Goal: Task Accomplishment & Management: Manage account settings

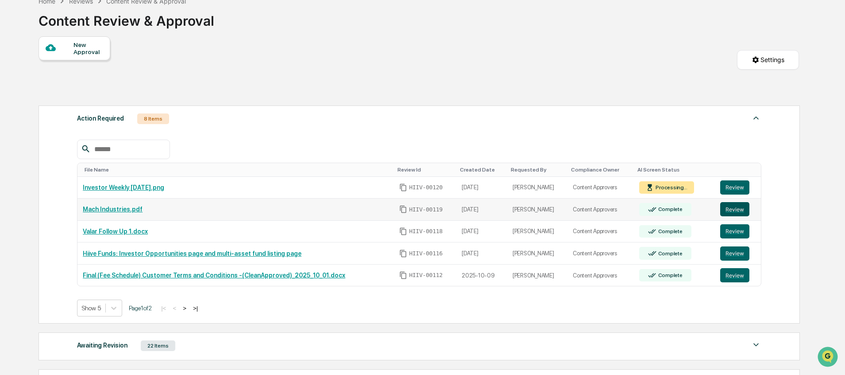
click at [735, 208] on button "Review" at bounding box center [734, 209] width 29 height 14
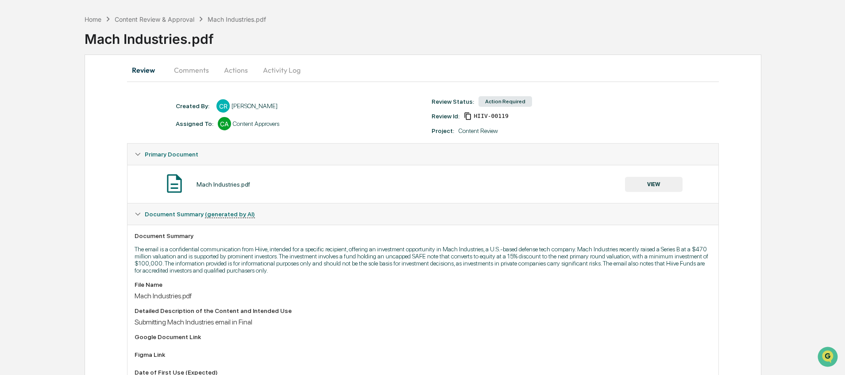
scroll to position [27, 0]
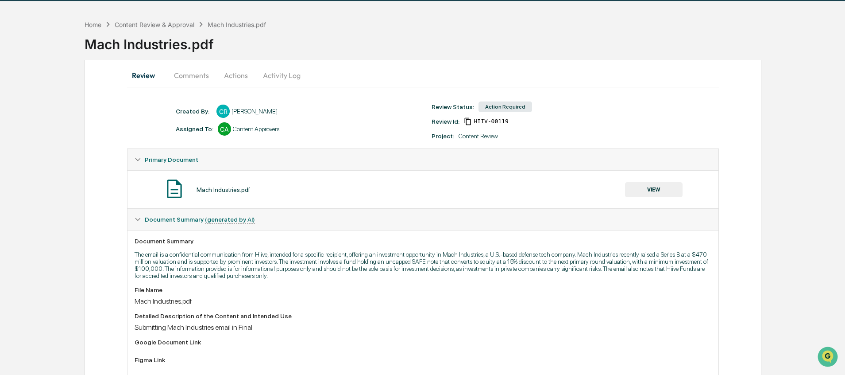
click at [635, 196] on button "VIEW" at bounding box center [654, 189] width 58 height 15
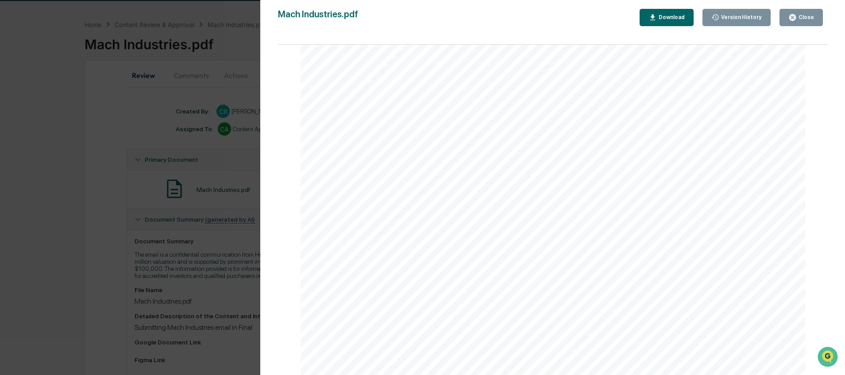
scroll to position [142, 0]
drag, startPoint x: 793, startPoint y: 16, endPoint x: 608, endPoint y: 42, distance: 186.4
click at [792, 16] on icon "button" at bounding box center [793, 17] width 8 height 8
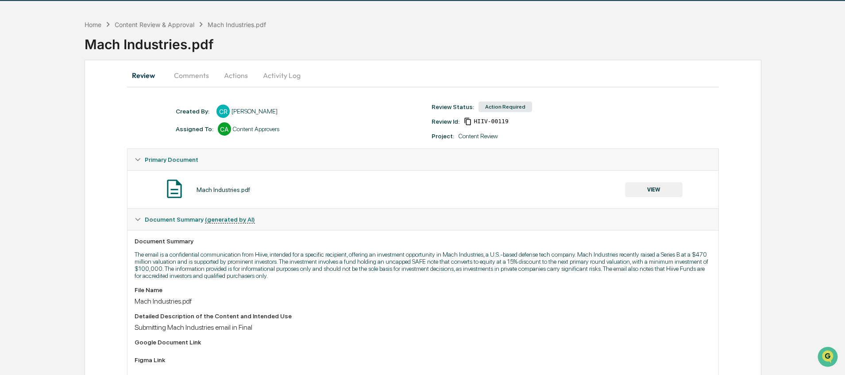
click at [197, 74] on button "Comments" at bounding box center [191, 75] width 49 height 21
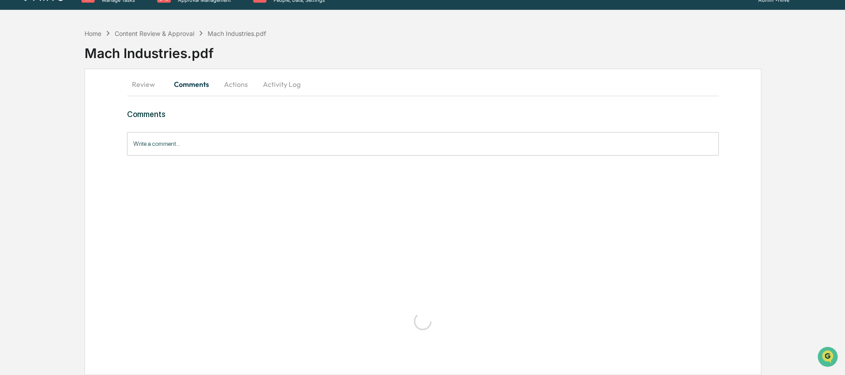
scroll to position [0, 0]
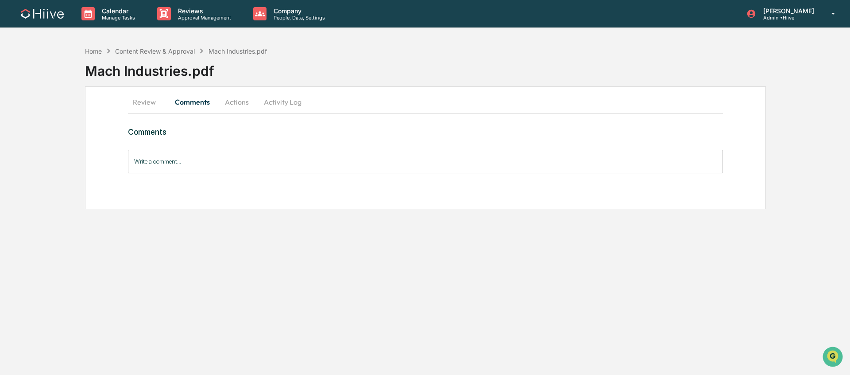
drag, startPoint x: 221, startPoint y: 145, endPoint x: 215, endPoint y: 154, distance: 10.0
click at [220, 145] on div "Comments Write a comment... Write a comment..." at bounding box center [425, 150] width 595 height 46
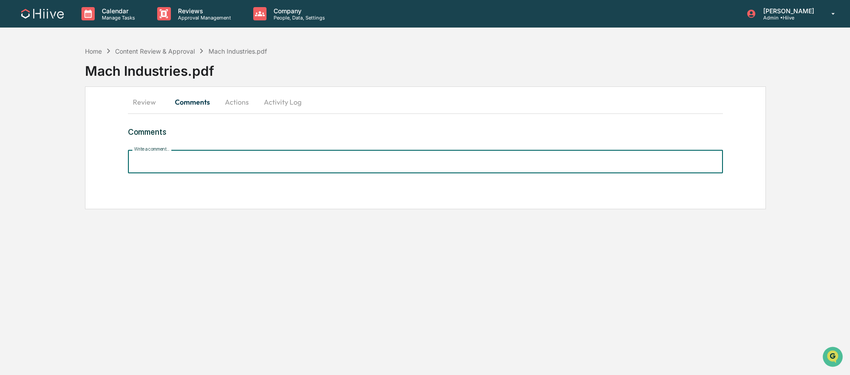
click at [213, 158] on input "Write a comment..." at bounding box center [425, 161] width 595 height 23
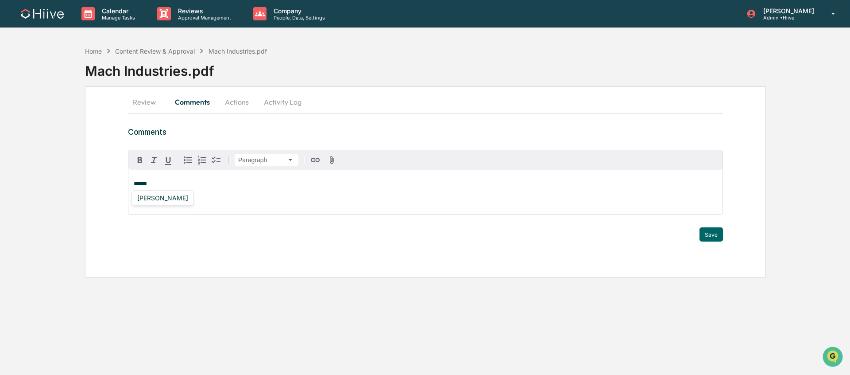
drag, startPoint x: 168, startPoint y: 195, endPoint x: 176, endPoint y: 194, distance: 7.5
click at [168, 195] on div "[PERSON_NAME]" at bounding box center [163, 197] width 58 height 11
click at [712, 232] on button "Save" at bounding box center [711, 234] width 23 height 14
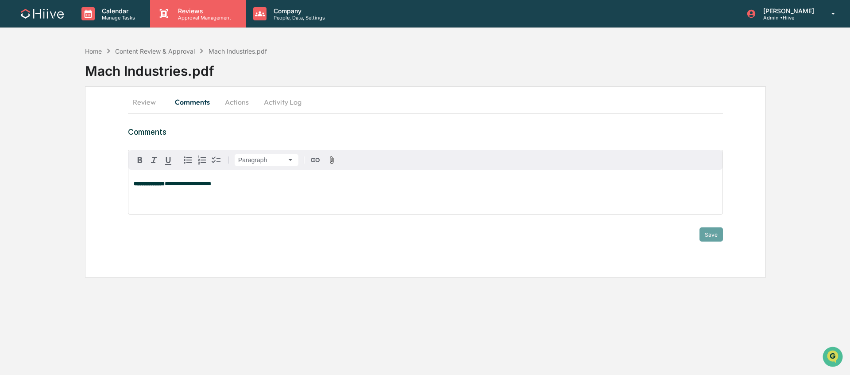
click at [224, 23] on div "Reviews Approval Management" at bounding box center [198, 13] width 96 height 27
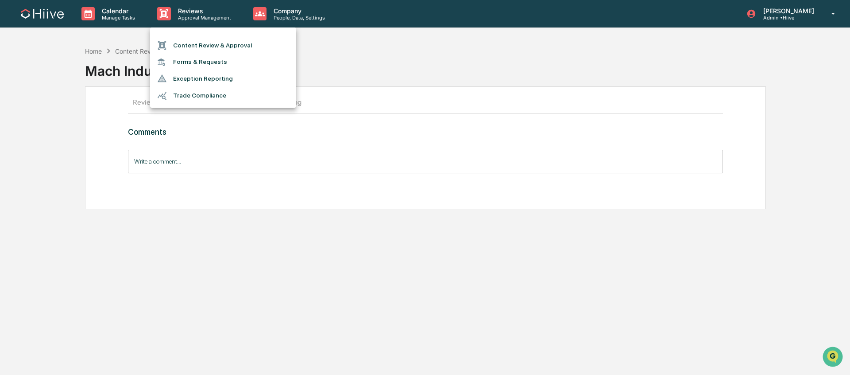
click at [217, 43] on li "Content Review & Approval" at bounding box center [223, 45] width 146 height 17
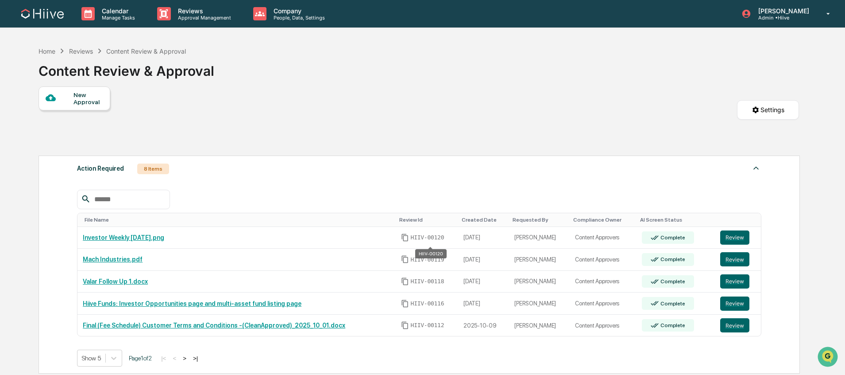
scroll to position [12, 0]
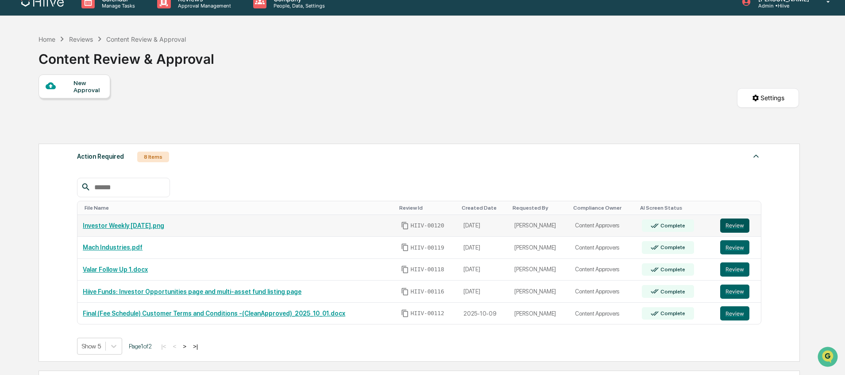
drag, startPoint x: 740, startPoint y: 225, endPoint x: 735, endPoint y: 225, distance: 4.9
click at [740, 225] on button "Review" at bounding box center [734, 225] width 29 height 14
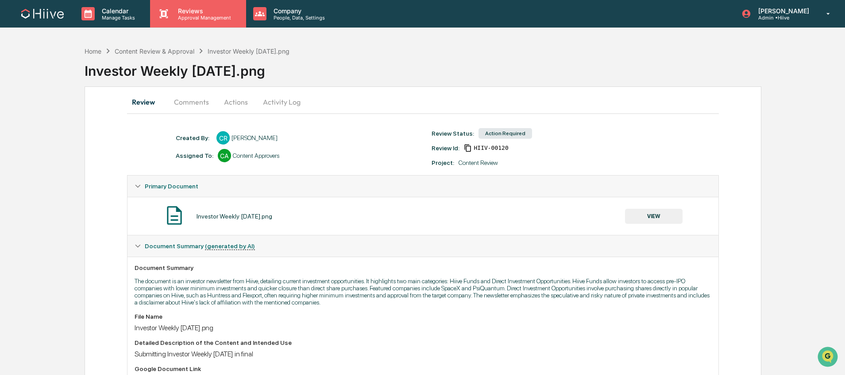
click at [196, 15] on p "Approval Management" at bounding box center [203, 18] width 65 height 6
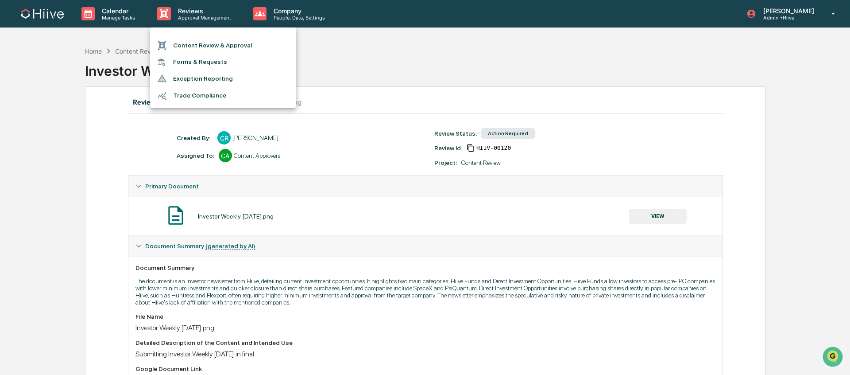
drag, startPoint x: 387, startPoint y: 69, endPoint x: 417, endPoint y: 105, distance: 47.2
click at [387, 69] on div at bounding box center [425, 187] width 850 height 375
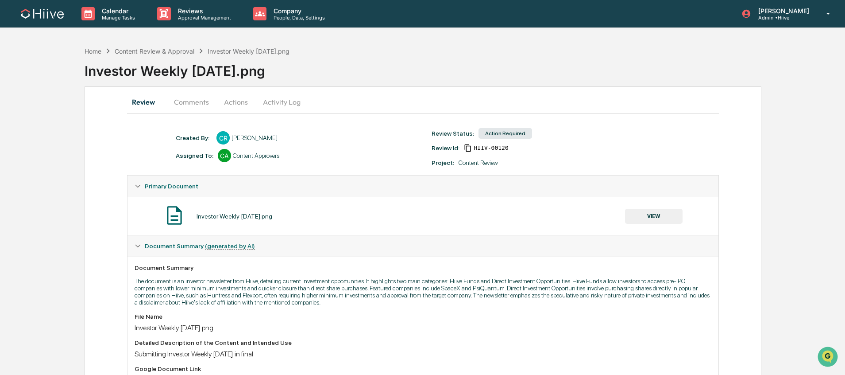
click at [650, 217] on button "VIEW" at bounding box center [654, 216] width 58 height 15
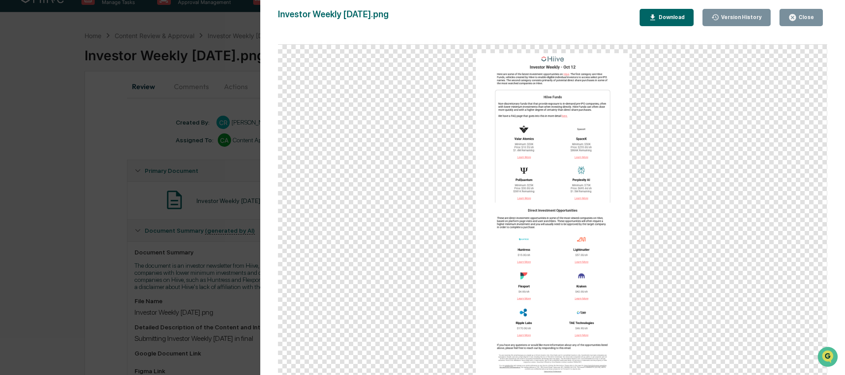
scroll to position [19, 0]
click at [800, 19] on div "Close" at bounding box center [805, 17] width 17 height 6
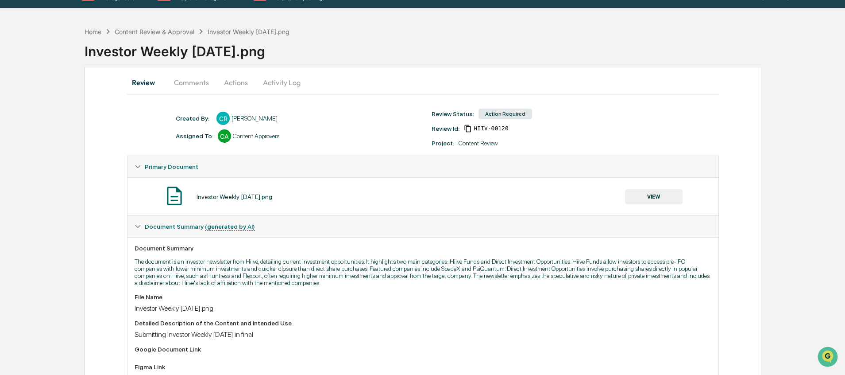
drag, startPoint x: 188, startPoint y: 83, endPoint x: 193, endPoint y: 90, distance: 9.5
click at [188, 83] on button "Comments" at bounding box center [191, 82] width 49 height 21
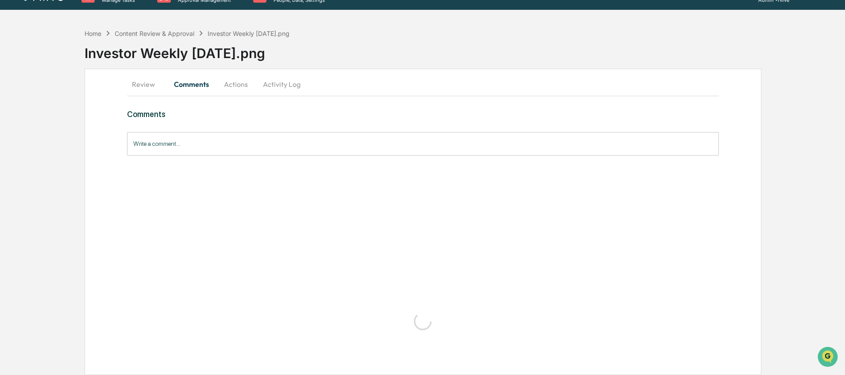
click at [221, 142] on div "Comments Write a comment... Write a comment..." at bounding box center [423, 223] width 592 height 229
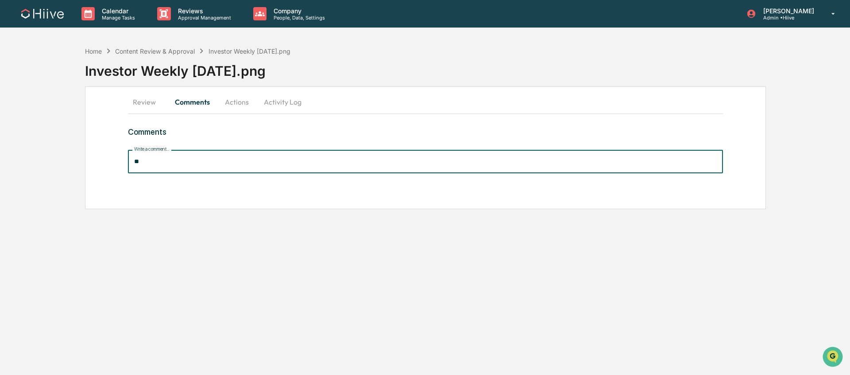
type input "*"
type input "***"
click at [209, 18] on p "Approval Management" at bounding box center [203, 18] width 65 height 6
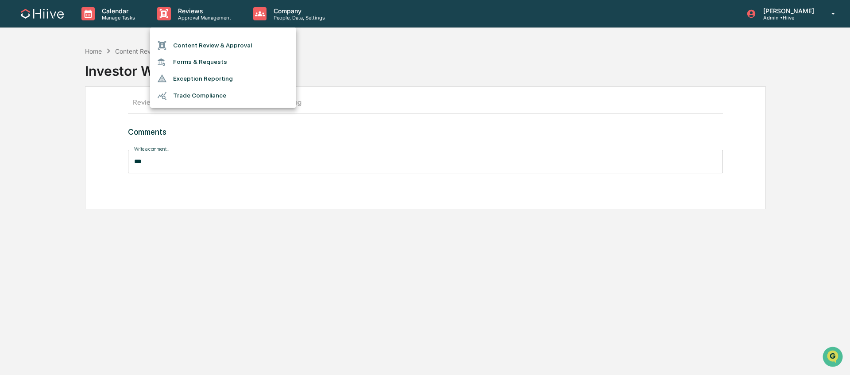
click at [217, 42] on li "Content Review & Approval" at bounding box center [223, 45] width 146 height 17
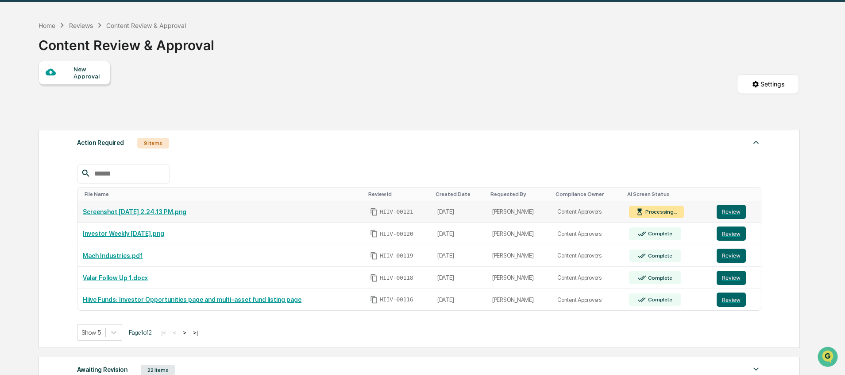
scroll to position [30, 0]
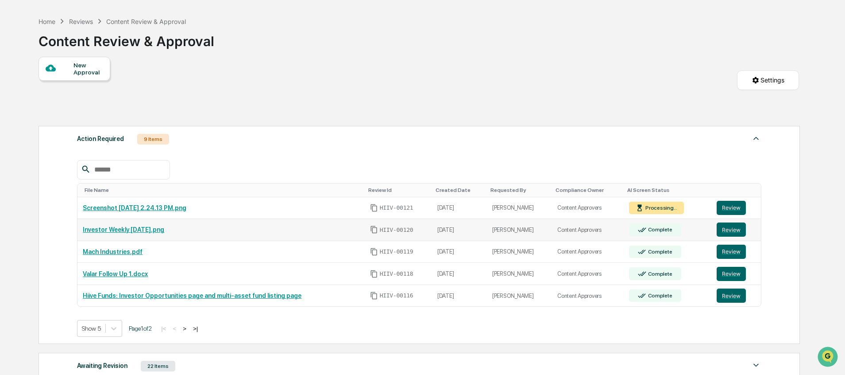
drag, startPoint x: 726, startPoint y: 232, endPoint x: 715, endPoint y: 231, distance: 11.2
click at [726, 232] on button "Review" at bounding box center [731, 229] width 29 height 14
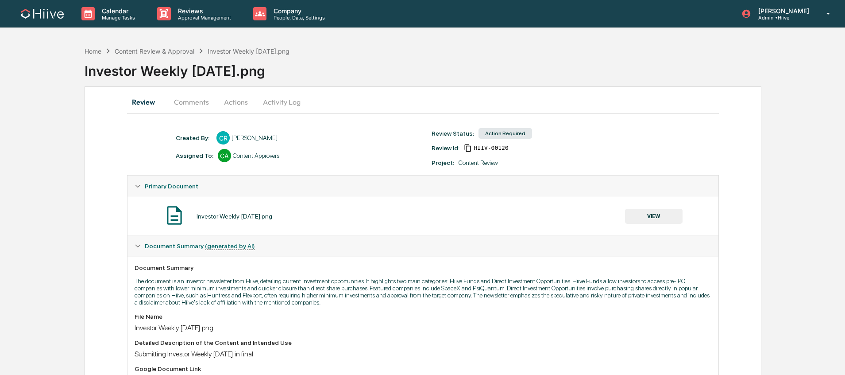
click at [189, 103] on button "Comments" at bounding box center [191, 101] width 49 height 21
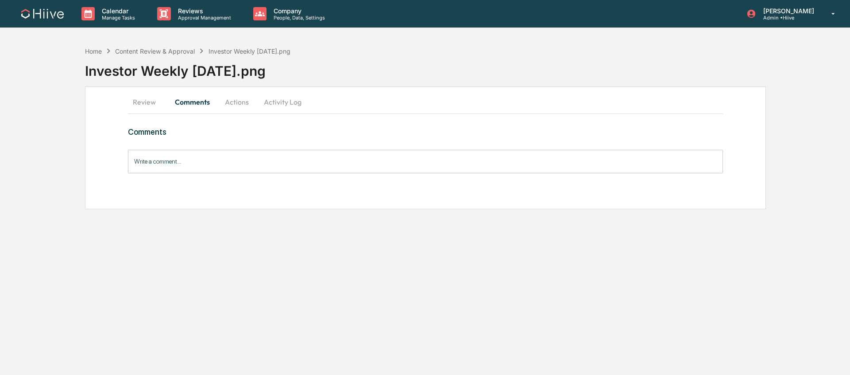
click at [194, 163] on input "Write a comment..." at bounding box center [425, 161] width 595 height 23
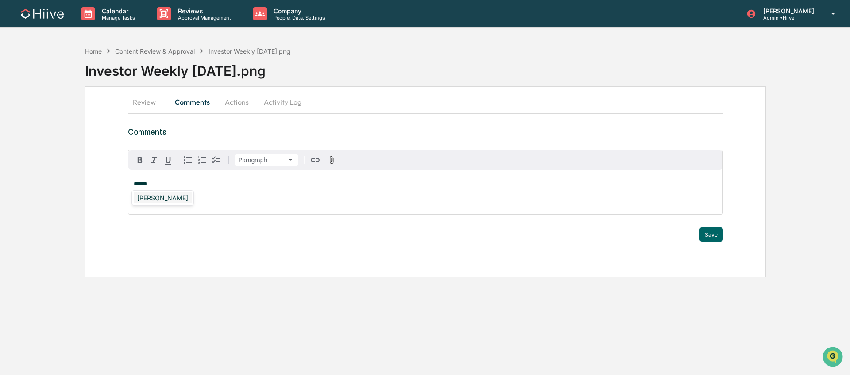
click at [163, 198] on div "[PERSON_NAME]" at bounding box center [163, 197] width 58 height 11
click at [211, 184] on span "**********" at bounding box center [188, 184] width 46 height 6
click at [724, 233] on div "**********" at bounding box center [425, 181] width 681 height 191
drag, startPoint x: 720, startPoint y: 234, endPoint x: 507, endPoint y: 185, distance: 218.7
click at [720, 234] on button "Save" at bounding box center [711, 234] width 23 height 14
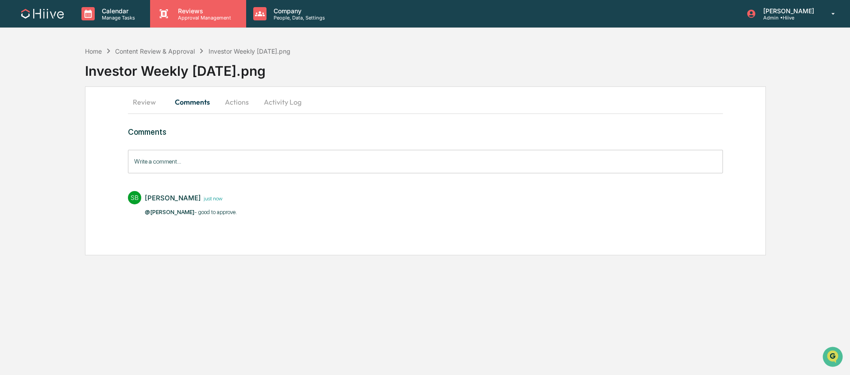
click at [195, 18] on p "Approval Management" at bounding box center [203, 18] width 65 height 6
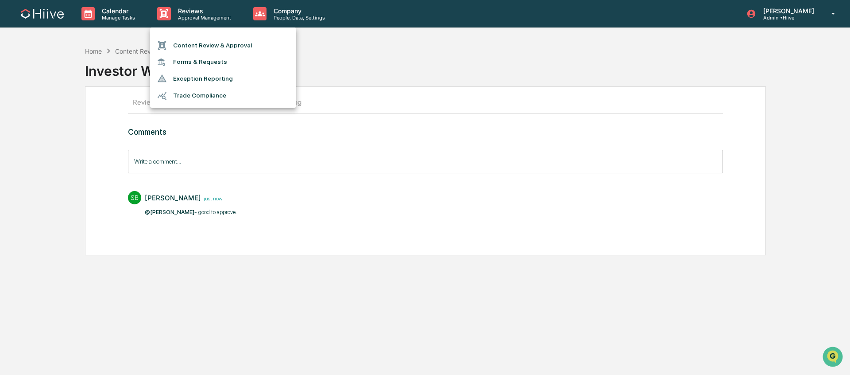
click at [201, 42] on li "Content Review & Approval" at bounding box center [223, 45] width 146 height 17
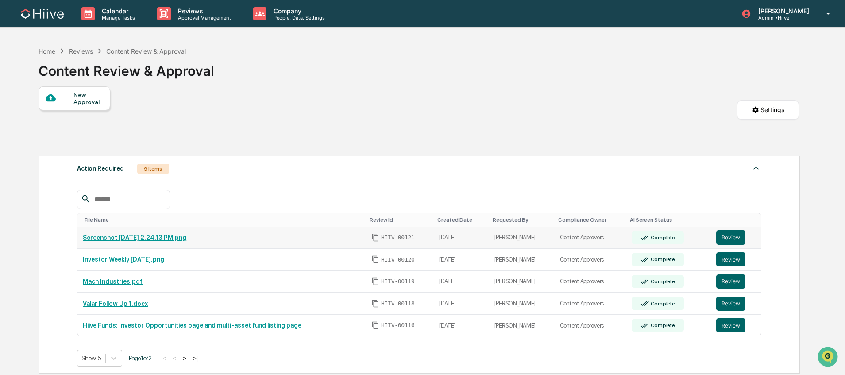
drag, startPoint x: 726, startPoint y: 240, endPoint x: 716, endPoint y: 238, distance: 10.4
click at [726, 240] on button "Review" at bounding box center [730, 237] width 29 height 14
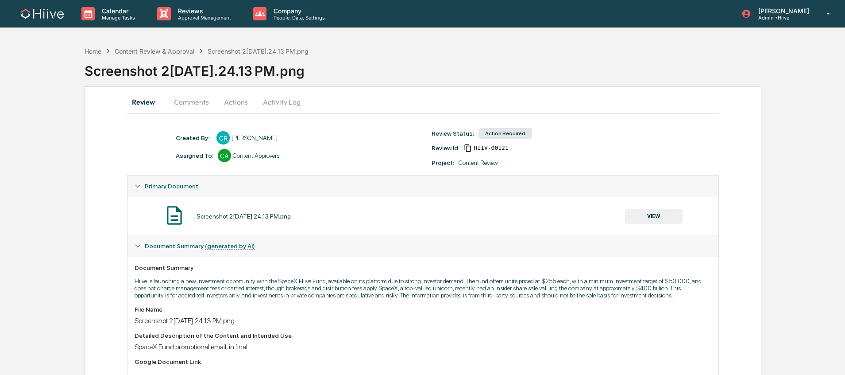
click at [650, 209] on button "VIEW" at bounding box center [654, 216] width 58 height 15
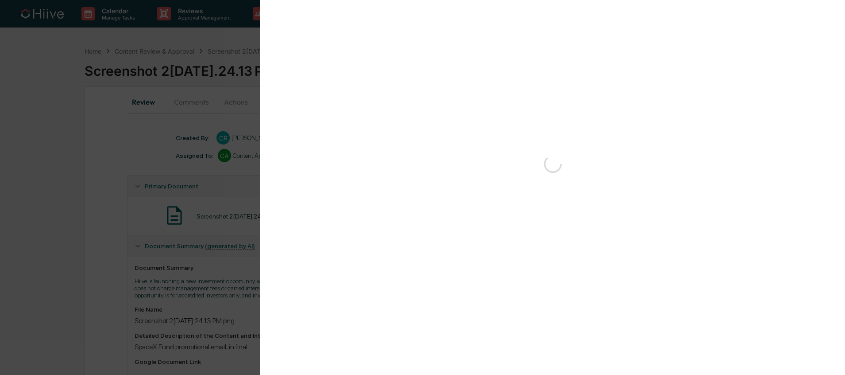
click at [635, 213] on div at bounding box center [552, 380] width 549 height 352
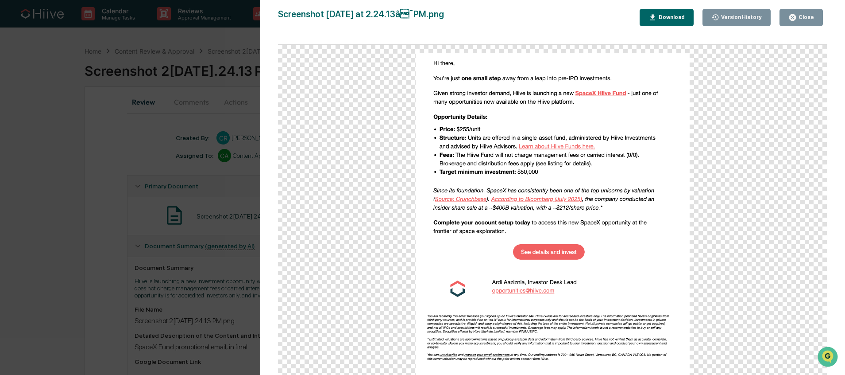
drag, startPoint x: 805, startPoint y: 20, endPoint x: 544, endPoint y: 54, distance: 263.4
click at [805, 20] on div "Close" at bounding box center [802, 17] width 26 height 8
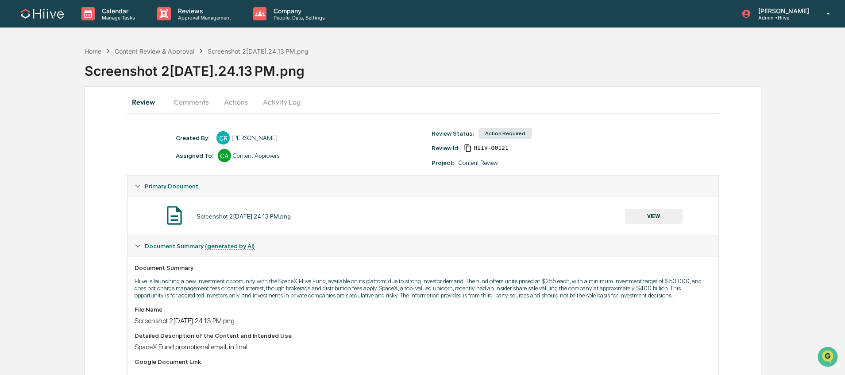
drag, startPoint x: 194, startPoint y: 100, endPoint x: 194, endPoint y: 143, distance: 43.4
click at [194, 100] on button "Comments" at bounding box center [191, 101] width 49 height 21
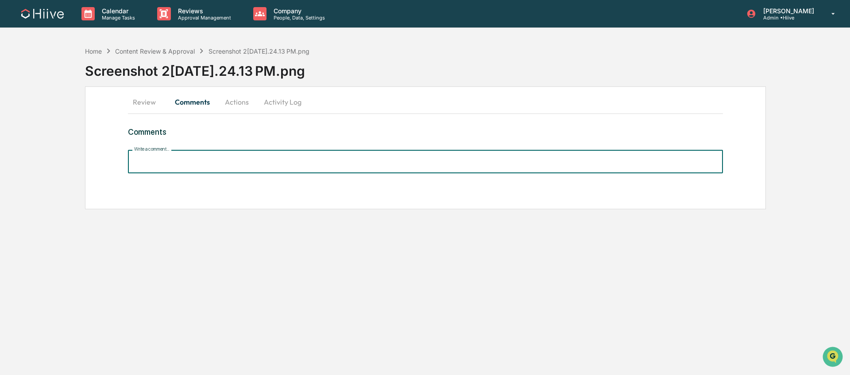
click at [226, 167] on input "Write a comment..." at bounding box center [425, 161] width 595 height 23
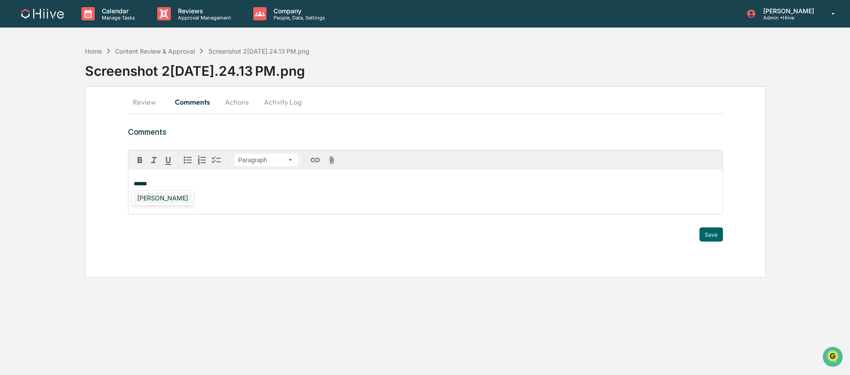
click at [163, 195] on div "[PERSON_NAME]" at bounding box center [163, 197] width 58 height 11
click at [705, 233] on button "Save" at bounding box center [711, 234] width 23 height 14
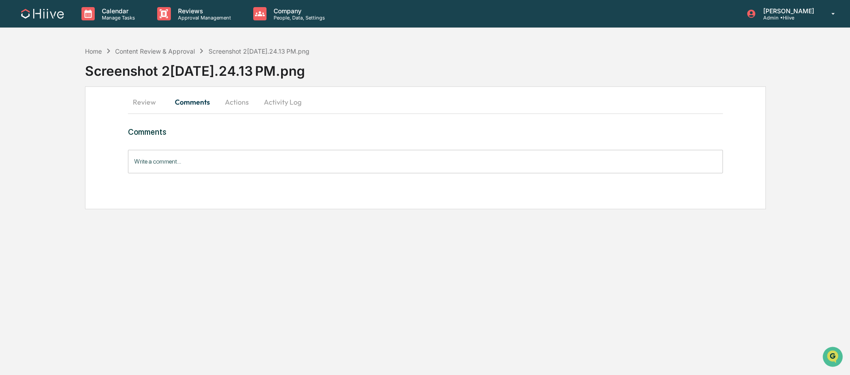
click at [148, 101] on button "Review" at bounding box center [148, 101] width 40 height 21
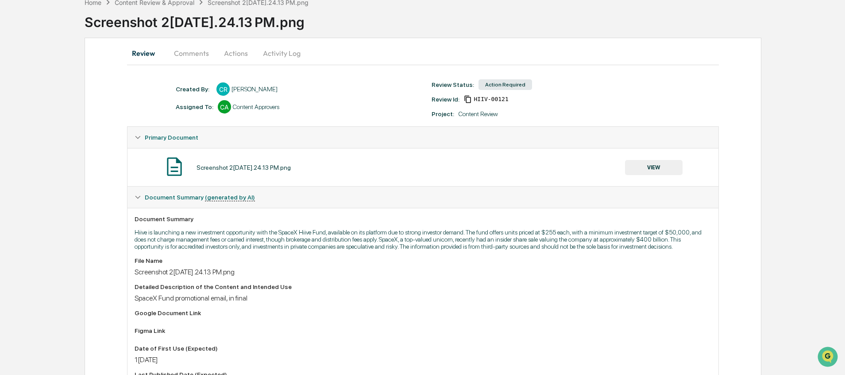
scroll to position [62, 0]
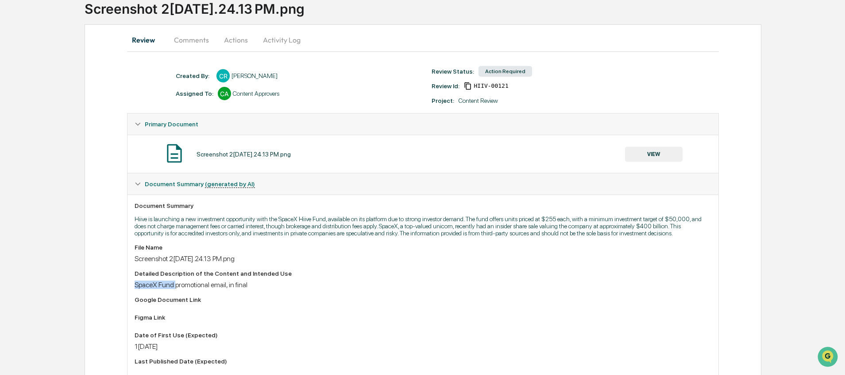
drag, startPoint x: 135, startPoint y: 293, endPoint x: 178, endPoint y: 296, distance: 43.9
click at [178, 289] on div "SpaceX Fund promotional email, in final" at bounding box center [423, 284] width 577 height 8
copy div "SpaceX Fund"
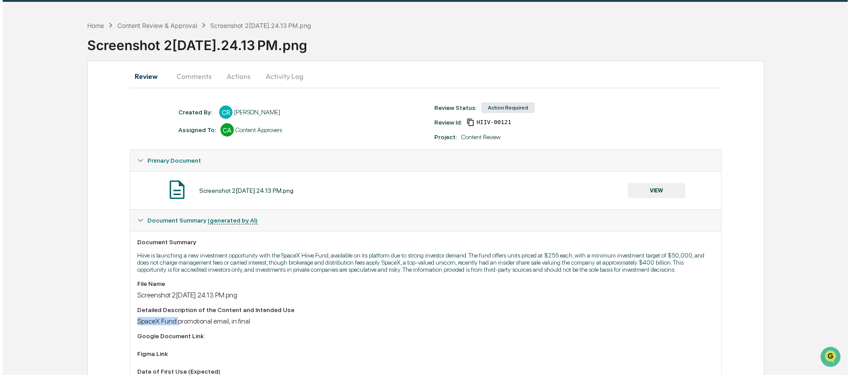
scroll to position [0, 0]
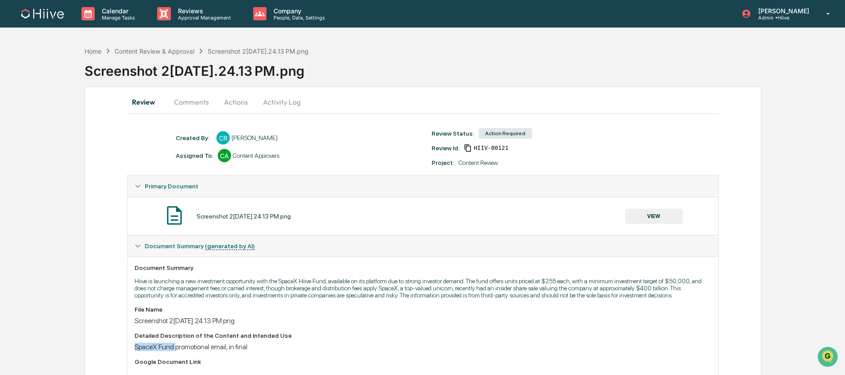
click at [284, 104] on button "Activity Log" at bounding box center [282, 101] width 52 height 21
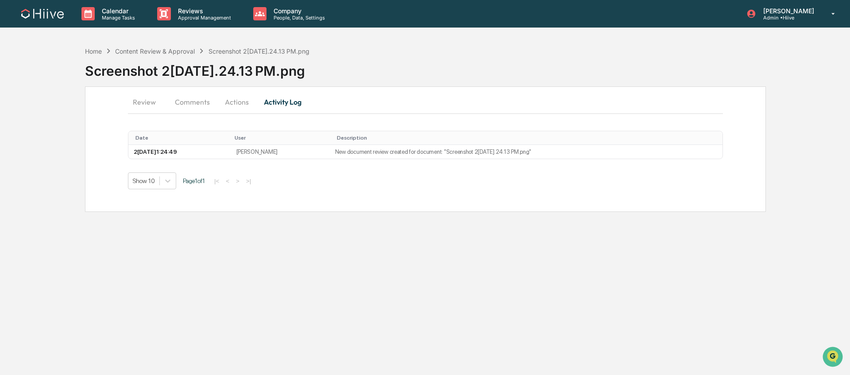
click at [241, 100] on button "Actions" at bounding box center [237, 101] width 40 height 21
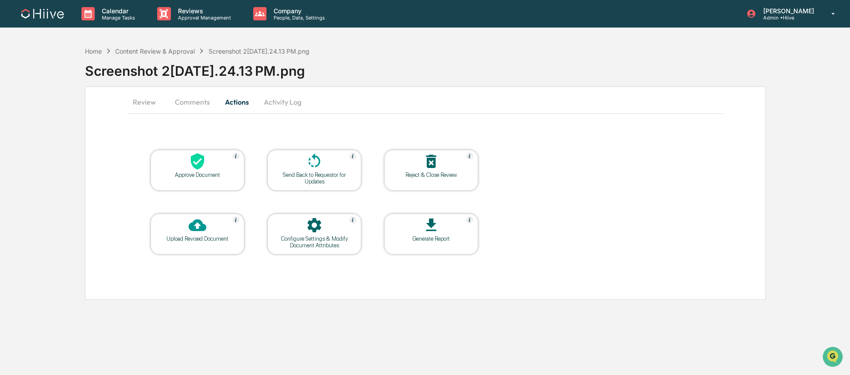
click at [302, 228] on div at bounding box center [314, 225] width 89 height 19
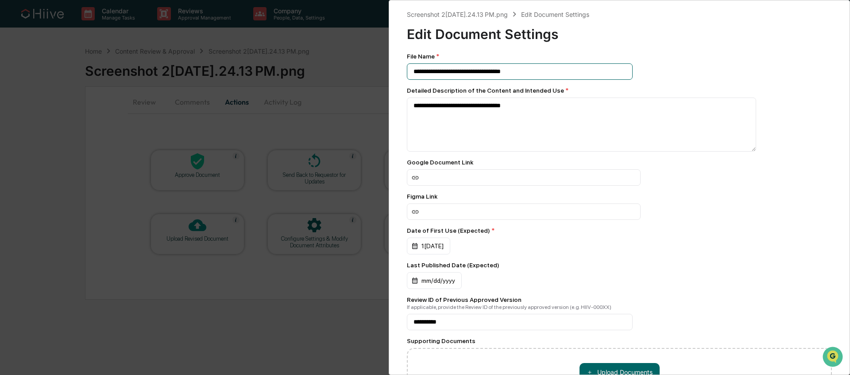
drag, startPoint x: 536, startPoint y: 73, endPoint x: 375, endPoint y: 76, distance: 160.8
click at [375, 76] on div "**********" at bounding box center [425, 187] width 850 height 375
drag, startPoint x: 519, startPoint y: 71, endPoint x: 387, endPoint y: 67, distance: 132.0
click at [387, 67] on div "**********" at bounding box center [425, 187] width 850 height 375
paste input
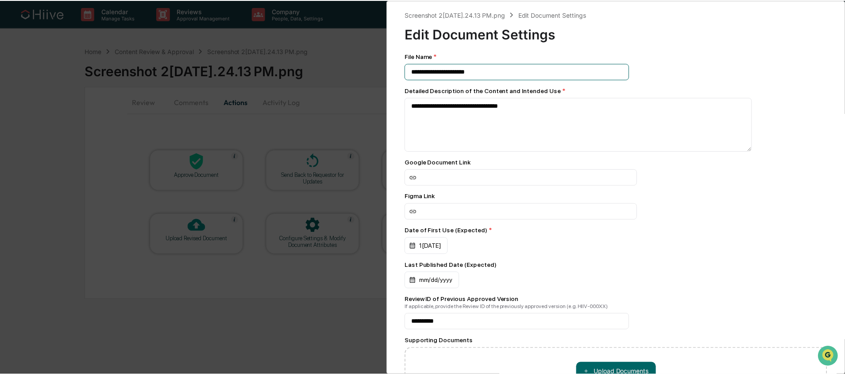
scroll to position [82, 0]
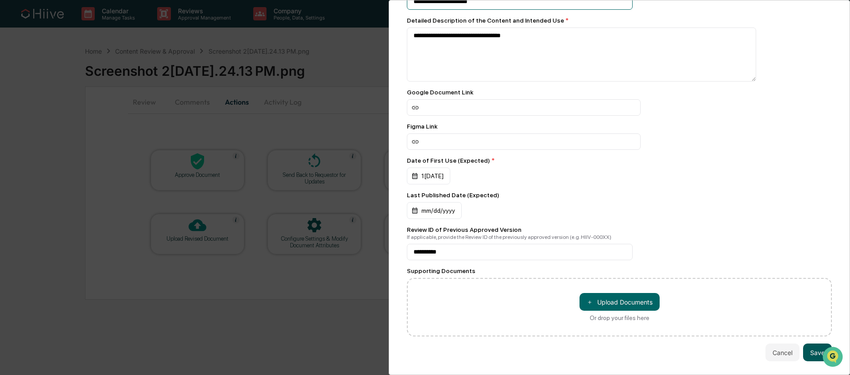
type input "**********"
drag, startPoint x: 806, startPoint y: 344, endPoint x: 795, endPoint y: 341, distance: 11.8
click at [806, 344] on button "Save" at bounding box center [817, 352] width 29 height 18
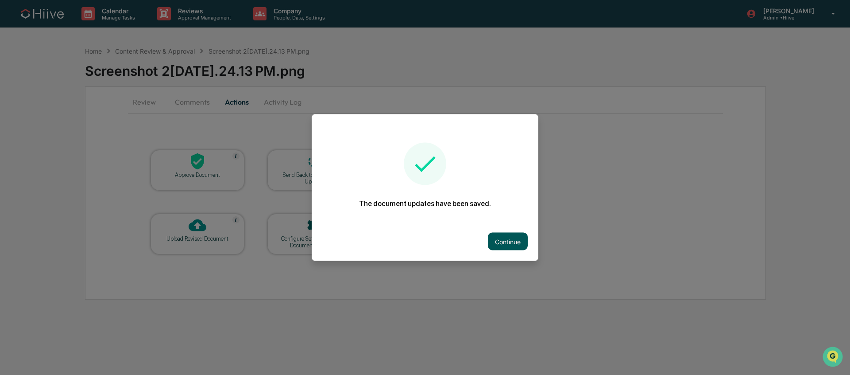
click at [500, 236] on button "Continue" at bounding box center [508, 241] width 40 height 18
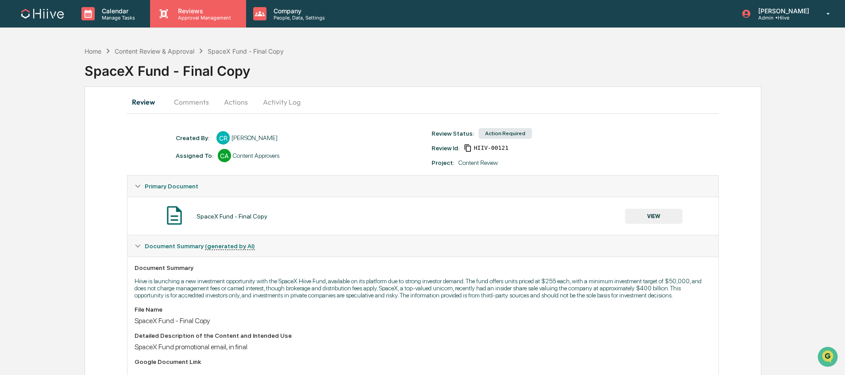
click at [199, 17] on p "Approval Management" at bounding box center [203, 18] width 65 height 6
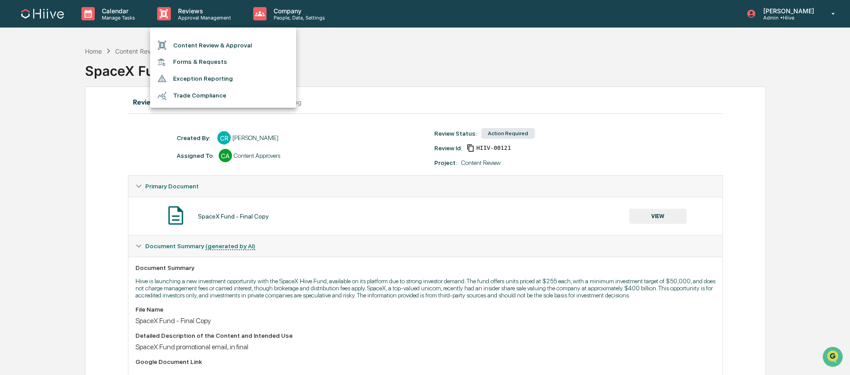
click at [204, 37] on li "Content Review & Approval" at bounding box center [223, 45] width 146 height 17
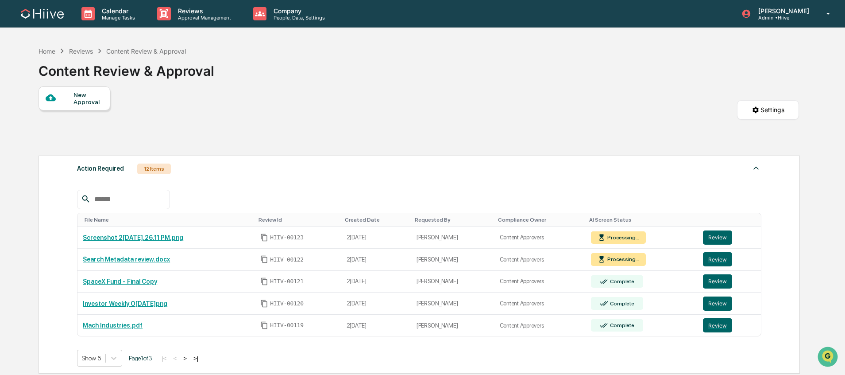
scroll to position [18, 0]
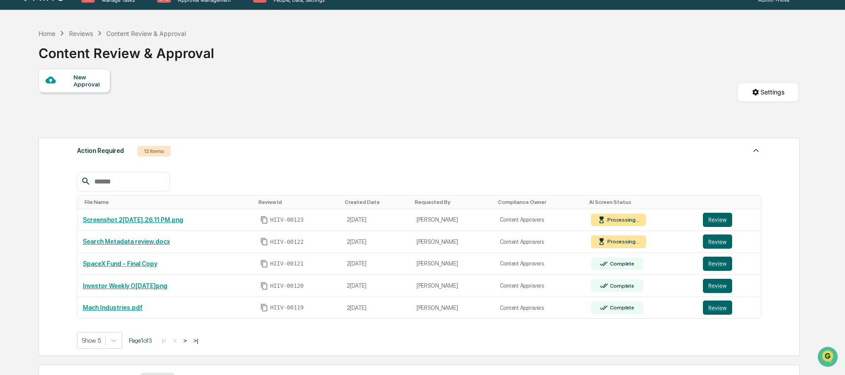
click at [190, 342] on button ">" at bounding box center [185, 341] width 9 height 8
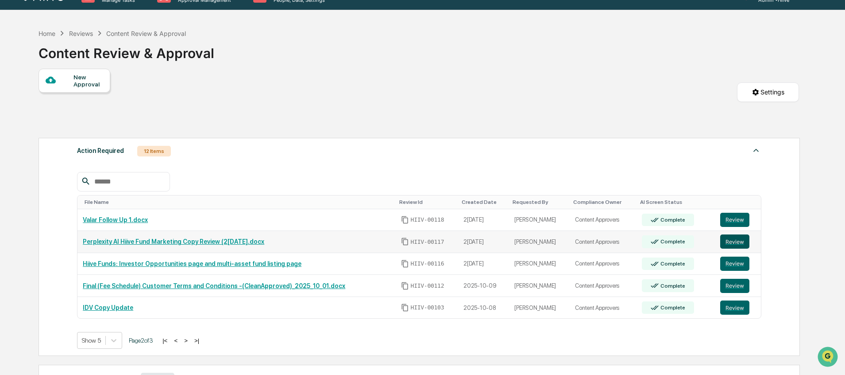
click at [727, 244] on button "Review" at bounding box center [734, 241] width 29 height 14
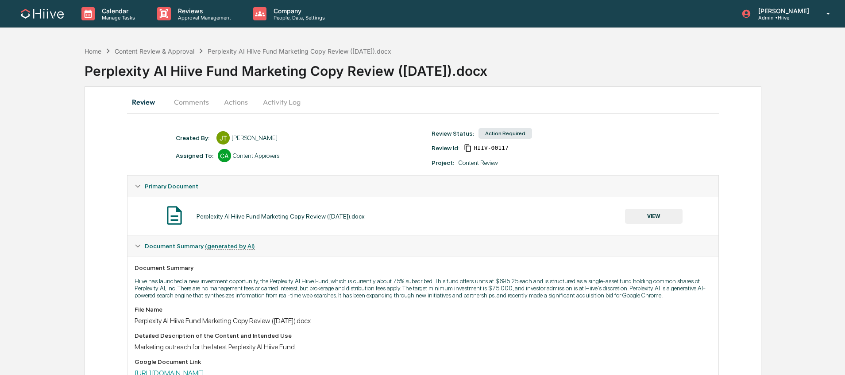
click at [669, 218] on button "VIEW" at bounding box center [654, 216] width 58 height 15
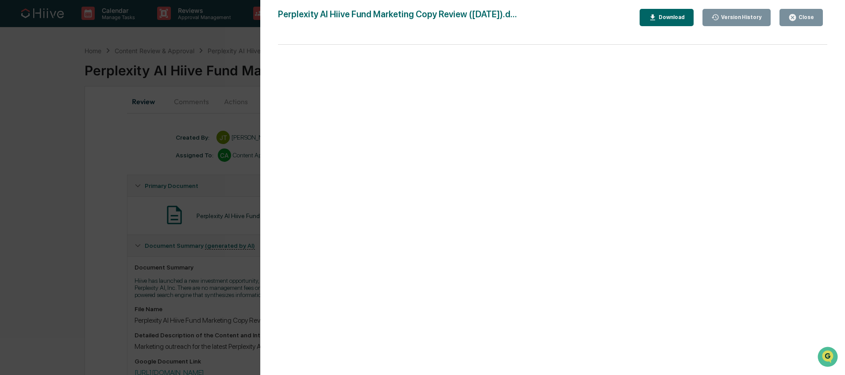
click at [250, 219] on div "Version History 10/14/2025, 04:52 PM Stephanie Bernard 10/14/2025, 02:47 AM Jam…" at bounding box center [422, 187] width 845 height 375
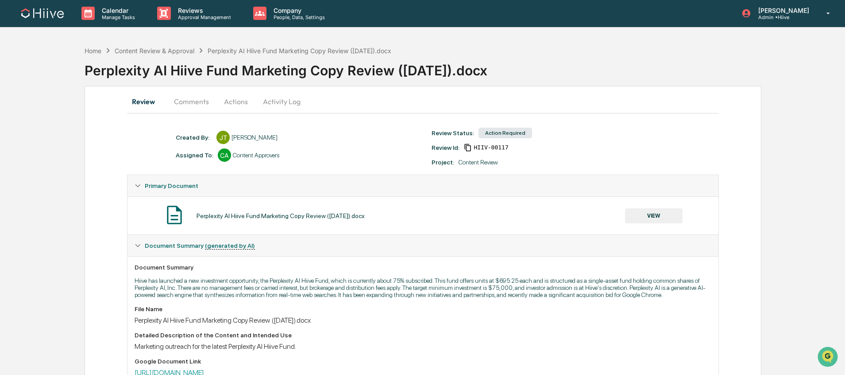
click at [193, 103] on button "Comments" at bounding box center [191, 101] width 49 height 21
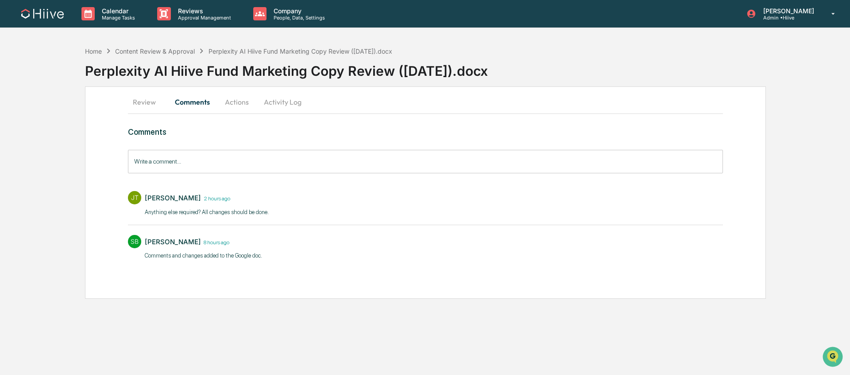
click at [201, 163] on input "Write a comment..." at bounding box center [425, 161] width 595 height 23
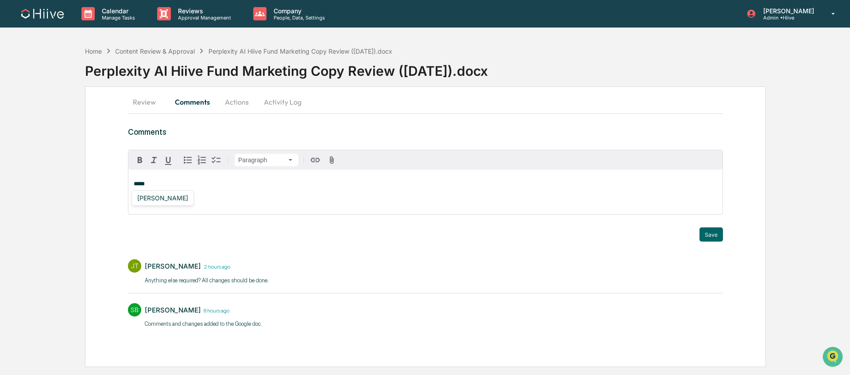
drag, startPoint x: 178, startPoint y: 198, endPoint x: 194, endPoint y: 201, distance: 15.7
click at [178, 198] on div "Susan Woodard" at bounding box center [163, 197] width 58 height 11
drag, startPoint x: 712, startPoint y: 232, endPoint x: 677, endPoint y: 242, distance: 35.5
click at [712, 232] on button "Save" at bounding box center [711, 234] width 23 height 14
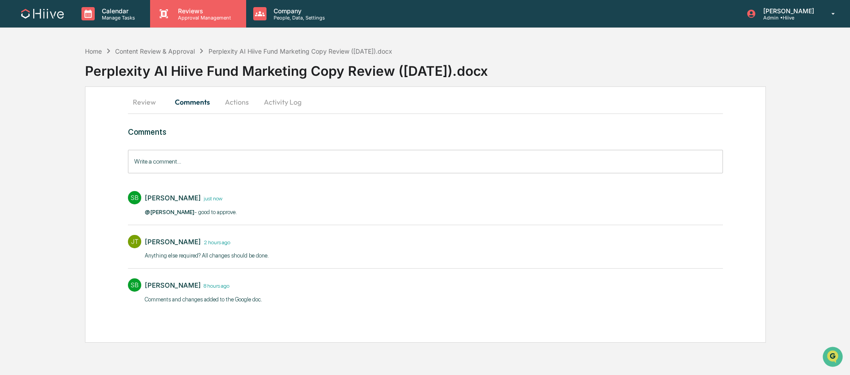
click at [194, 16] on p "Approval Management" at bounding box center [203, 18] width 65 height 6
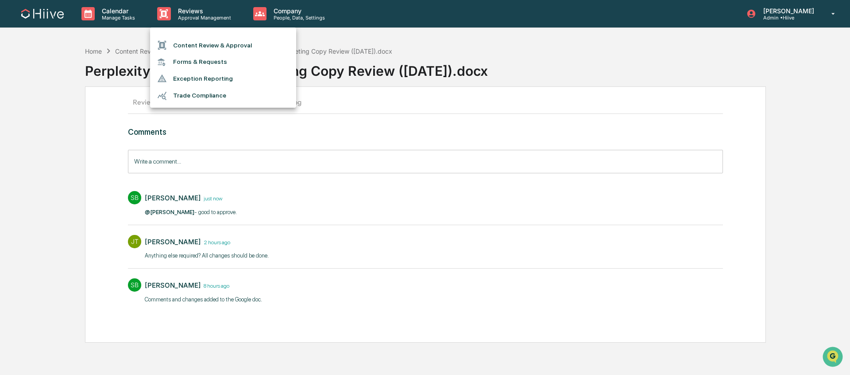
click at [194, 45] on li "Content Review & Approval" at bounding box center [223, 45] width 146 height 17
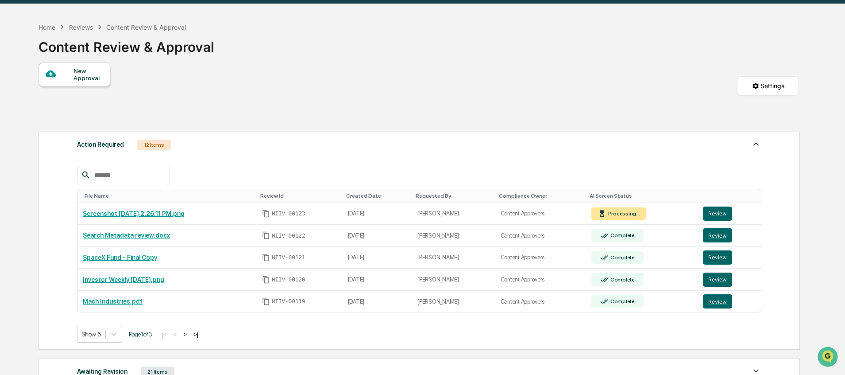
scroll to position [25, 0]
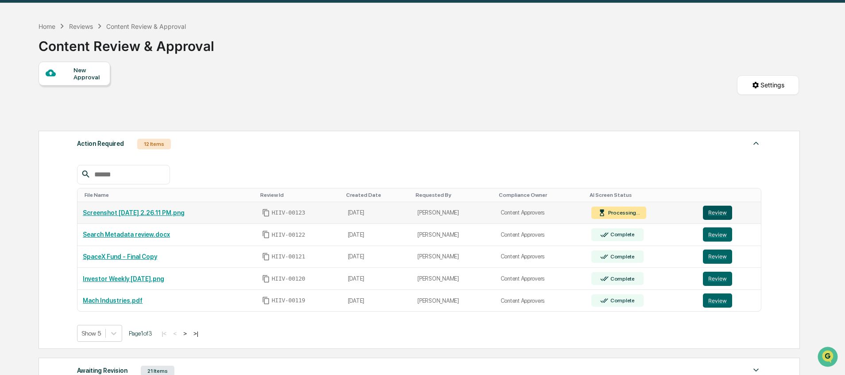
click at [718, 217] on button "Review" at bounding box center [717, 212] width 29 height 14
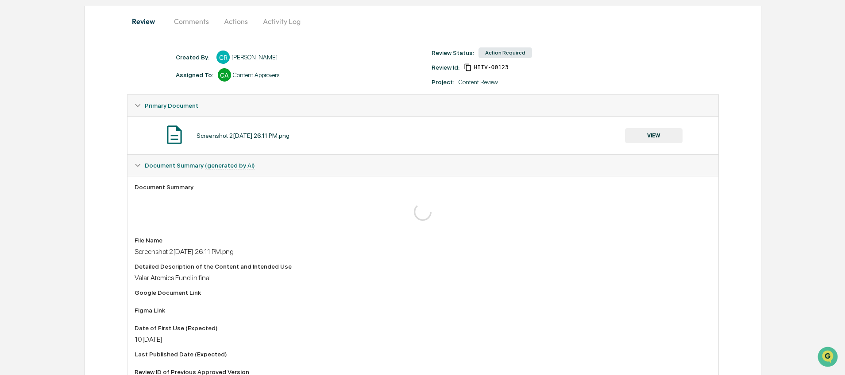
click at [652, 139] on button "VIEW" at bounding box center [654, 135] width 58 height 15
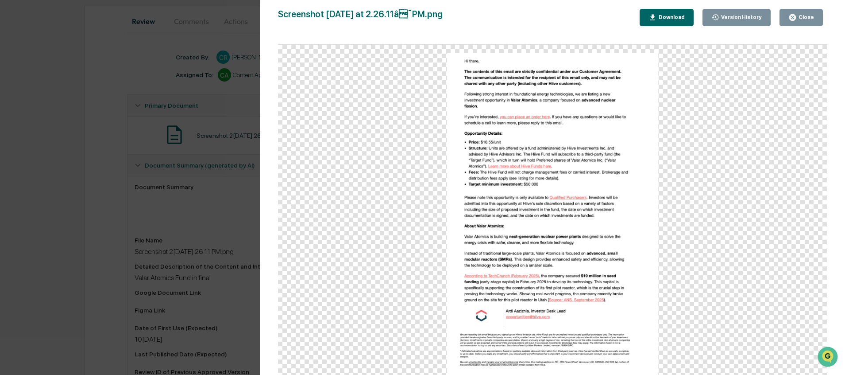
drag, startPoint x: 179, startPoint y: 200, endPoint x: 184, endPoint y: 202, distance: 5.5
click at [179, 200] on div "Version History 1[DATE]9:26 PM[PERSON_NAME] Screenshot 2[DATE] at 2.26.11â¯PM.…" at bounding box center [422, 187] width 845 height 375
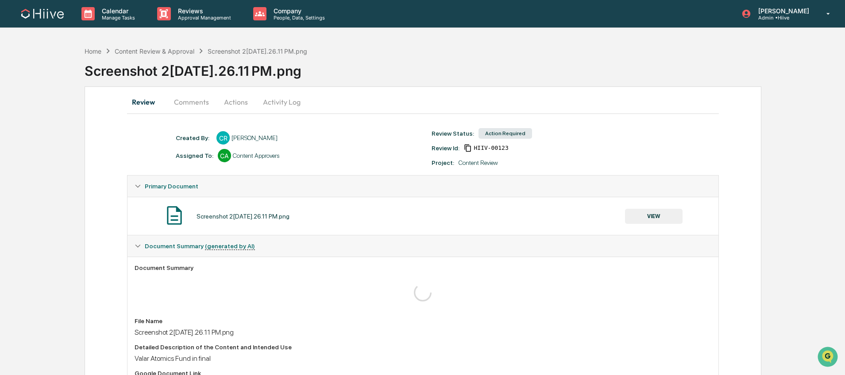
click at [186, 105] on button "Comments" at bounding box center [191, 101] width 49 height 21
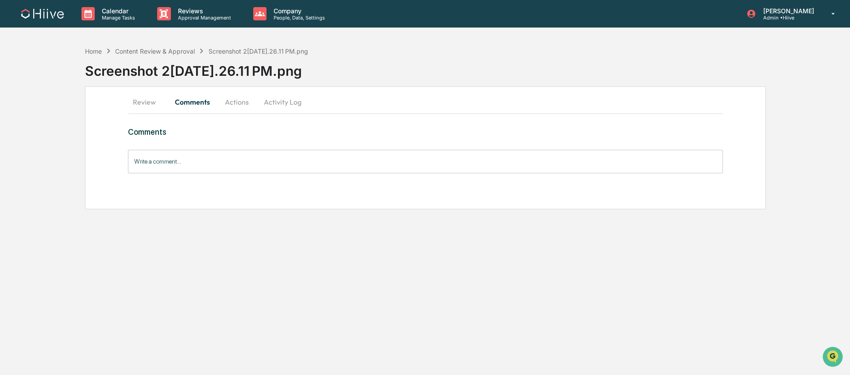
click at [215, 167] on input "Write a comment..." at bounding box center [425, 161] width 595 height 23
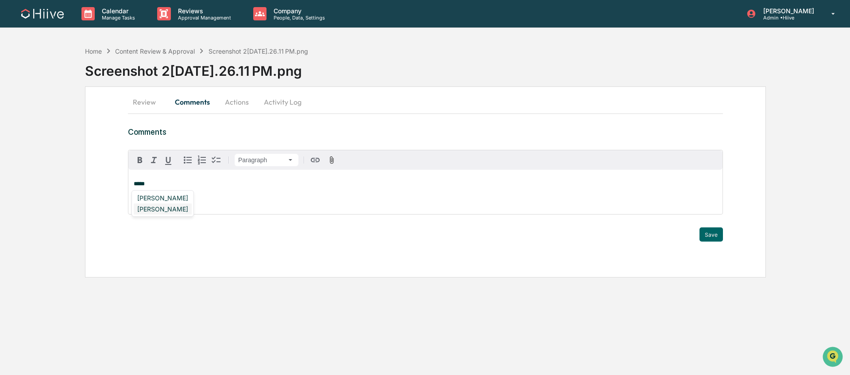
click at [176, 213] on div "[PERSON_NAME]" at bounding box center [163, 208] width 58 height 11
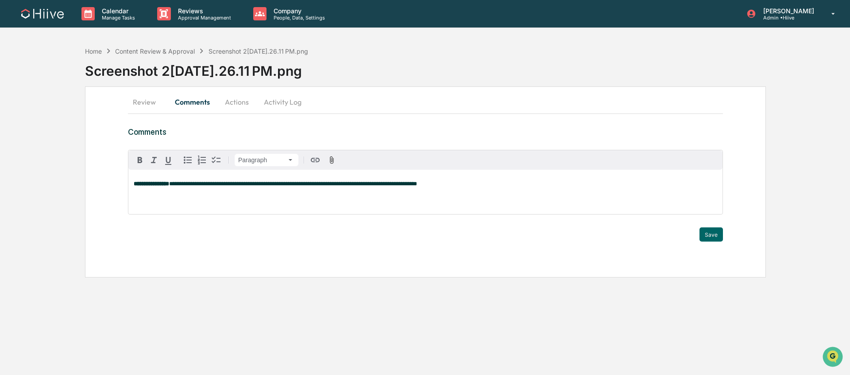
click at [396, 186] on span "**********" at bounding box center [293, 184] width 248 height 6
click at [707, 232] on button "Save" at bounding box center [711, 234] width 23 height 14
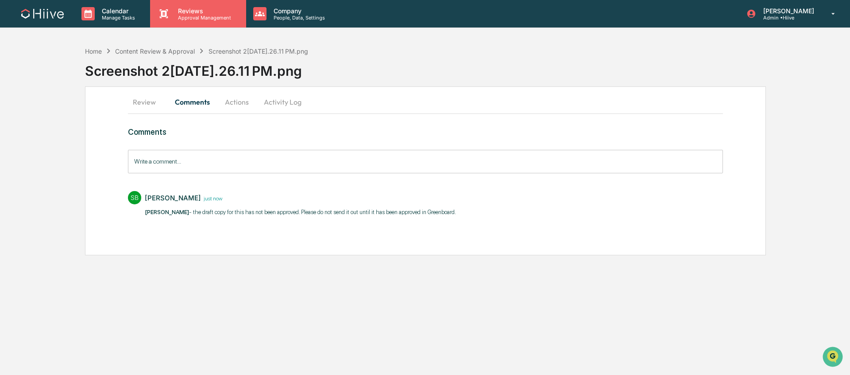
click at [221, 21] on div "Reviews Approval Management" at bounding box center [198, 13] width 96 height 27
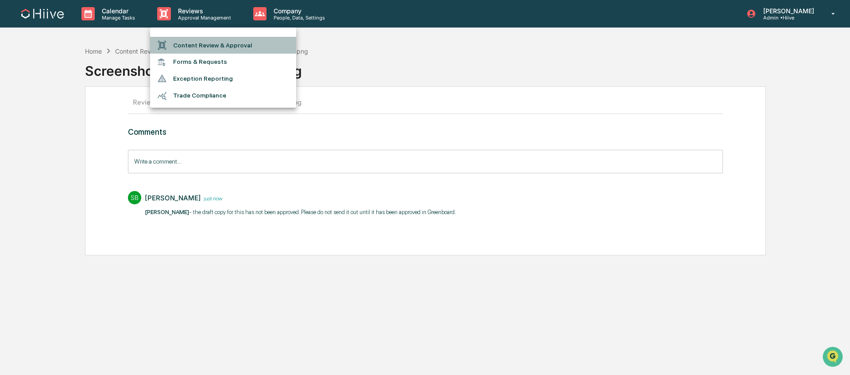
click at [221, 43] on li "Content Review & Approval" at bounding box center [223, 45] width 146 height 17
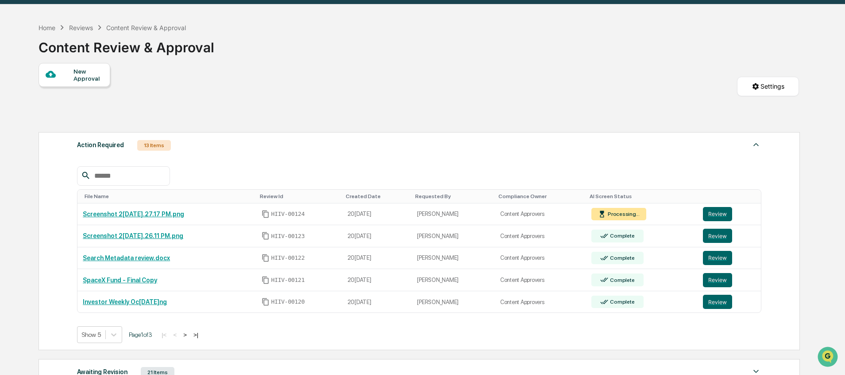
scroll to position [25, 0]
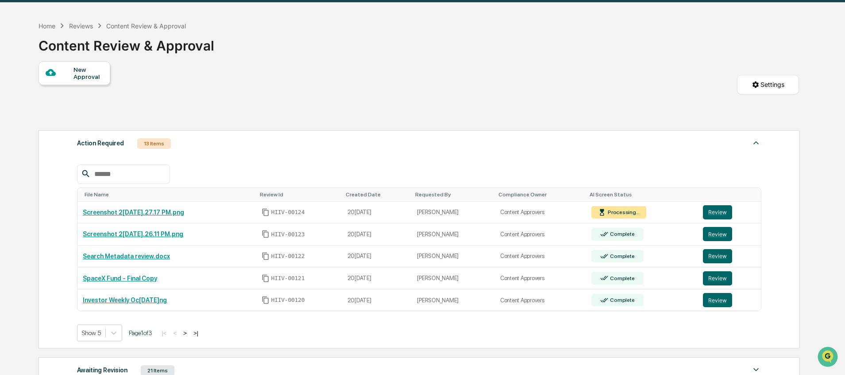
click at [190, 334] on button ">" at bounding box center [185, 333] width 9 height 8
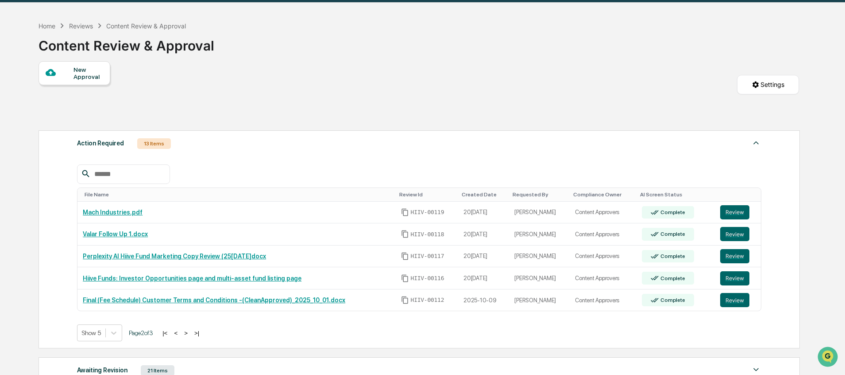
click at [190, 333] on button ">" at bounding box center [186, 333] width 9 height 8
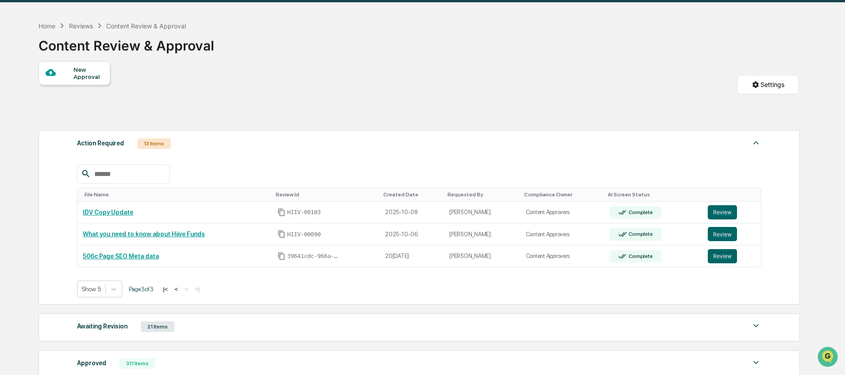
click at [181, 290] on button "<" at bounding box center [176, 289] width 9 height 8
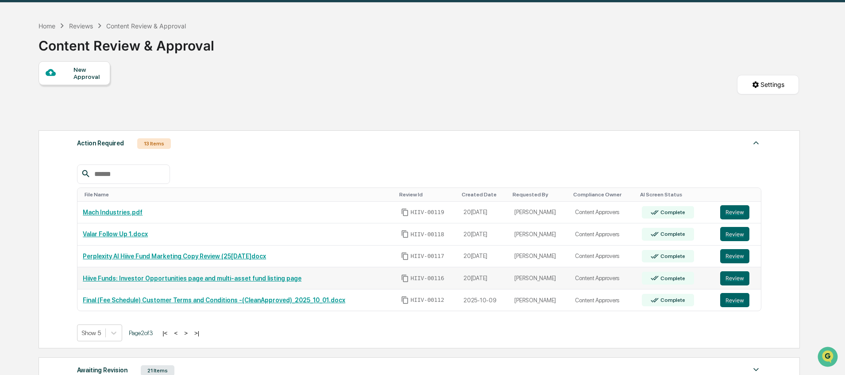
click at [186, 289] on td "Hiive Funds: Investor Opportunities page and multi-asset fund listing page" at bounding box center [236, 278] width 318 height 22
click at [190, 332] on button ">" at bounding box center [186, 333] width 9 height 8
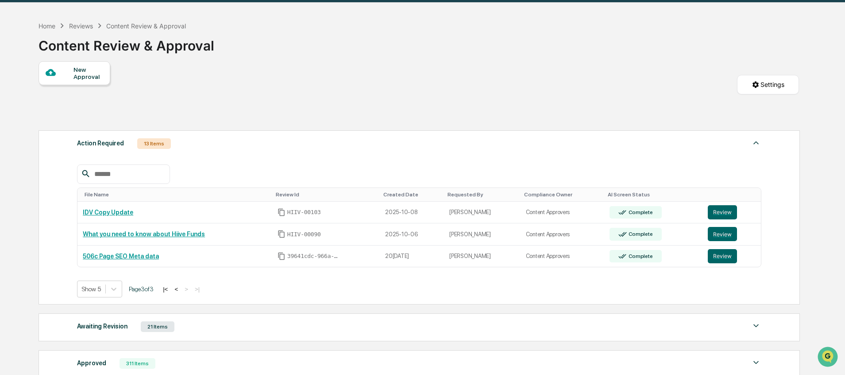
click at [181, 291] on button "<" at bounding box center [176, 289] width 9 height 8
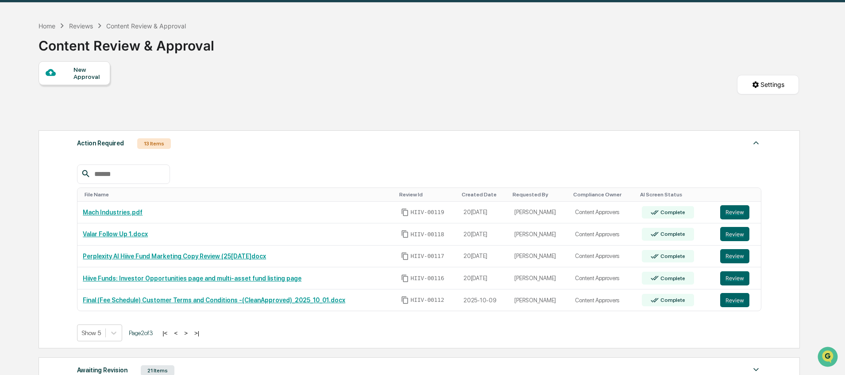
click at [180, 335] on button "<" at bounding box center [175, 333] width 9 height 8
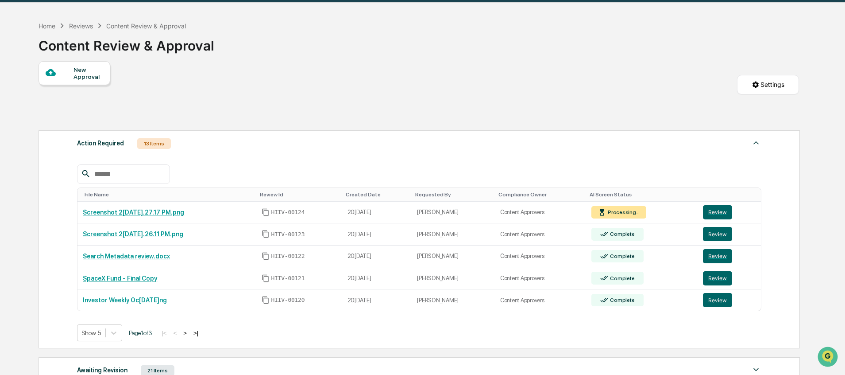
click at [190, 334] on button ">" at bounding box center [185, 333] width 9 height 8
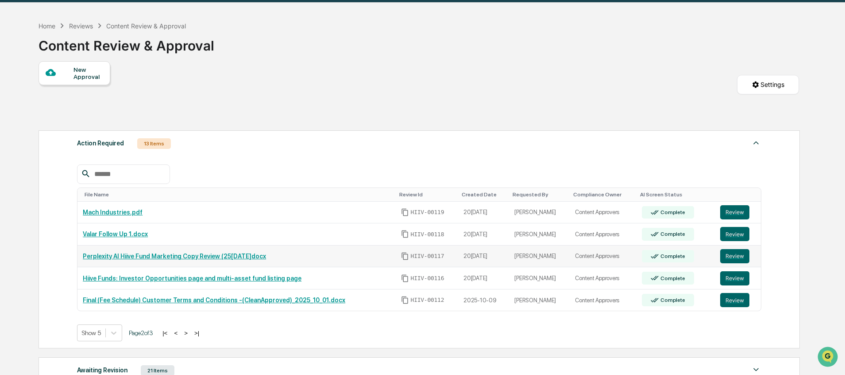
click at [751, 260] on link "Review" at bounding box center [738, 256] width 36 height 14
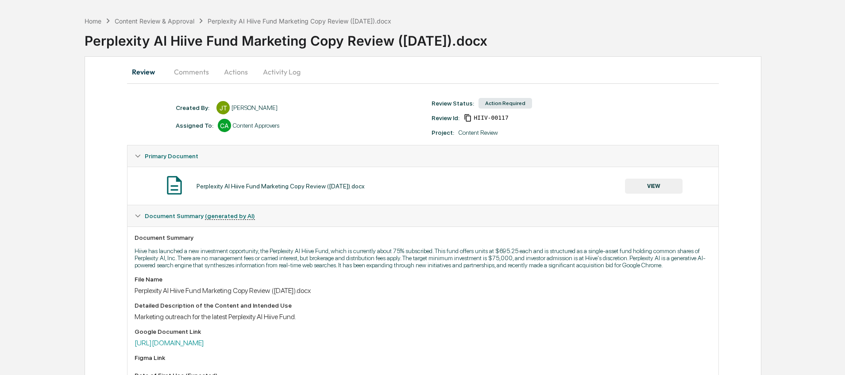
scroll to position [208, 0]
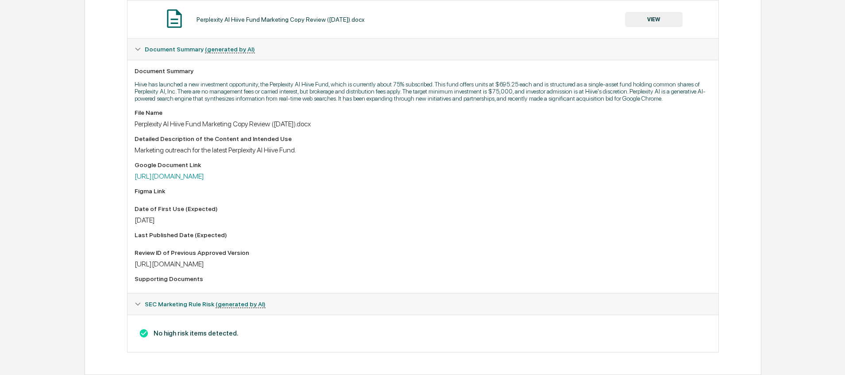
drag, startPoint x: 405, startPoint y: 262, endPoint x: 121, endPoint y: 264, distance: 284.3
click at [120, 264] on div "Review Comments Actions Activity Log Created By: ‎ ‎ [PERSON_NAME] [PERSON_NAME…" at bounding box center [423, 132] width 677 height 485
click at [204, 173] on link "[URL][DOMAIN_NAME]" at bounding box center [170, 176] width 70 height 8
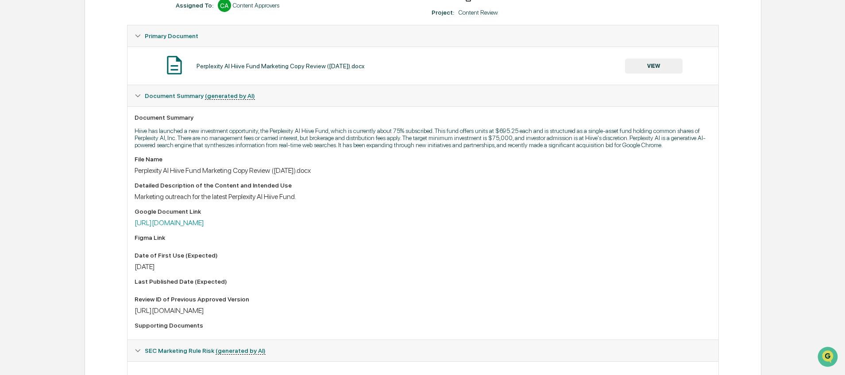
scroll to position [138, 0]
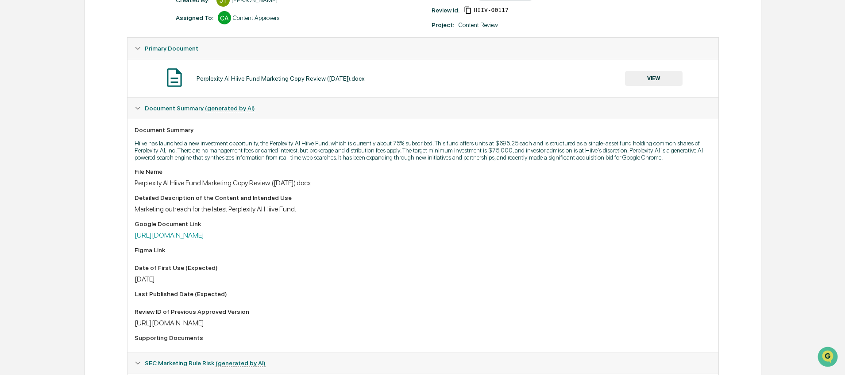
click at [639, 84] on button "VIEW" at bounding box center [654, 78] width 58 height 15
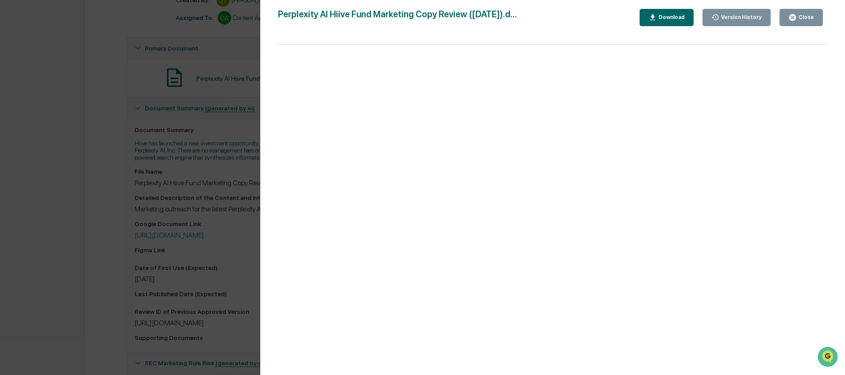
click at [201, 167] on div "Version History [DATE] 04:52 PM [PERSON_NAME] [DATE] 02:47 AM [PERSON_NAME] Per…" at bounding box center [422, 187] width 845 height 375
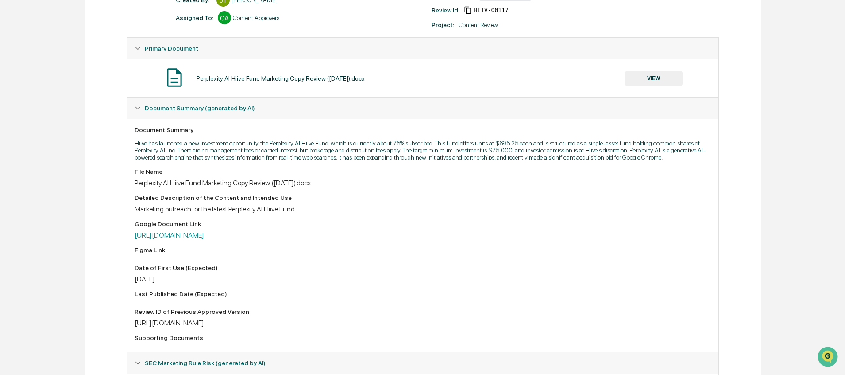
click at [639, 75] on button "VIEW" at bounding box center [654, 78] width 58 height 15
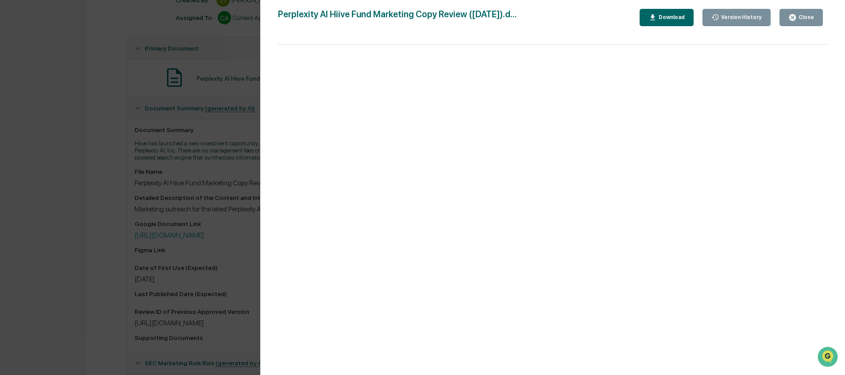
click at [739, 11] on button "Version History" at bounding box center [737, 17] width 69 height 17
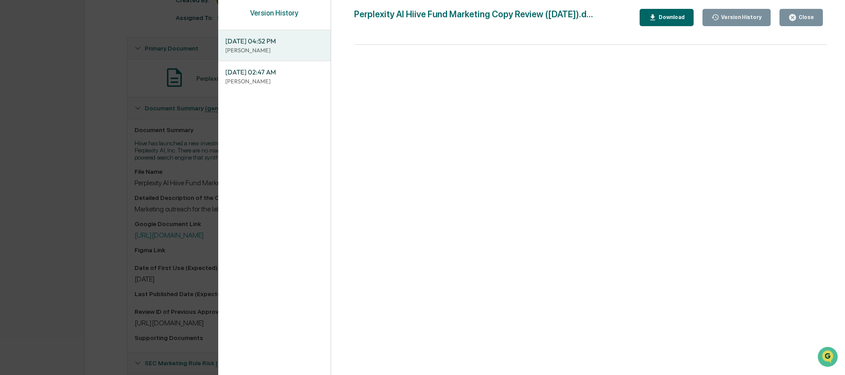
click at [233, 75] on span "[DATE] 02:47 AM" at bounding box center [274, 72] width 98 height 10
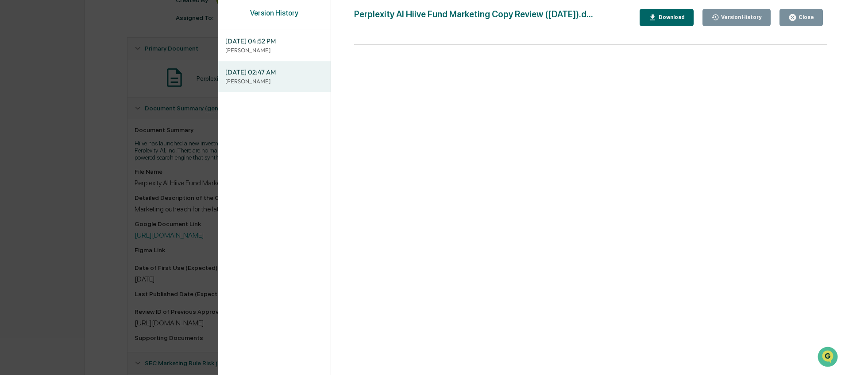
click at [146, 154] on div "Version History 10/14/2025, 04:52 PM Stephanie Bernard 10/14/2025, 02:47 AM Jam…" at bounding box center [422, 187] width 845 height 375
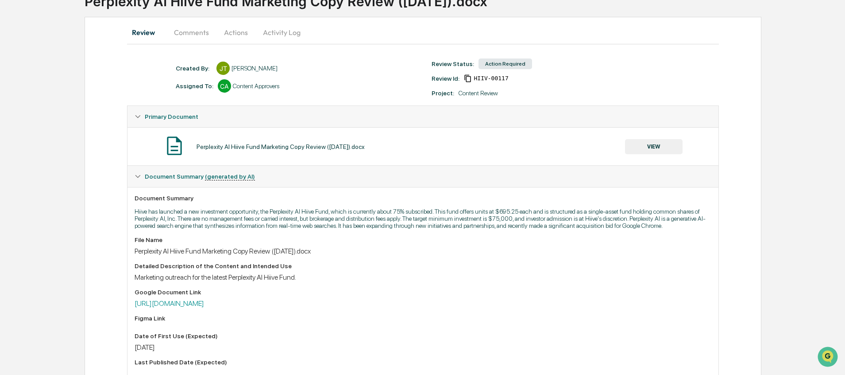
scroll to position [64, 0]
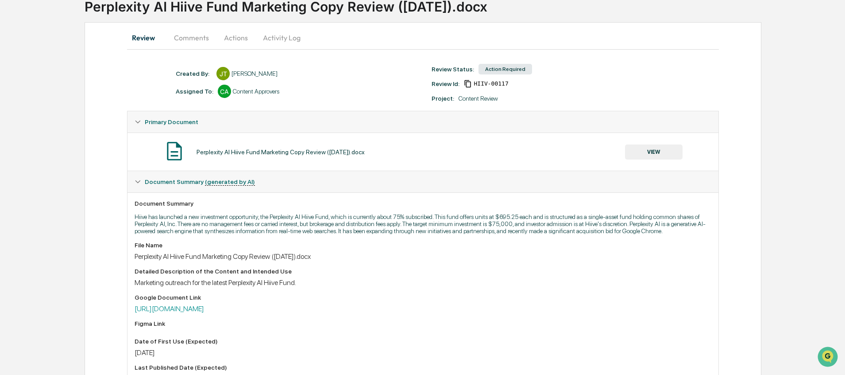
click at [281, 39] on button "Activity Log" at bounding box center [282, 37] width 52 height 21
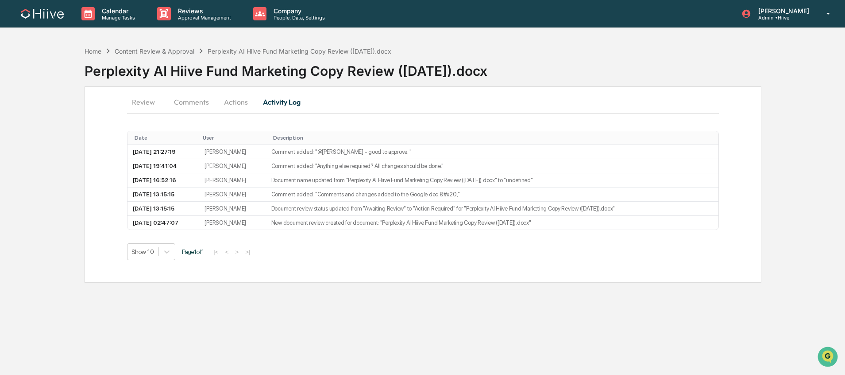
scroll to position [0, 0]
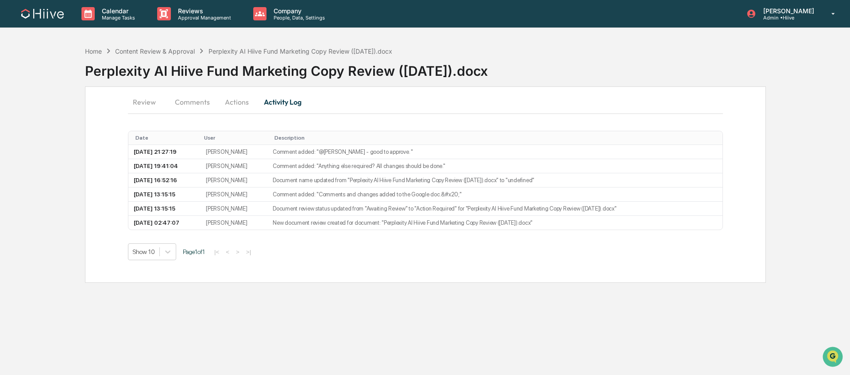
click at [240, 91] on button "Actions" at bounding box center [237, 101] width 40 height 21
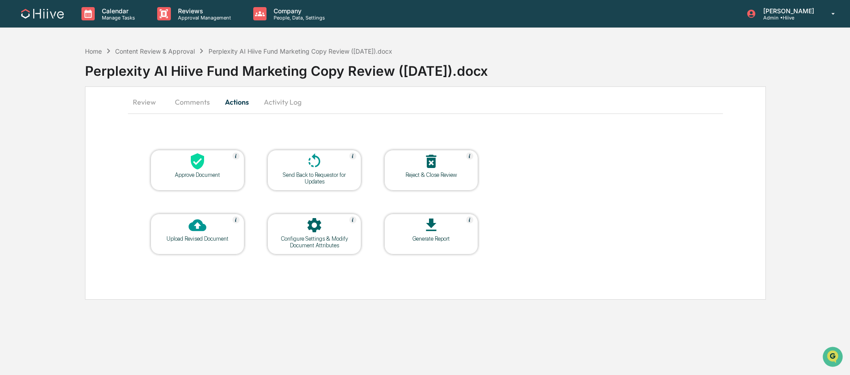
click at [318, 169] on icon at bounding box center [315, 161] width 18 height 18
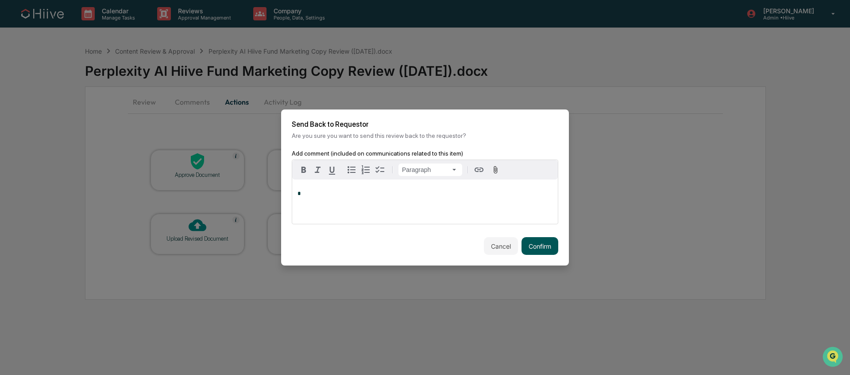
click at [535, 244] on button "Confirm" at bounding box center [540, 246] width 37 height 18
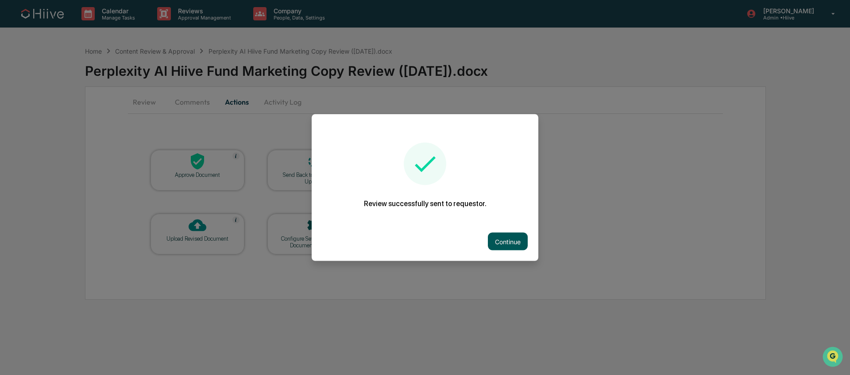
click at [495, 240] on button "Continue" at bounding box center [508, 241] width 40 height 18
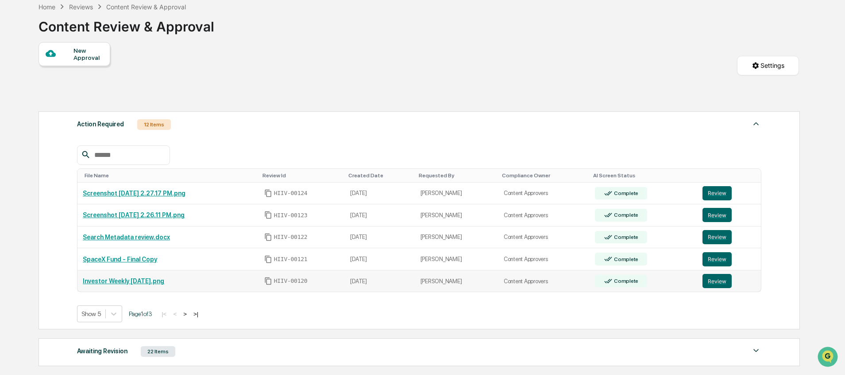
scroll to position [45, 0]
click at [190, 311] on button ">" at bounding box center [185, 313] width 9 height 8
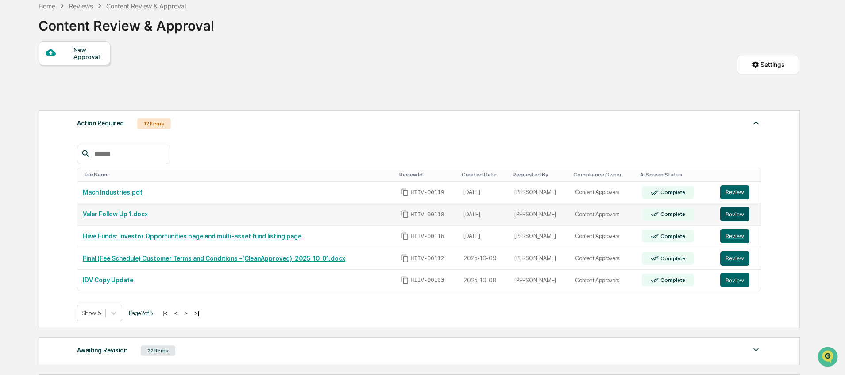
drag, startPoint x: 737, startPoint y: 213, endPoint x: 723, endPoint y: 212, distance: 13.7
click at [736, 213] on button "Review" at bounding box center [734, 214] width 29 height 14
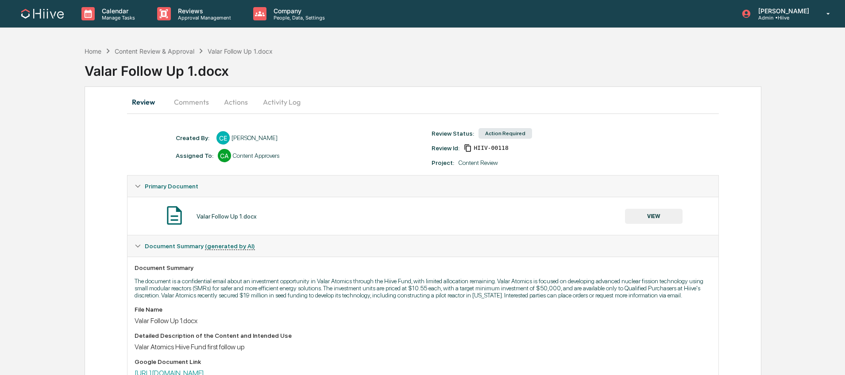
click at [646, 217] on button "VIEW" at bounding box center [654, 216] width 58 height 15
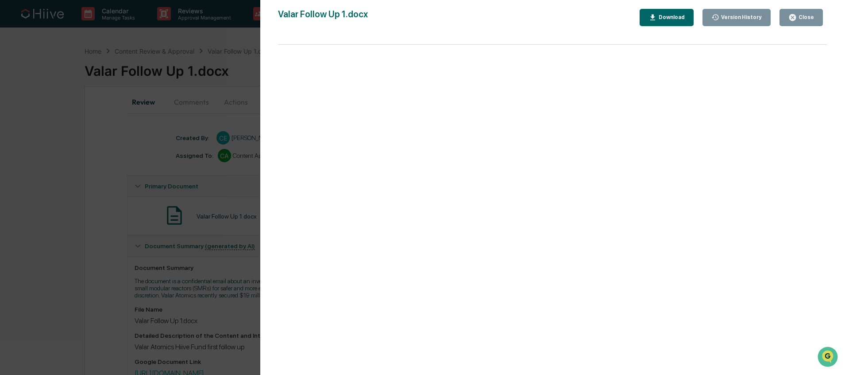
click at [205, 135] on div "Version History 10/14/2025, 05:44 PM Colby Evans Valar Follow Up 1.docx Close V…" at bounding box center [422, 187] width 845 height 375
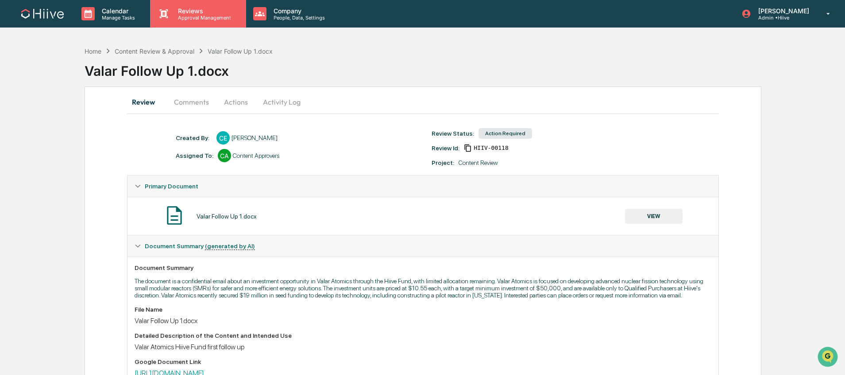
click at [198, 19] on p "Approval Management" at bounding box center [203, 18] width 65 height 6
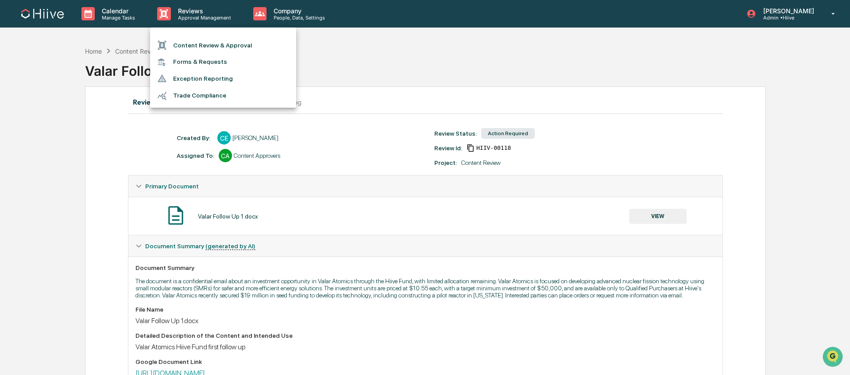
click at [199, 45] on li "Content Review & Approval" at bounding box center [223, 45] width 146 height 17
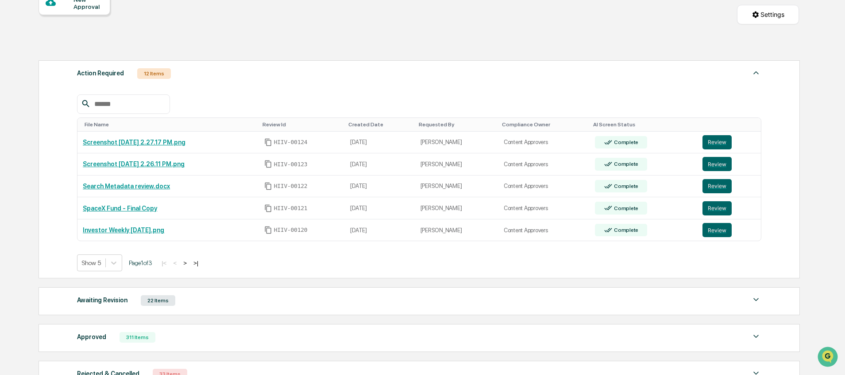
scroll to position [98, 0]
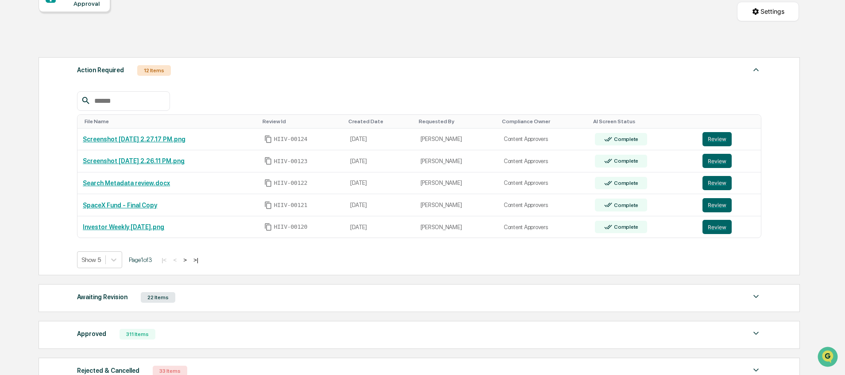
click at [190, 262] on button ">" at bounding box center [185, 260] width 9 height 8
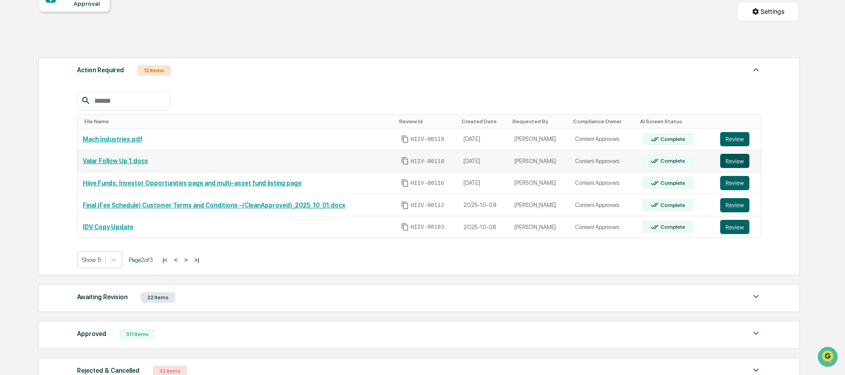
click at [734, 160] on button "Review" at bounding box center [734, 161] width 29 height 14
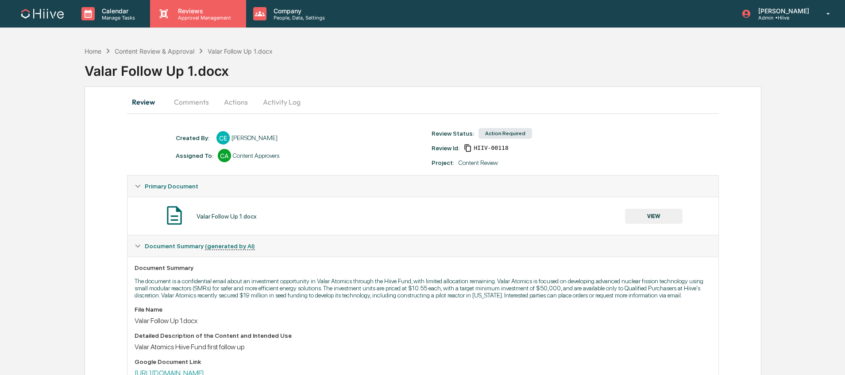
click at [186, 22] on div "Reviews Approval Management" at bounding box center [198, 13] width 96 height 27
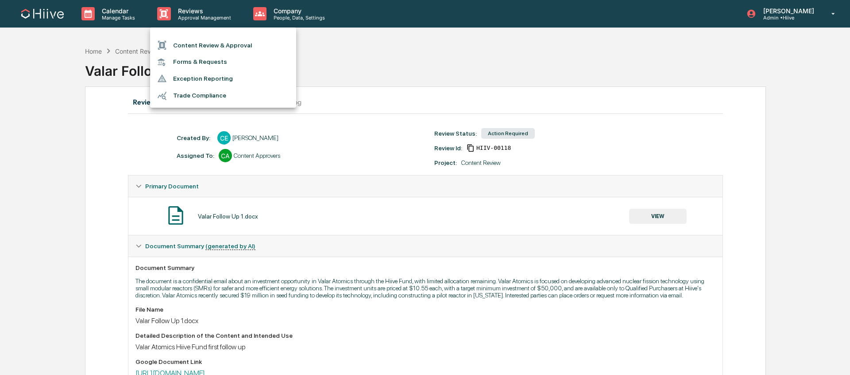
click at [187, 44] on li "Content Review & Approval" at bounding box center [223, 45] width 146 height 17
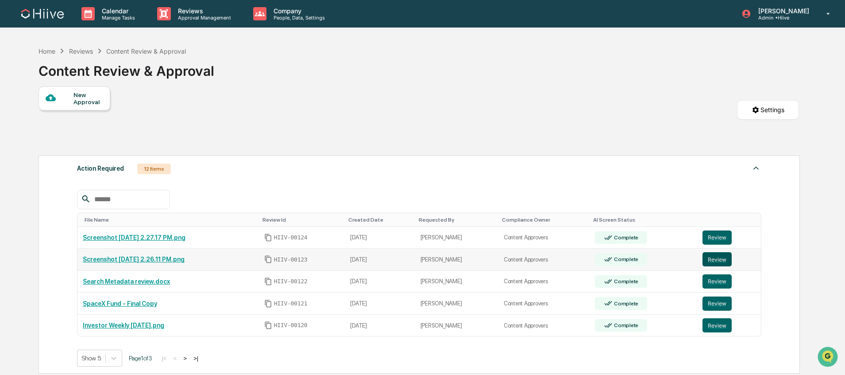
click at [713, 264] on button "Review" at bounding box center [717, 259] width 29 height 14
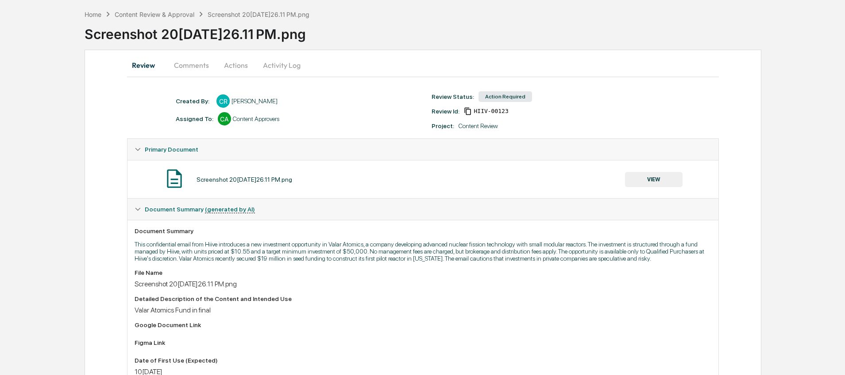
click at [637, 178] on button "VIEW" at bounding box center [654, 179] width 58 height 15
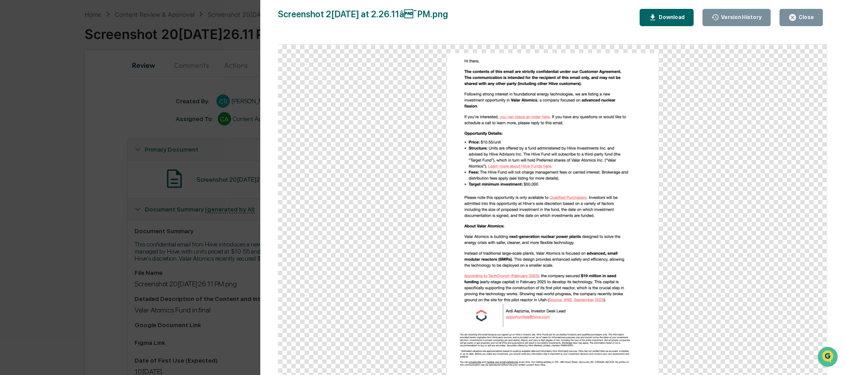
click at [176, 154] on div "Version History 10/14/2025, 09:26 PM Caroline Ramsay Screenshot 2025-10-14 at 2…" at bounding box center [422, 187] width 845 height 375
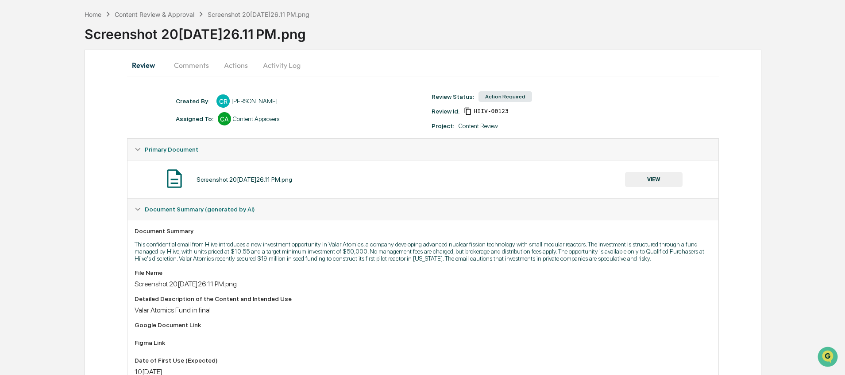
click at [270, 67] on button "Activity Log" at bounding box center [282, 64] width 52 height 21
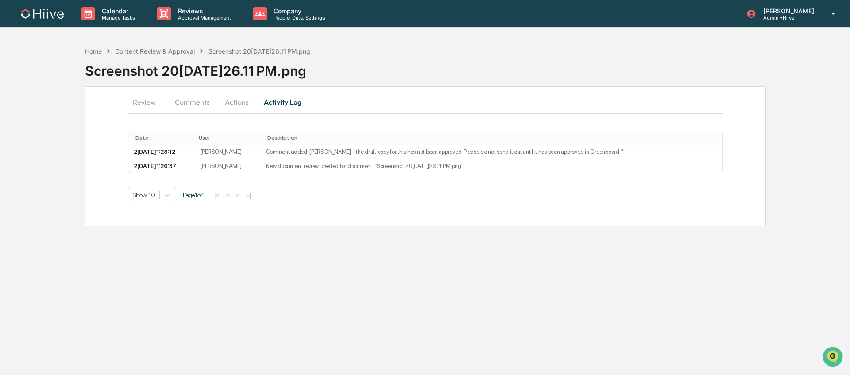
drag, startPoint x: 136, startPoint y: 99, endPoint x: 173, endPoint y: 123, distance: 43.6
click at [136, 99] on button "Review" at bounding box center [148, 101] width 40 height 21
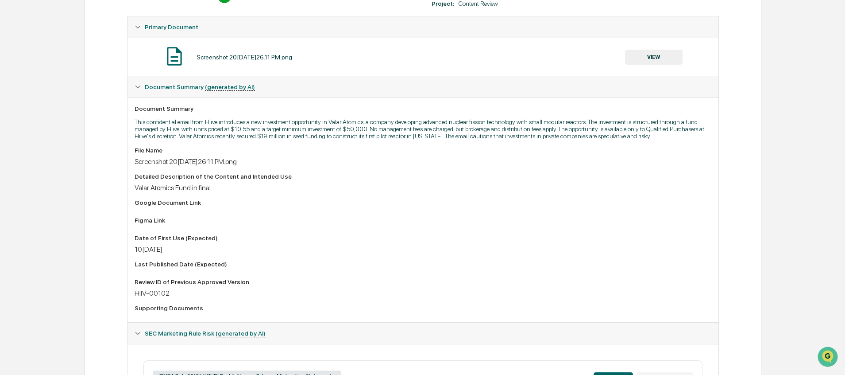
scroll to position [185, 0]
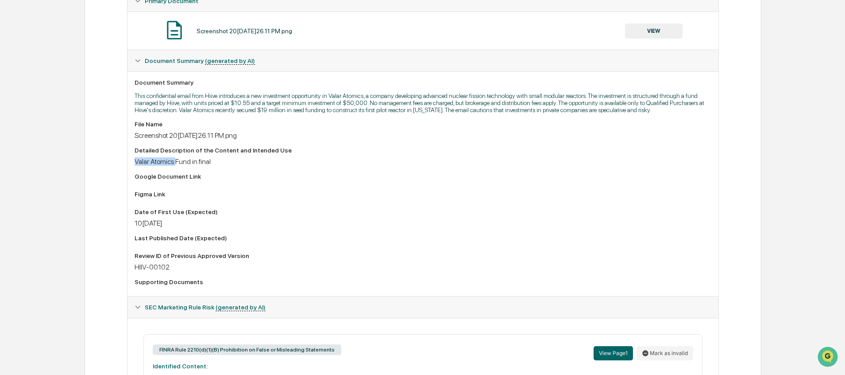
drag, startPoint x: 179, startPoint y: 171, endPoint x: 122, endPoint y: 171, distance: 56.7
click at [122, 171] on div "Review Comments Actions Activity Log Created By: ‎ ‎ CR Caroline Ramsay Assigne…" at bounding box center [423, 191] width 677 height 581
copy div "Valar Atomics"
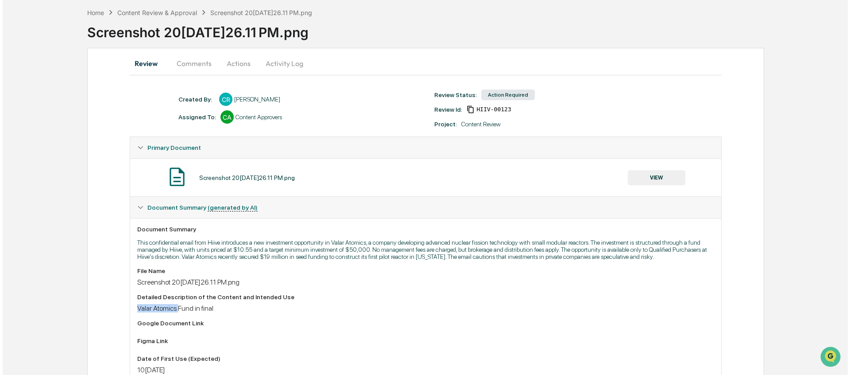
scroll to position [0, 0]
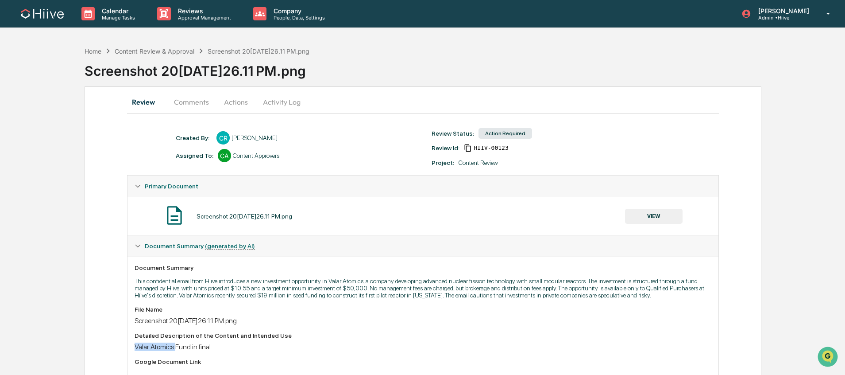
click at [280, 94] on button "Activity Log" at bounding box center [282, 101] width 52 height 21
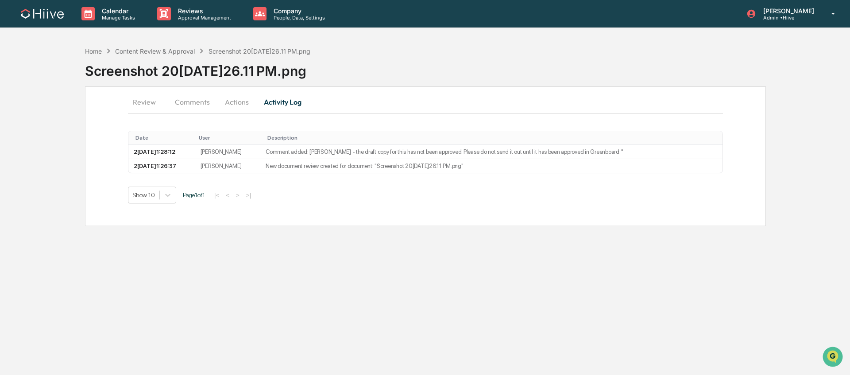
click at [239, 100] on button "Actions" at bounding box center [237, 101] width 40 height 21
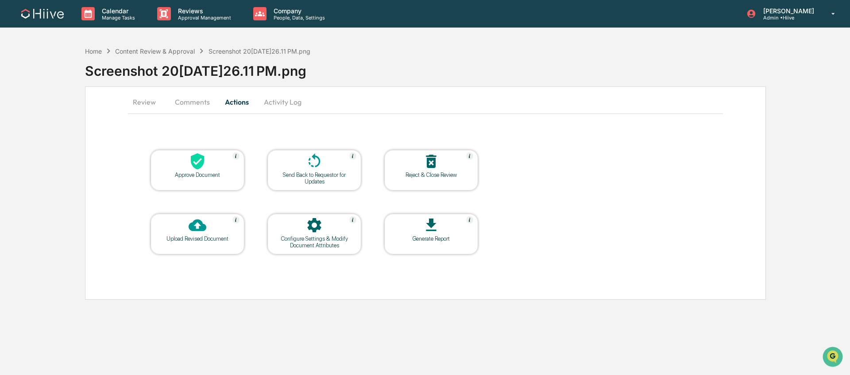
click at [311, 227] on icon at bounding box center [314, 225] width 14 height 14
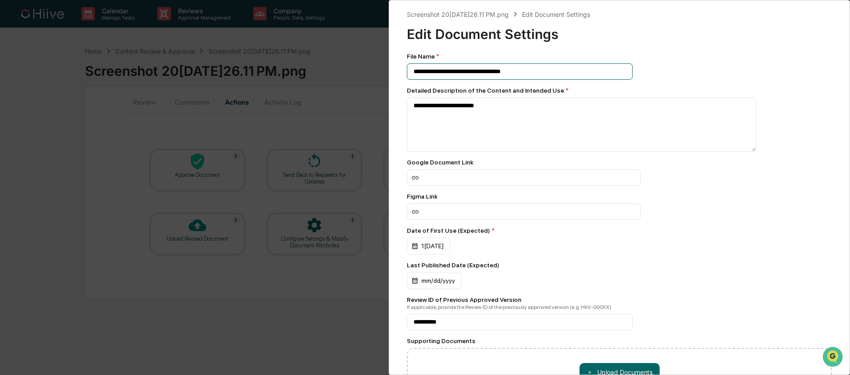
drag, startPoint x: 533, startPoint y: 72, endPoint x: 401, endPoint y: 74, distance: 132.4
click at [401, 74] on div "**********" at bounding box center [619, 187] width 461 height 375
paste input
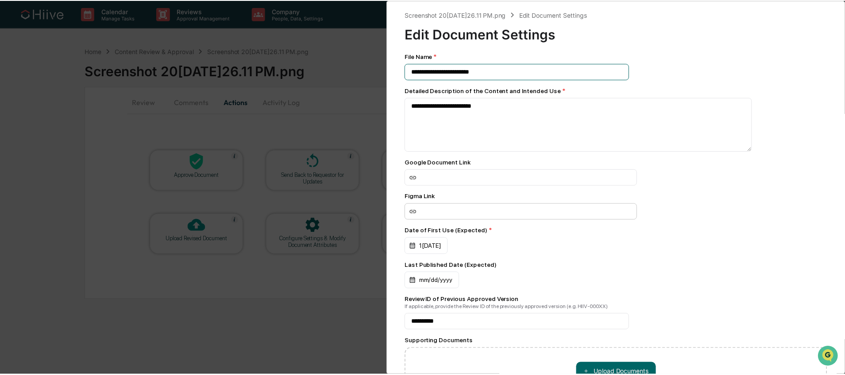
scroll to position [82, 0]
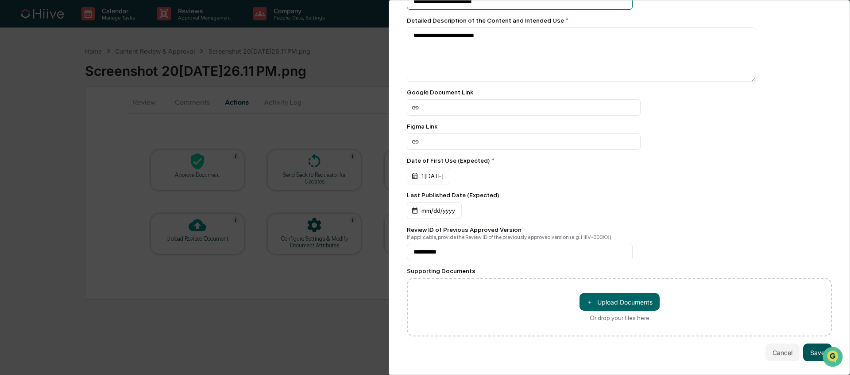
type input "**********"
drag, startPoint x: 809, startPoint y: 349, endPoint x: 597, endPoint y: 328, distance: 213.6
click at [809, 349] on button "Save" at bounding box center [817, 352] width 29 height 18
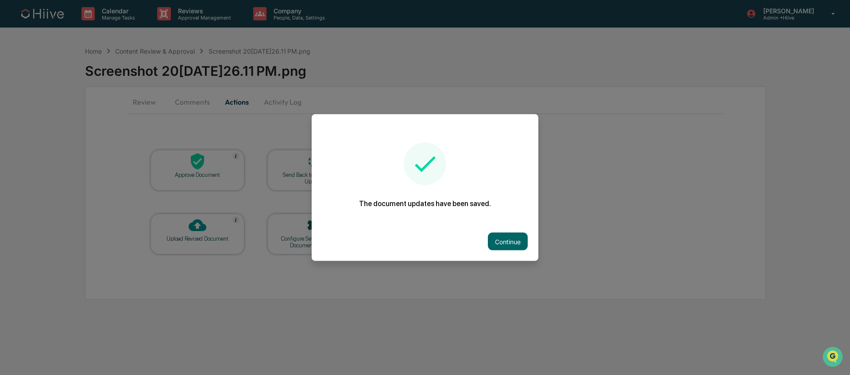
click at [507, 241] on button "Continue" at bounding box center [508, 241] width 40 height 18
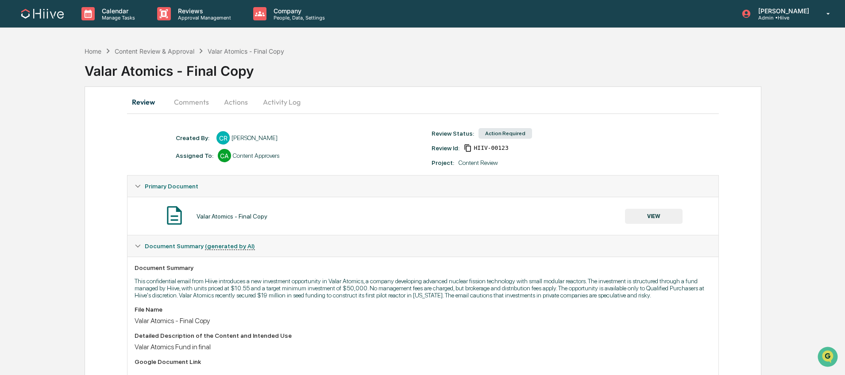
scroll to position [10, 0]
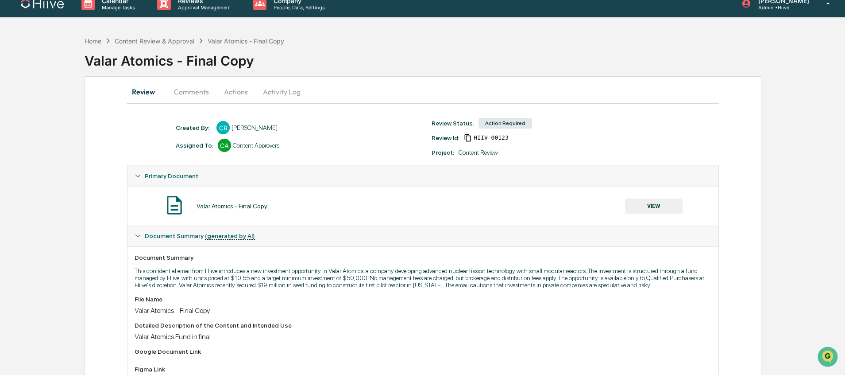
click at [194, 95] on button "Comments" at bounding box center [191, 91] width 49 height 21
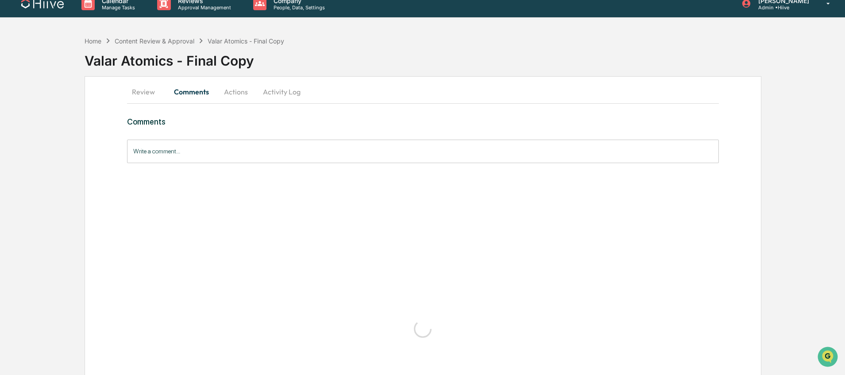
scroll to position [0, 0]
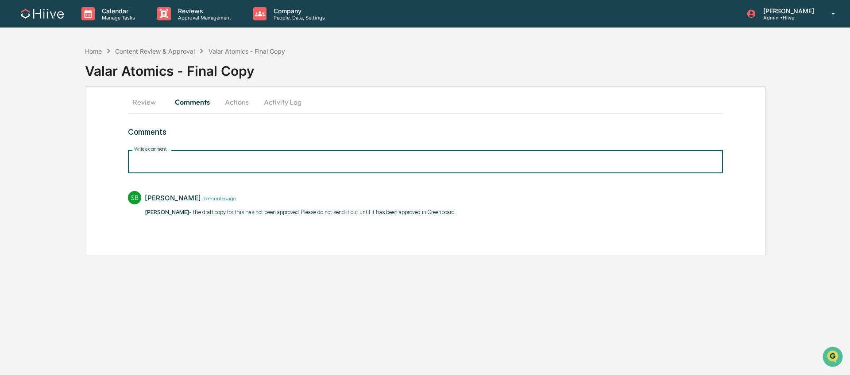
click at [271, 173] on input "Write a comment..." at bounding box center [425, 161] width 595 height 23
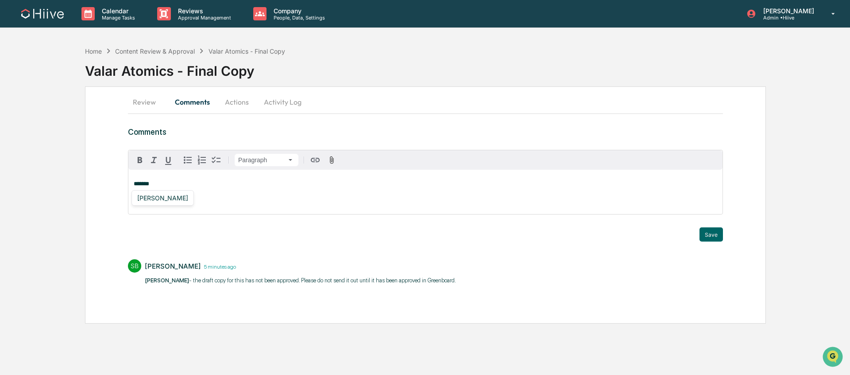
drag, startPoint x: 179, startPoint y: 192, endPoint x: 187, endPoint y: 195, distance: 8.6
click at [179, 192] on div "Susan Woodard" at bounding box center [163, 197] width 58 height 11
click at [713, 233] on button "Save" at bounding box center [711, 234] width 23 height 14
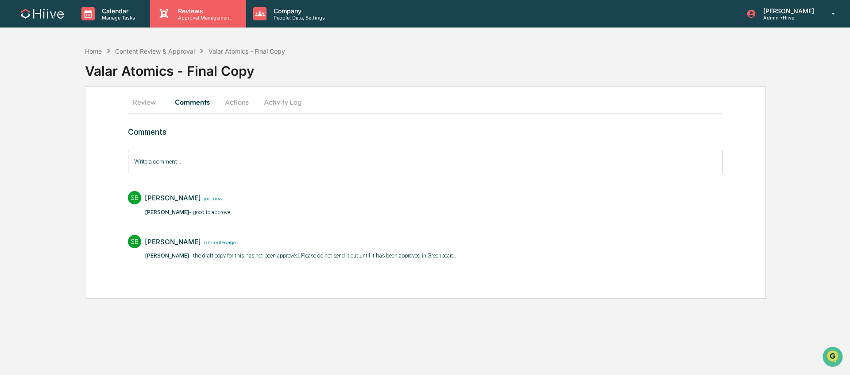
click at [210, 26] on div "Reviews Approval Management" at bounding box center [198, 13] width 96 height 27
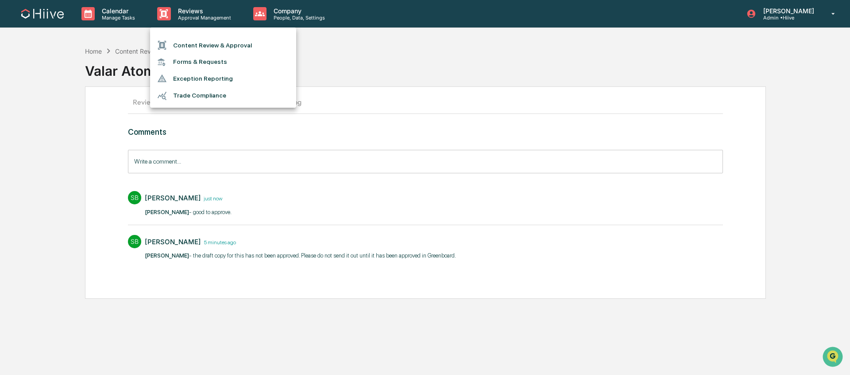
click at [221, 49] on li "Content Review & Approval" at bounding box center [223, 45] width 146 height 17
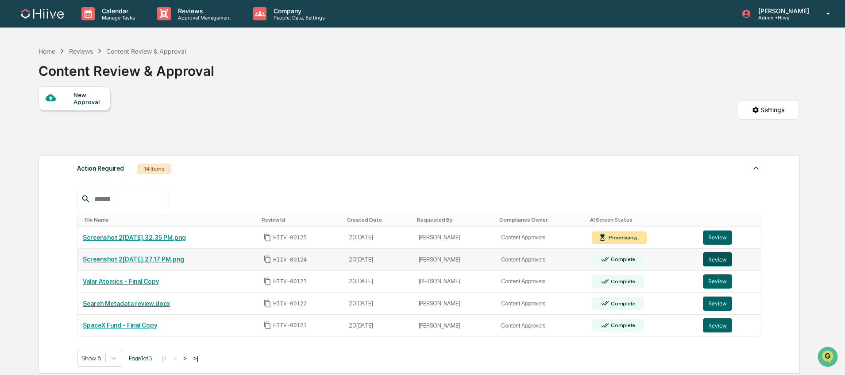
click at [718, 261] on button "Review" at bounding box center [717, 259] width 29 height 14
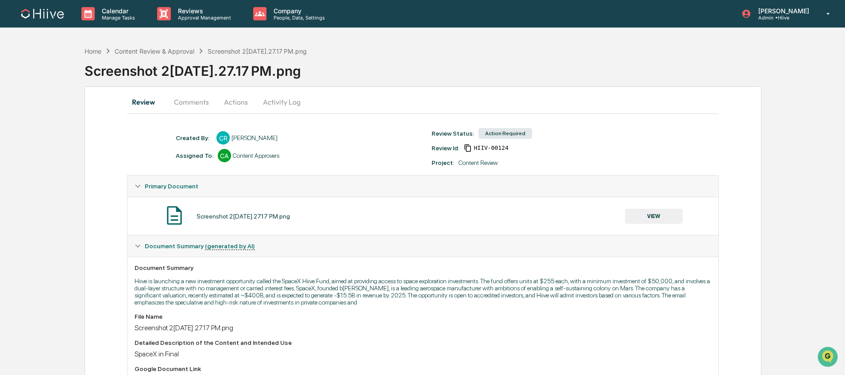
click at [196, 105] on button "Comments" at bounding box center [191, 101] width 49 height 21
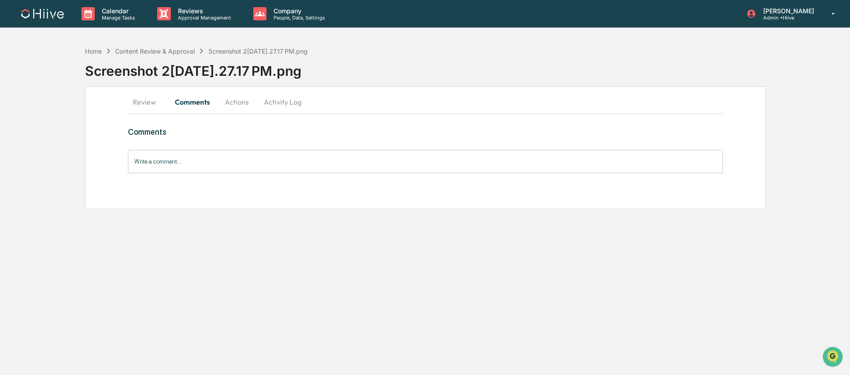
click at [156, 108] on button "Review" at bounding box center [148, 101] width 40 height 21
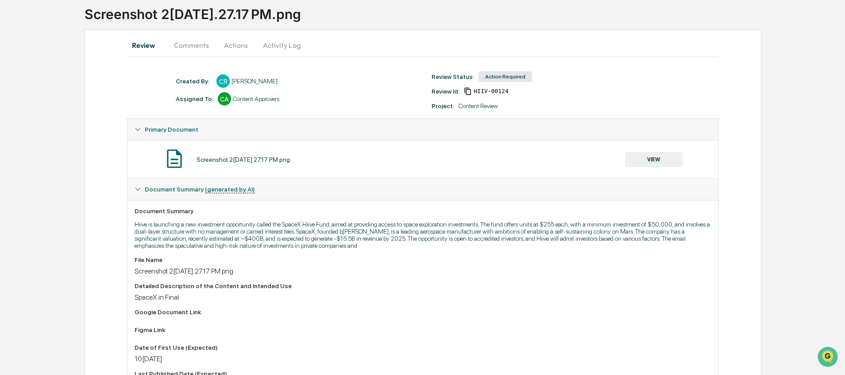
scroll to position [58, 0]
click at [637, 165] on button "VIEW" at bounding box center [654, 158] width 58 height 15
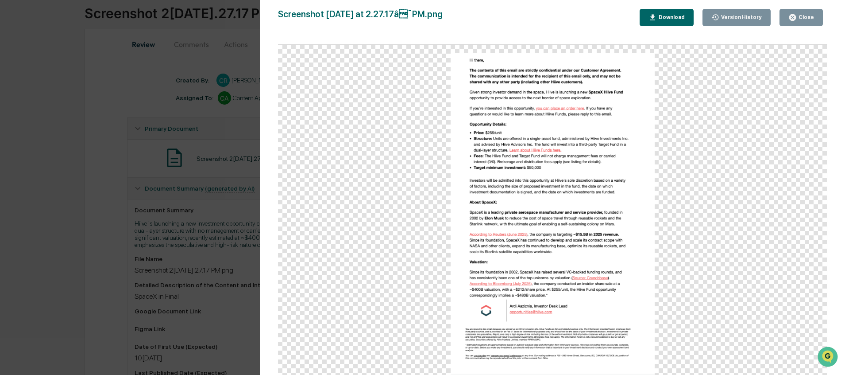
click at [50, 164] on div "Version History 10/14/2025, 09:27 PM Caroline Ramsay Screenshot 2025-10-14 at 2…" at bounding box center [422, 187] width 845 height 375
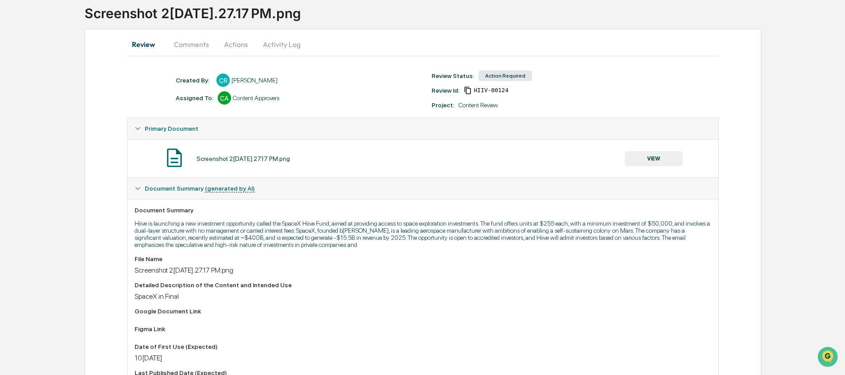
scroll to position [0, 0]
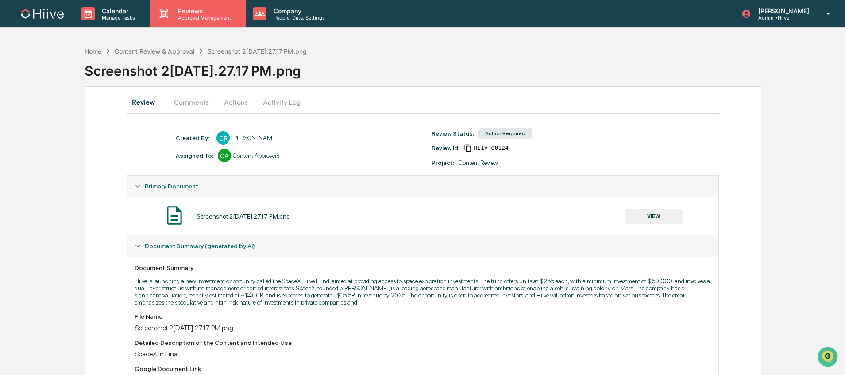
click at [190, 17] on p "Approval Management" at bounding box center [203, 18] width 65 height 6
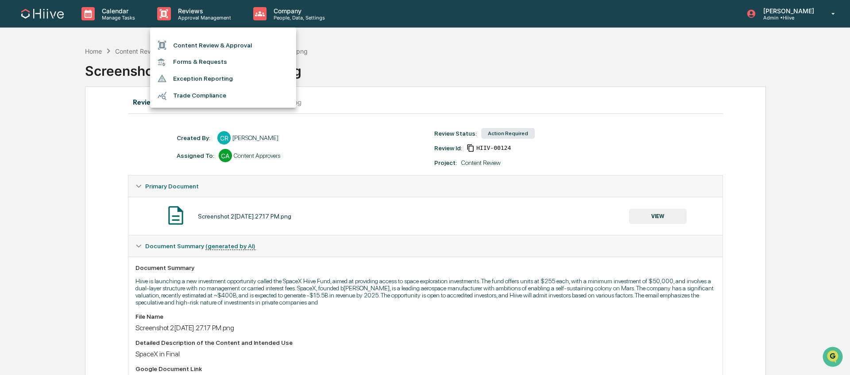
click at [190, 51] on li "Content Review & Approval" at bounding box center [223, 45] width 146 height 17
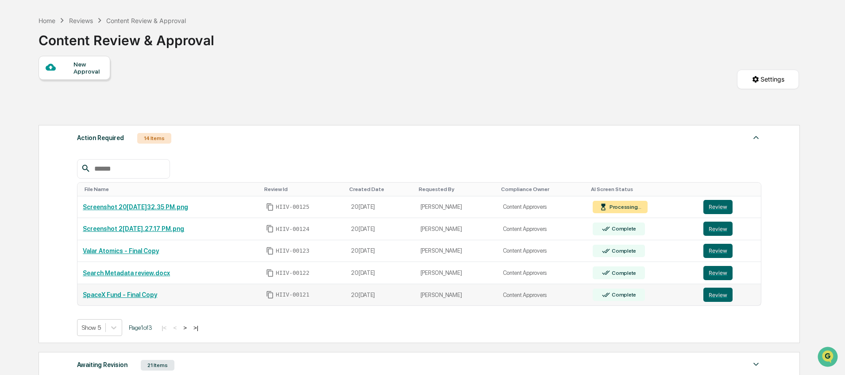
scroll to position [31, 0]
click at [722, 296] on button "Review" at bounding box center [718, 294] width 29 height 14
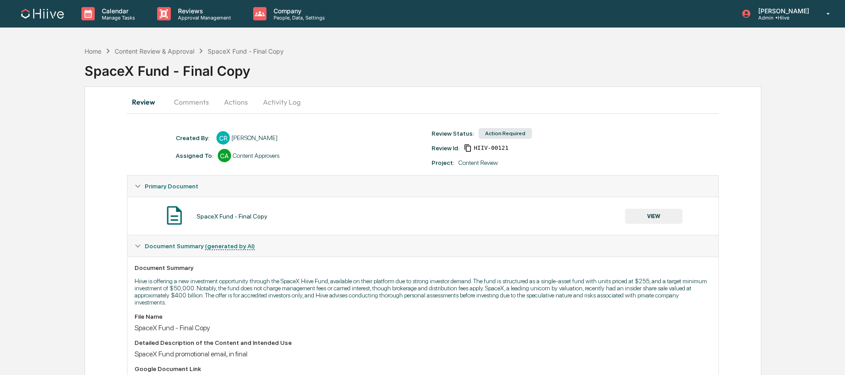
click at [652, 217] on button "VIEW" at bounding box center [654, 216] width 58 height 15
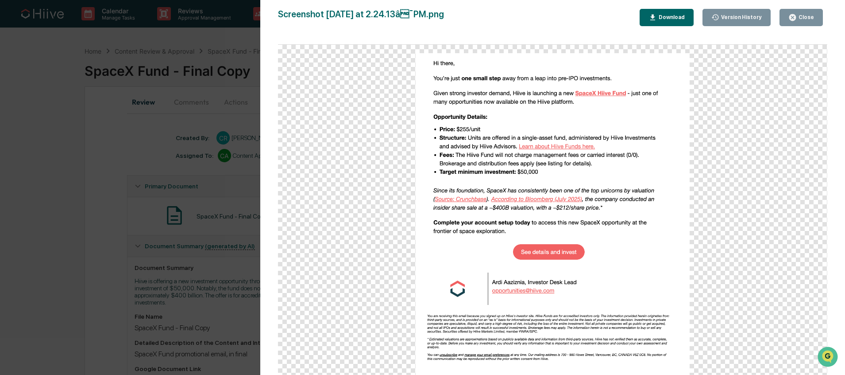
click at [100, 156] on div "Version History 1[DATE]9:26 PM[PERSON_NAME] 1[DATE]9:24 PM[PERSON_NAME] Screens…" at bounding box center [422, 187] width 845 height 375
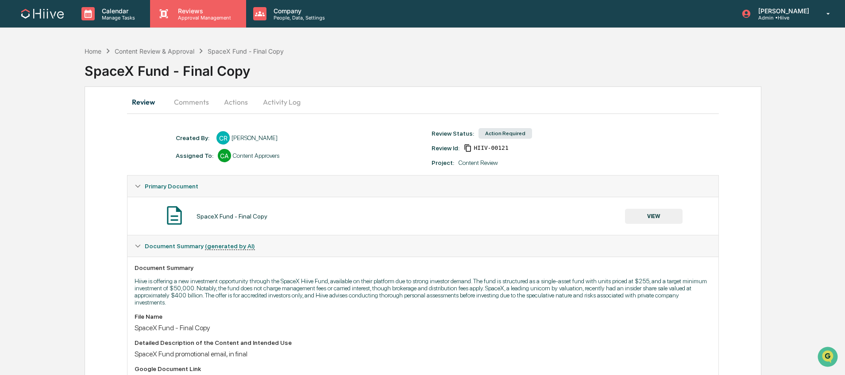
click at [178, 18] on p "Approval Management" at bounding box center [203, 18] width 65 height 6
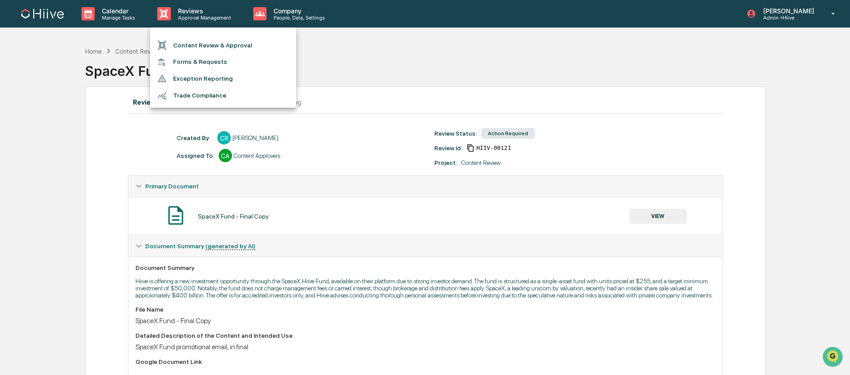
click at [240, 49] on li "Content Review & Approval" at bounding box center [223, 45] width 146 height 17
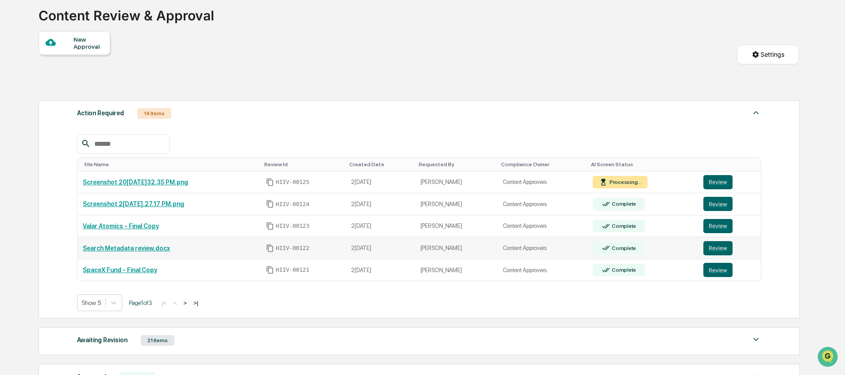
scroll to position [59, 0]
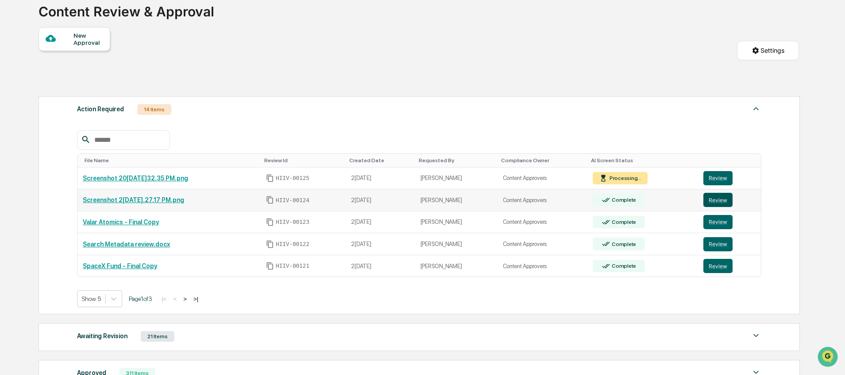
click at [718, 202] on button "Review" at bounding box center [718, 200] width 29 height 14
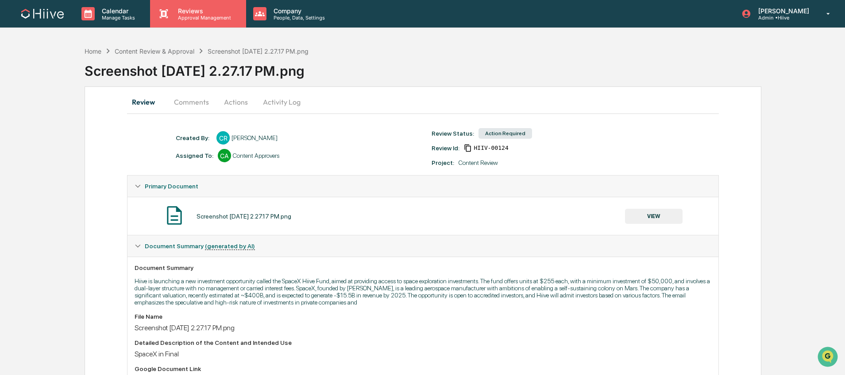
click at [210, 15] on p "Approval Management" at bounding box center [203, 18] width 65 height 6
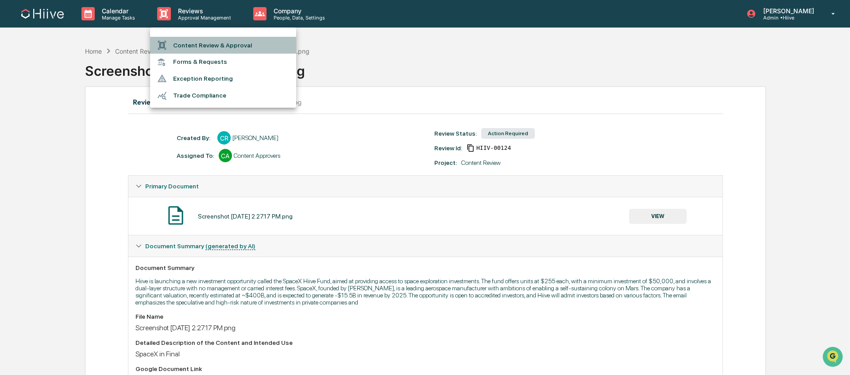
click at [208, 39] on li "Content Review & Approval" at bounding box center [223, 45] width 146 height 17
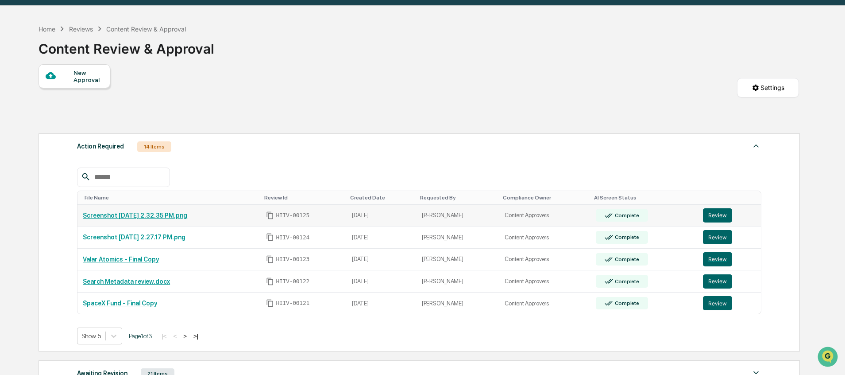
scroll to position [32, 0]
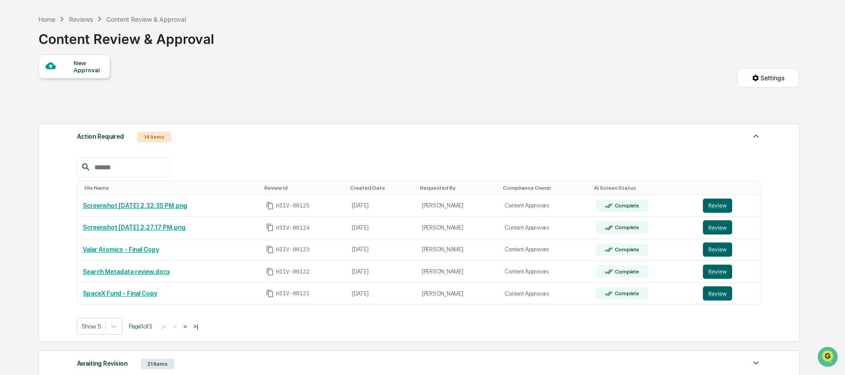
click at [190, 326] on button ">" at bounding box center [185, 326] width 9 height 8
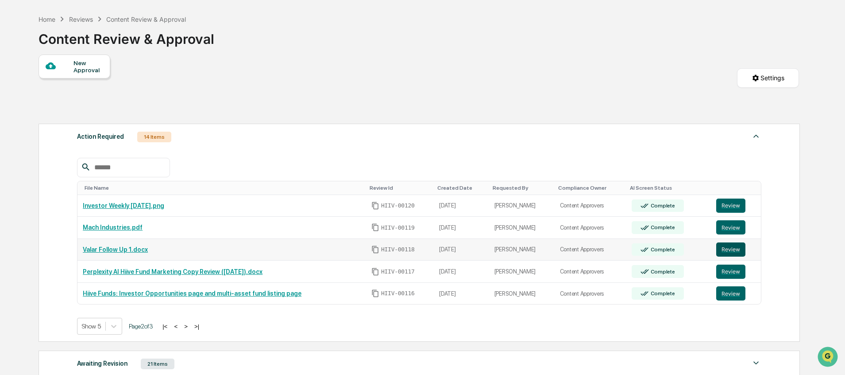
click at [731, 252] on button "Review" at bounding box center [730, 249] width 29 height 14
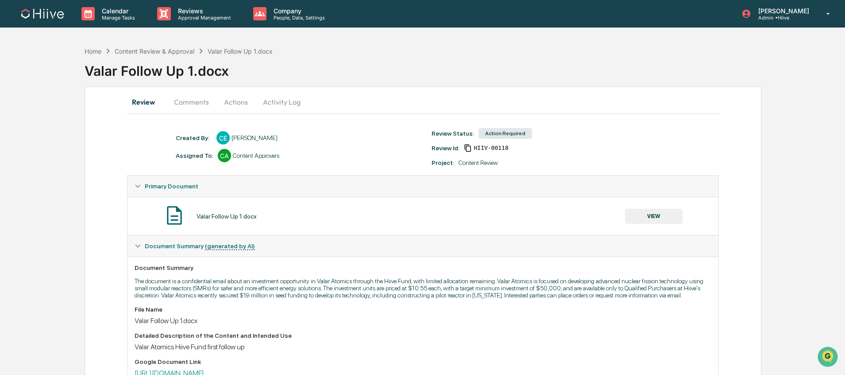
click at [205, 98] on button "Comments" at bounding box center [191, 101] width 49 height 21
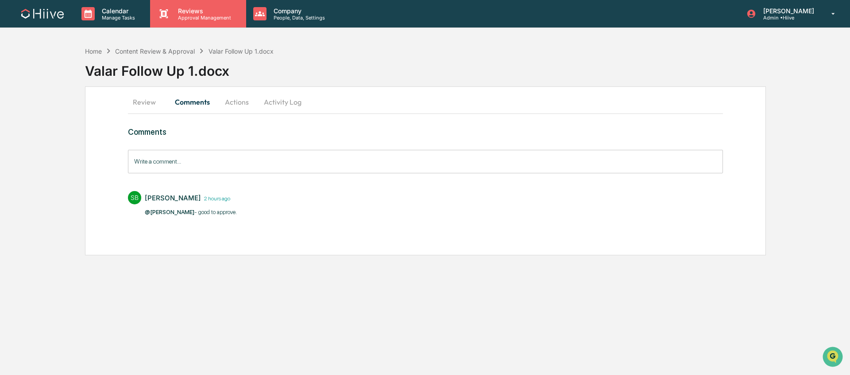
click at [209, 19] on p "Approval Management" at bounding box center [203, 18] width 65 height 6
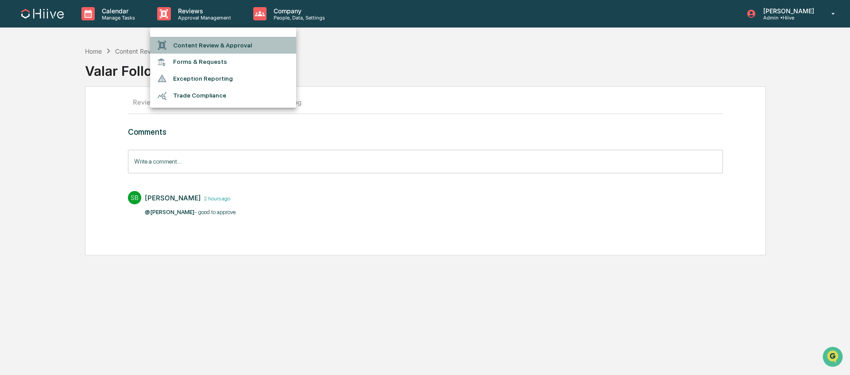
click at [211, 47] on li "Content Review & Approval" at bounding box center [223, 45] width 146 height 17
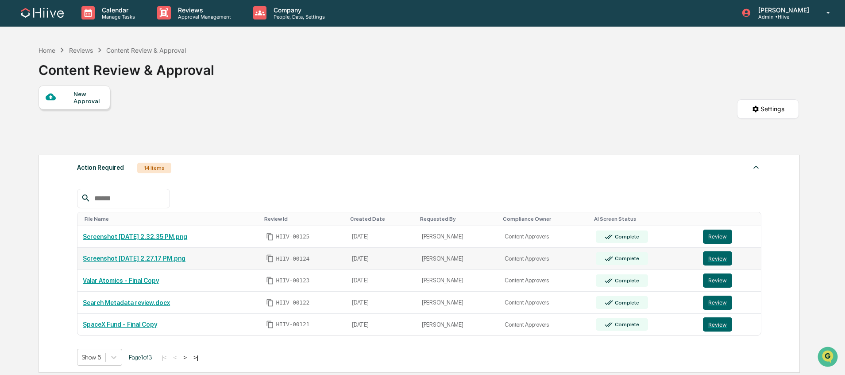
scroll to position [4, 0]
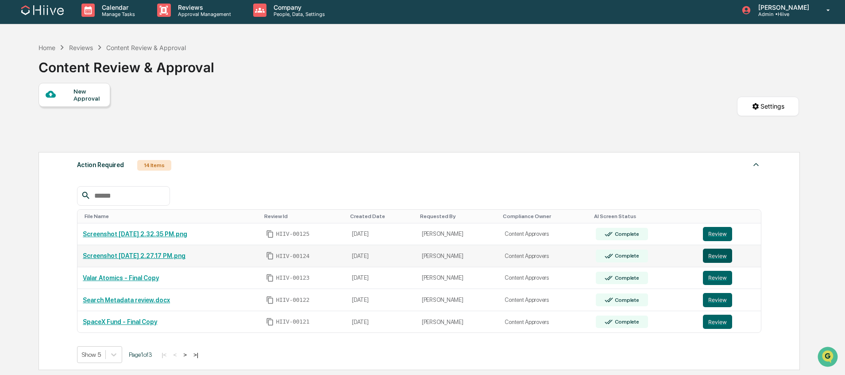
click at [715, 252] on button "Review" at bounding box center [717, 255] width 29 height 14
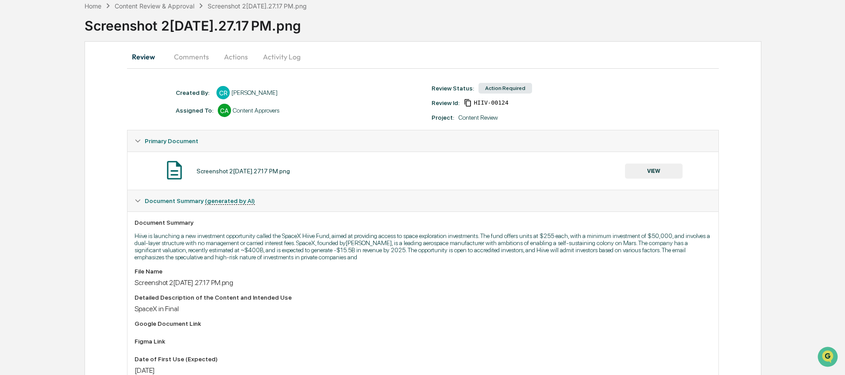
scroll to position [47, 0]
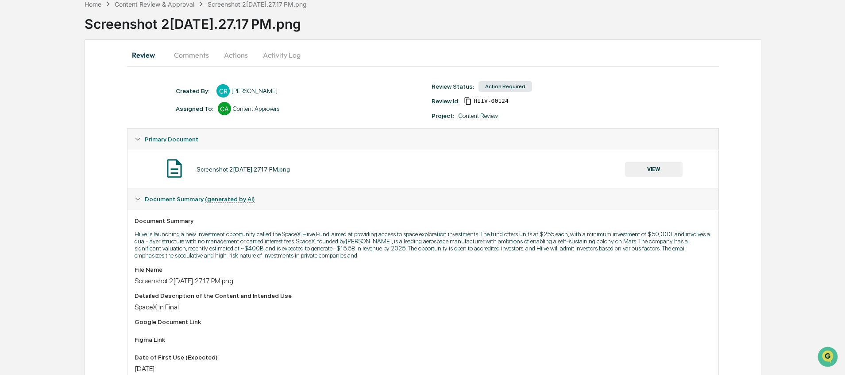
click at [652, 163] on button "VIEW" at bounding box center [654, 169] width 58 height 15
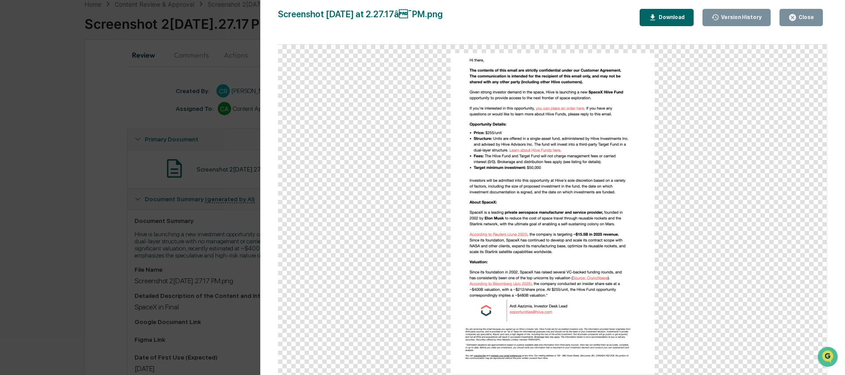
drag, startPoint x: 147, startPoint y: 204, endPoint x: 141, endPoint y: 211, distance: 9.2
click at [147, 204] on div "Version History 10/14/2025, 09:27 PM Caroline Ramsay Screenshot 2025-10-14 at 2…" at bounding box center [422, 187] width 845 height 375
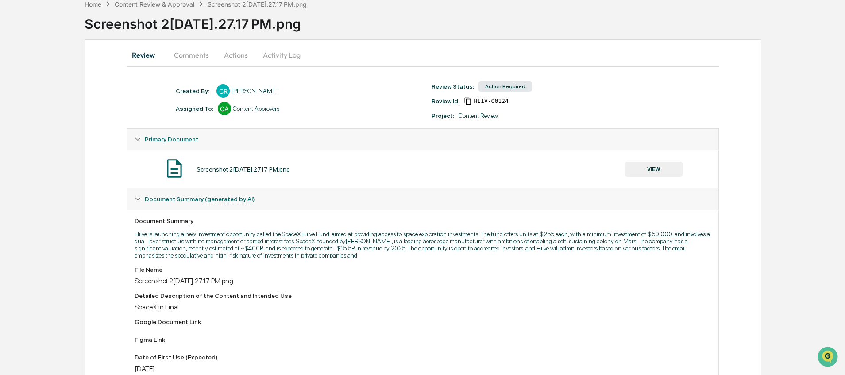
click at [278, 56] on button "Activity Log" at bounding box center [282, 54] width 52 height 21
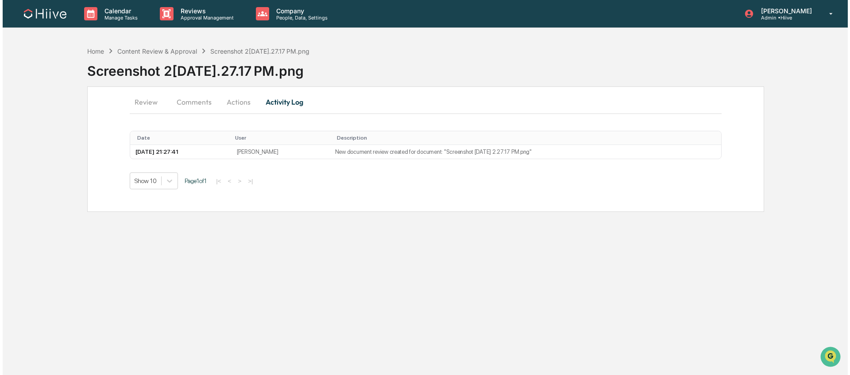
scroll to position [0, 0]
click at [233, 99] on button "Actions" at bounding box center [237, 101] width 40 height 21
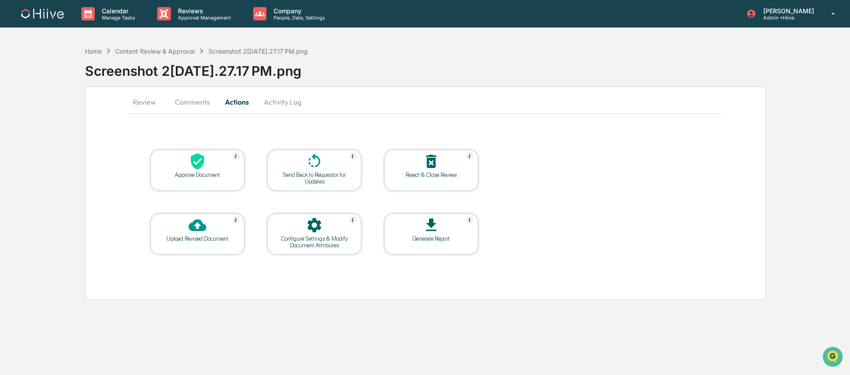
click at [314, 224] on icon at bounding box center [315, 225] width 18 height 18
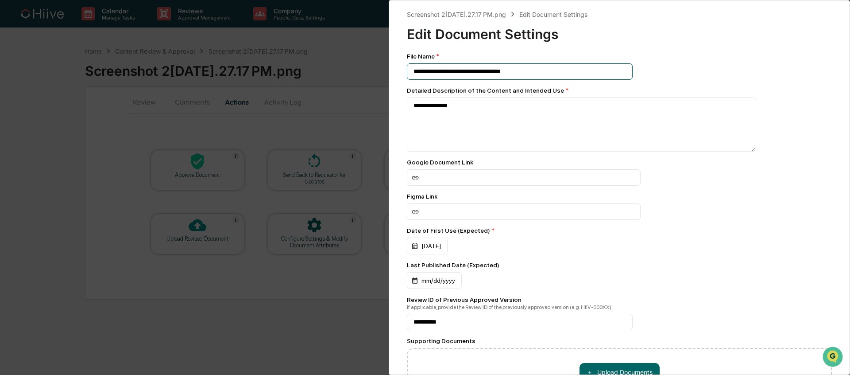
drag, startPoint x: 406, startPoint y: 77, endPoint x: 393, endPoint y: 78, distance: 13.3
click at [394, 78] on div "**********" at bounding box center [619, 187] width 461 height 375
drag, startPoint x: 496, startPoint y: 68, endPoint x: 383, endPoint y: 67, distance: 113.4
click at [383, 67] on div "**********" at bounding box center [425, 187] width 850 height 375
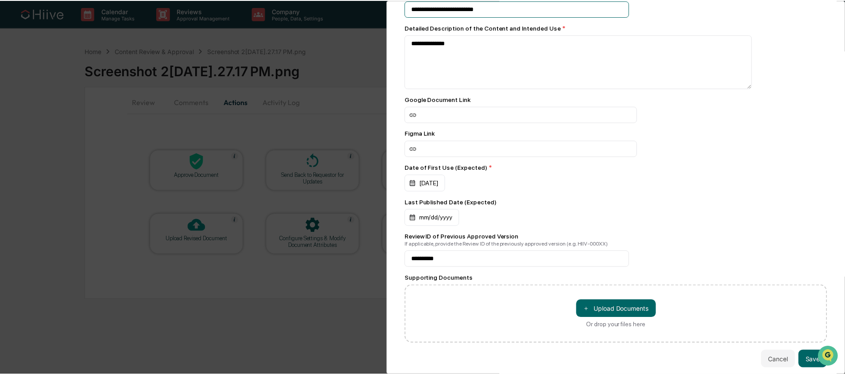
scroll to position [82, 0]
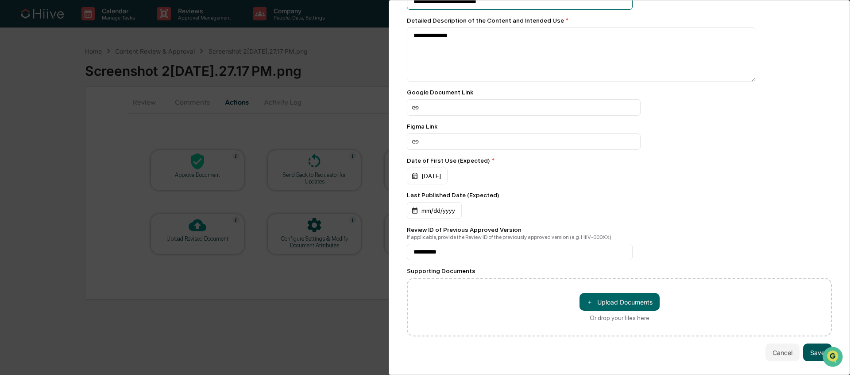
type input "**********"
drag, startPoint x: 804, startPoint y: 340, endPoint x: 788, endPoint y: 331, distance: 18.0
click at [804, 343] on button "Save" at bounding box center [817, 352] width 29 height 18
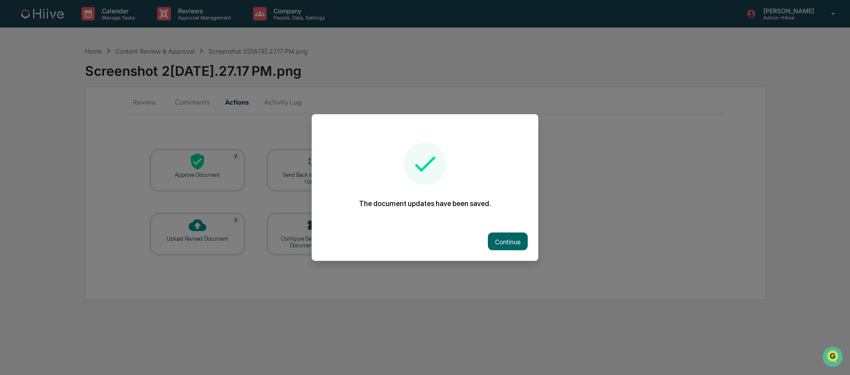
drag, startPoint x: 494, startPoint y: 235, endPoint x: 485, endPoint y: 232, distance: 9.7
click at [494, 235] on button "Continue" at bounding box center [508, 241] width 40 height 18
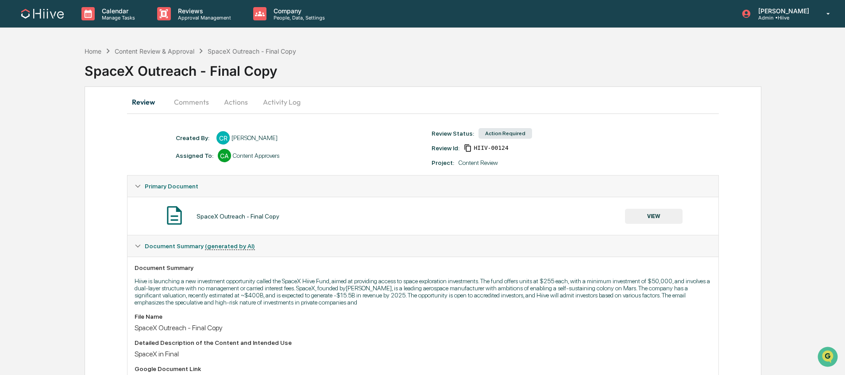
click at [198, 104] on button "Comments" at bounding box center [191, 101] width 49 height 21
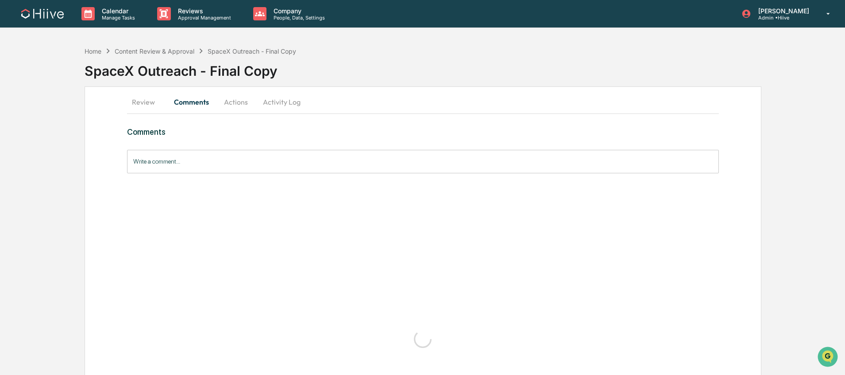
click at [208, 164] on input "Write a comment..." at bounding box center [423, 161] width 592 height 23
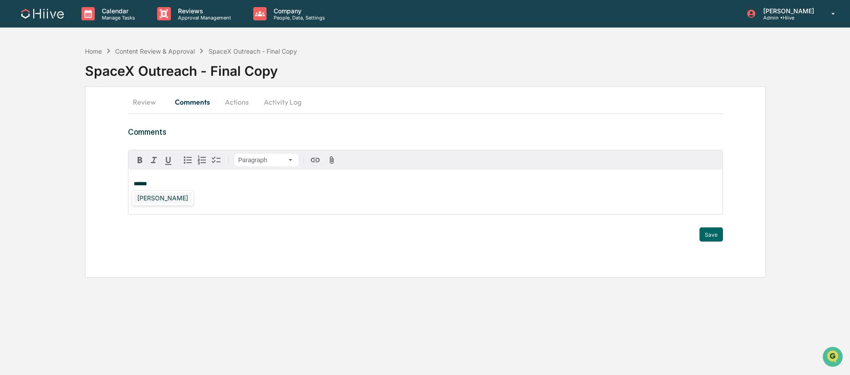
click at [173, 200] on div "[PERSON_NAME]" at bounding box center [163, 197] width 58 height 11
drag, startPoint x: 716, startPoint y: 233, endPoint x: 704, endPoint y: 232, distance: 12.0
click at [716, 233] on button "Save" at bounding box center [711, 234] width 23 height 14
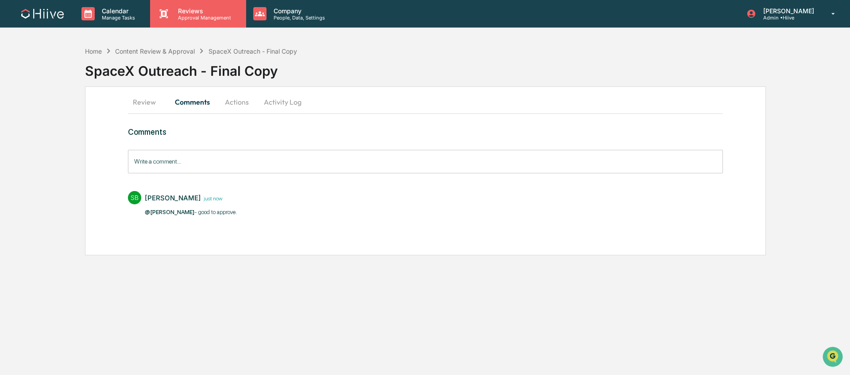
click at [203, 23] on div "Reviews Approval Management" at bounding box center [198, 13] width 96 height 27
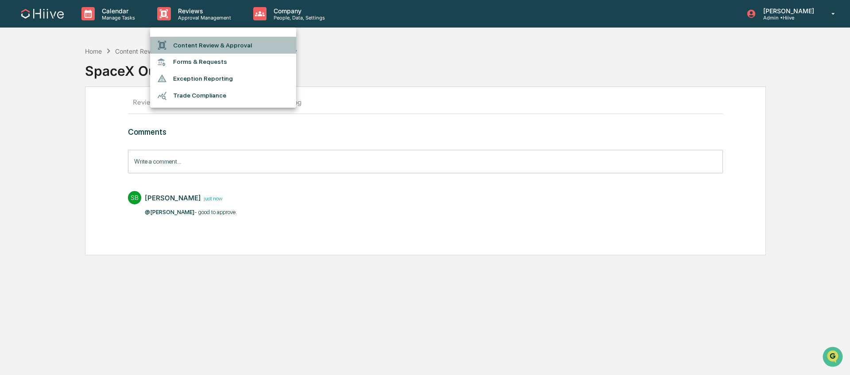
click at [204, 42] on li "Content Review & Approval" at bounding box center [223, 45] width 146 height 17
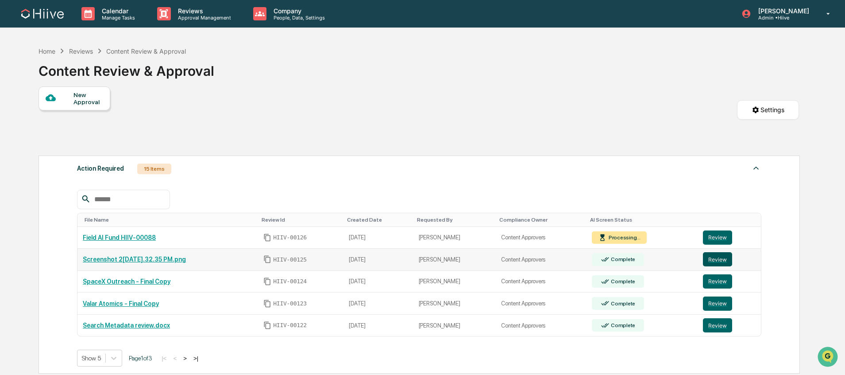
click at [716, 264] on button "Review" at bounding box center [717, 259] width 29 height 14
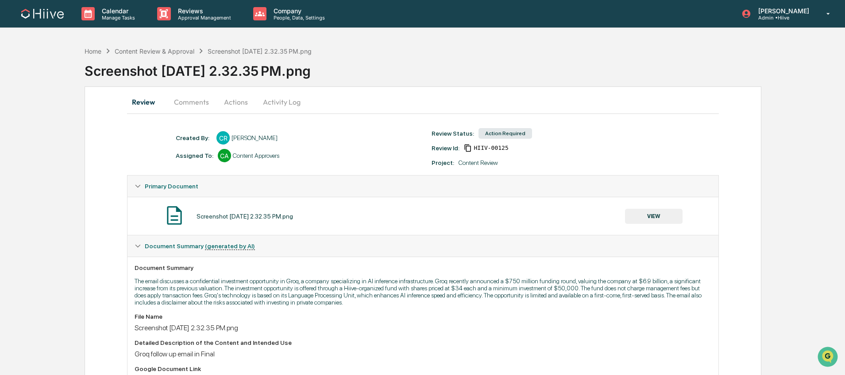
click at [277, 103] on button "Activity Log" at bounding box center [282, 101] width 52 height 21
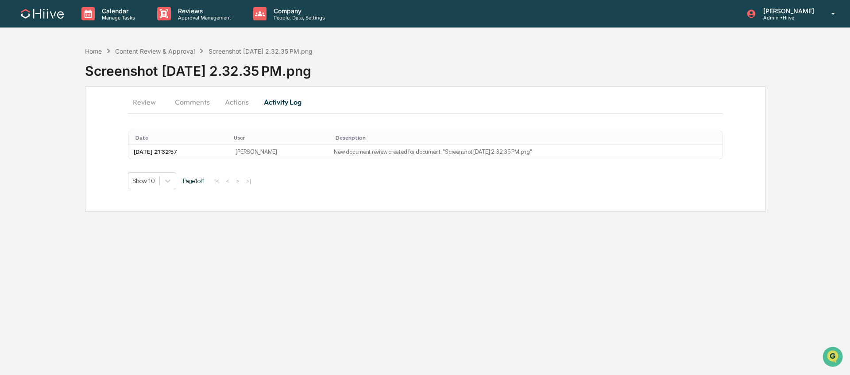
click at [241, 101] on button "Actions" at bounding box center [237, 101] width 40 height 21
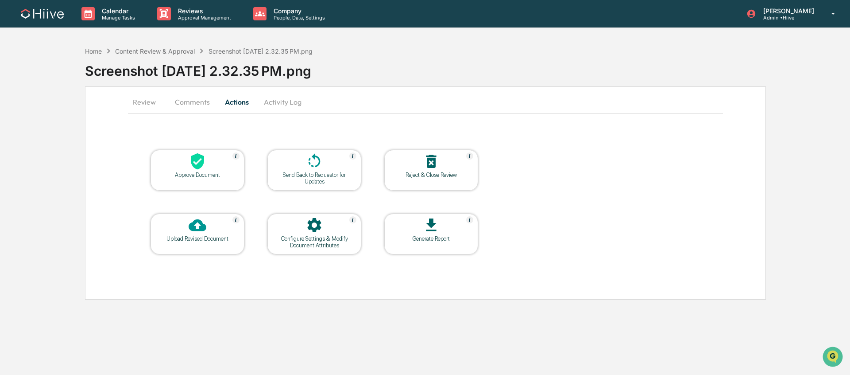
click at [316, 230] on icon at bounding box center [314, 225] width 14 height 14
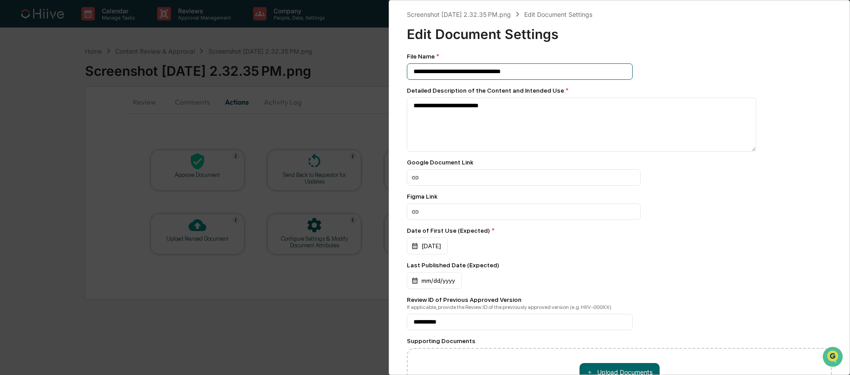
drag, startPoint x: 542, startPoint y: 69, endPoint x: 420, endPoint y: 71, distance: 121.4
click at [421, 71] on input "**********" at bounding box center [520, 71] width 226 height 16
drag, startPoint x: 516, startPoint y: 70, endPoint x: 411, endPoint y: 68, distance: 104.5
click at [412, 68] on input "**********" at bounding box center [520, 71] width 226 height 16
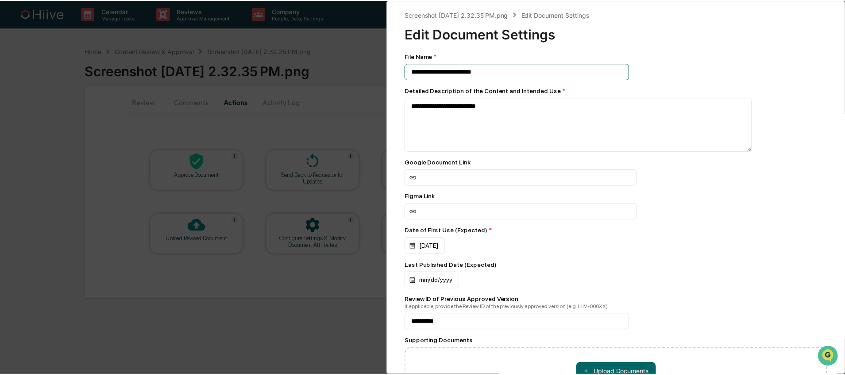
scroll to position [82, 0]
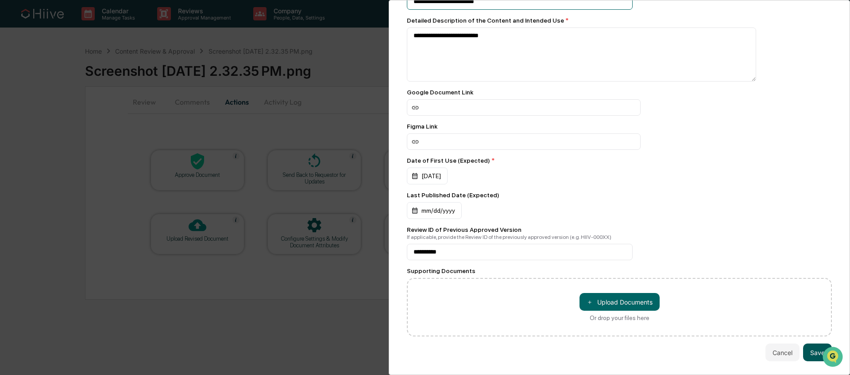
type input "**********"
click at [809, 349] on button "Save" at bounding box center [817, 352] width 29 height 18
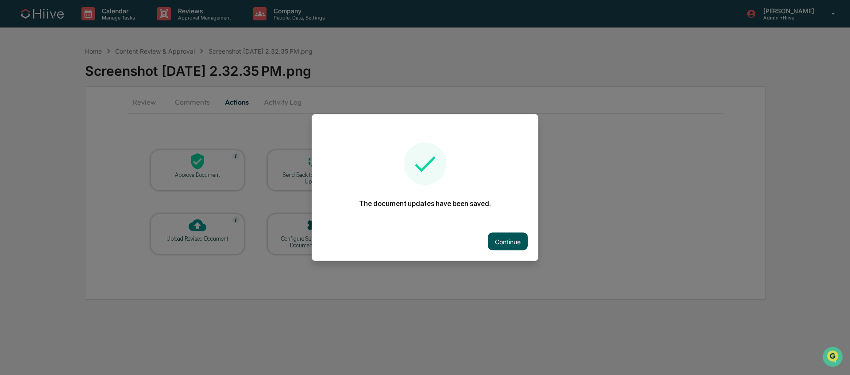
click at [515, 240] on button "Continue" at bounding box center [508, 241] width 40 height 18
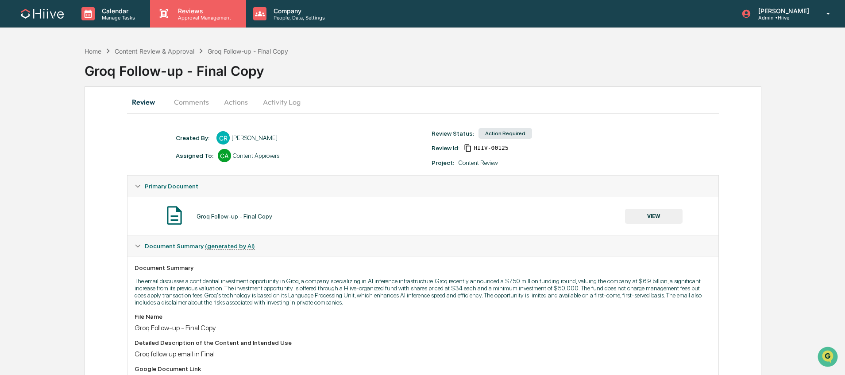
click at [206, 23] on div "Reviews Approval Management" at bounding box center [198, 13] width 96 height 27
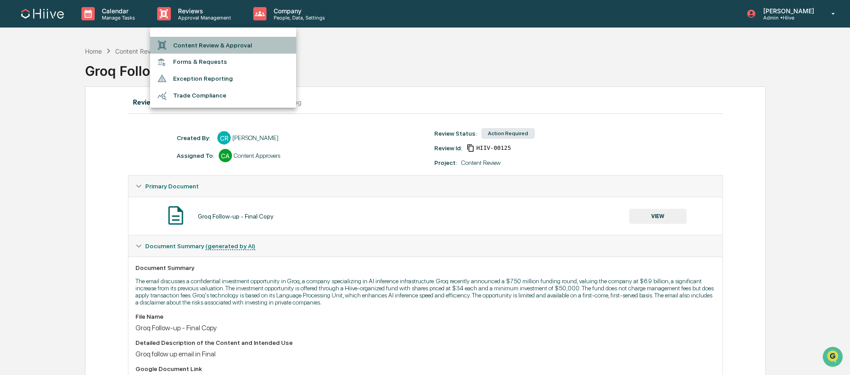
click at [207, 46] on li "Content Review & Approval" at bounding box center [223, 45] width 146 height 17
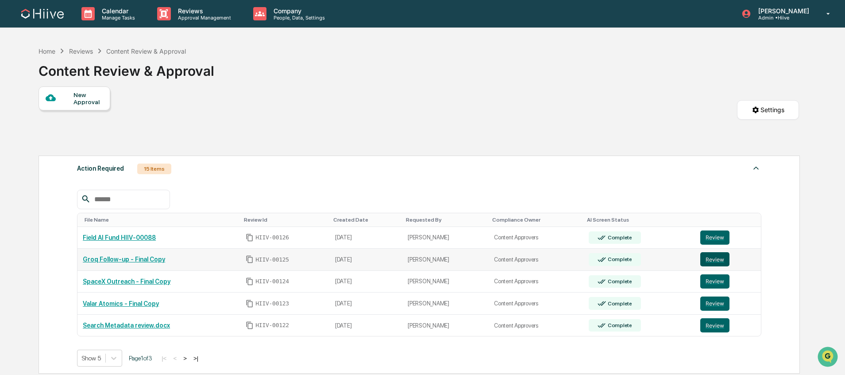
click at [709, 258] on button "Review" at bounding box center [714, 259] width 29 height 14
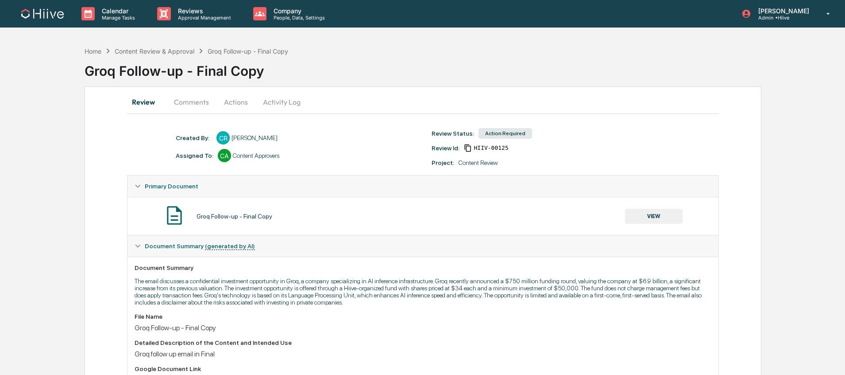
click at [658, 213] on button "VIEW" at bounding box center [654, 216] width 58 height 15
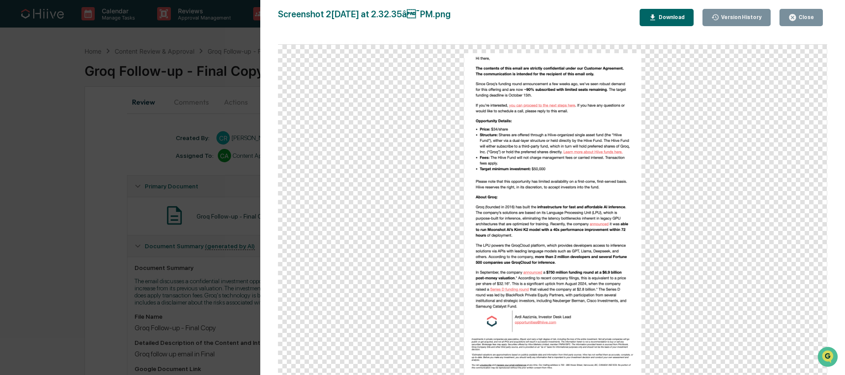
click at [160, 228] on div "Version History 10/14/2025, 09:36 PM Stephanie Bernard 10/14/2025, 09:32 PM Car…" at bounding box center [422, 187] width 845 height 375
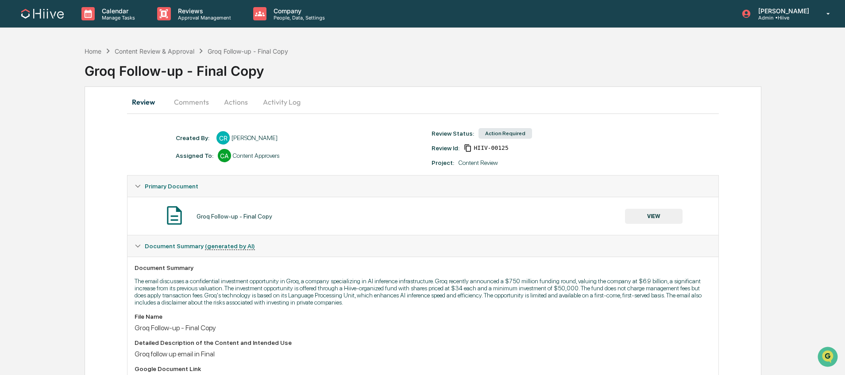
drag, startPoint x: 193, startPoint y: 104, endPoint x: 197, endPoint y: 124, distance: 19.5
click at [193, 104] on button "Comments" at bounding box center [191, 101] width 49 height 21
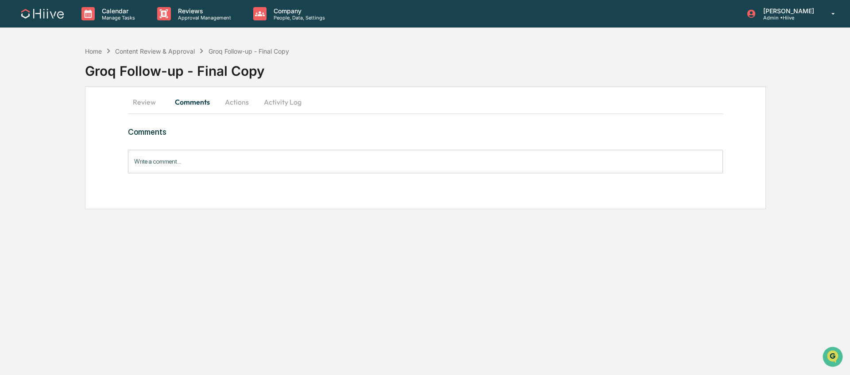
click at [205, 167] on input "Write a comment..." at bounding box center [425, 161] width 595 height 23
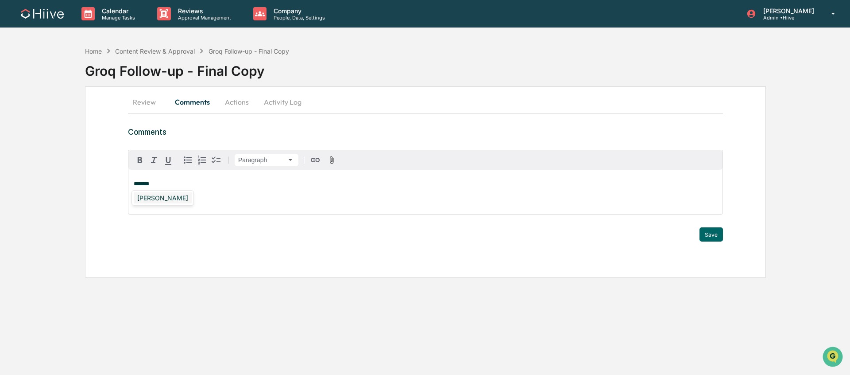
click at [163, 197] on div "Susan Woodard" at bounding box center [163, 197] width 58 height 11
drag, startPoint x: 707, startPoint y: 230, endPoint x: 702, endPoint y: 228, distance: 4.8
click at [707, 230] on button "Save" at bounding box center [711, 234] width 23 height 14
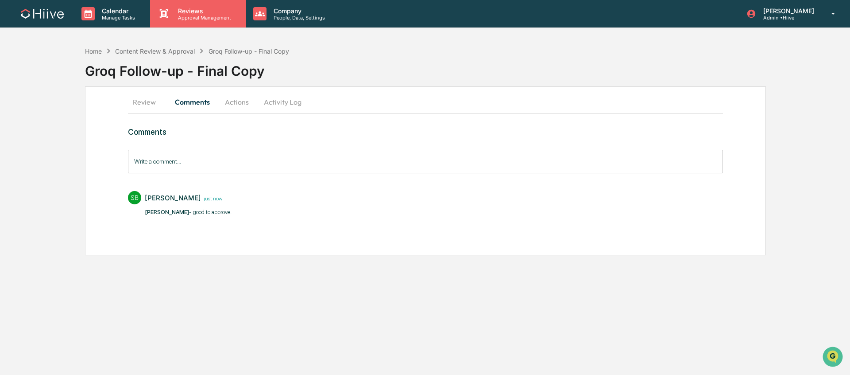
click at [203, 17] on p "Approval Management" at bounding box center [203, 18] width 65 height 6
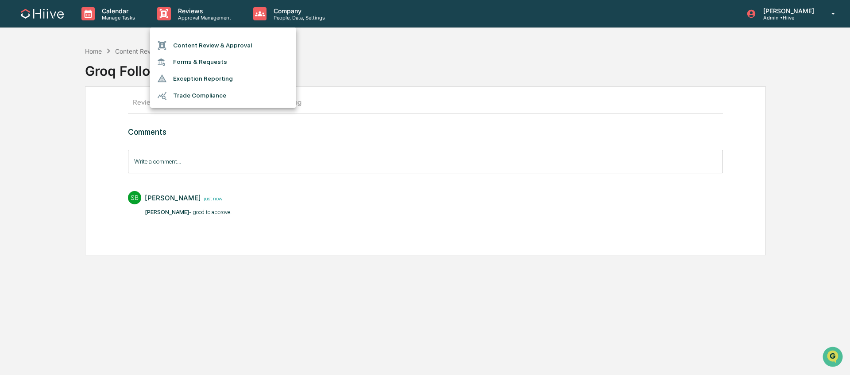
click at [203, 43] on li "Content Review & Approval" at bounding box center [223, 45] width 146 height 17
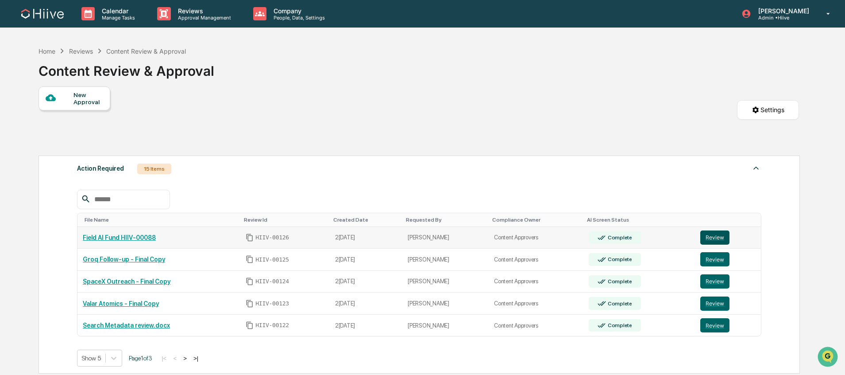
click at [712, 236] on button "Review" at bounding box center [714, 237] width 29 height 14
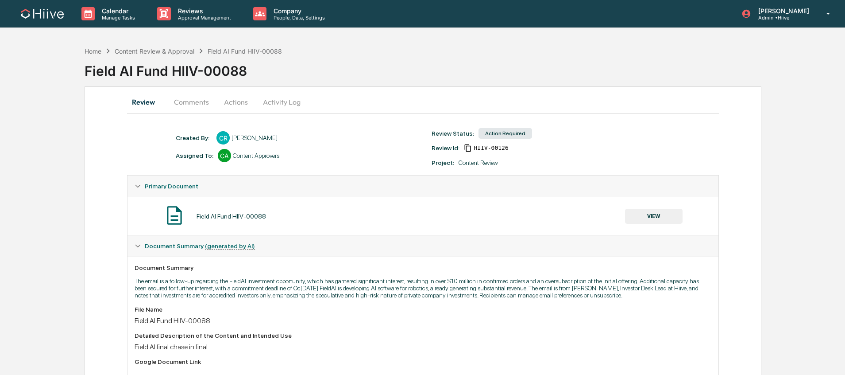
click at [654, 220] on button "VIEW" at bounding box center [654, 216] width 58 height 15
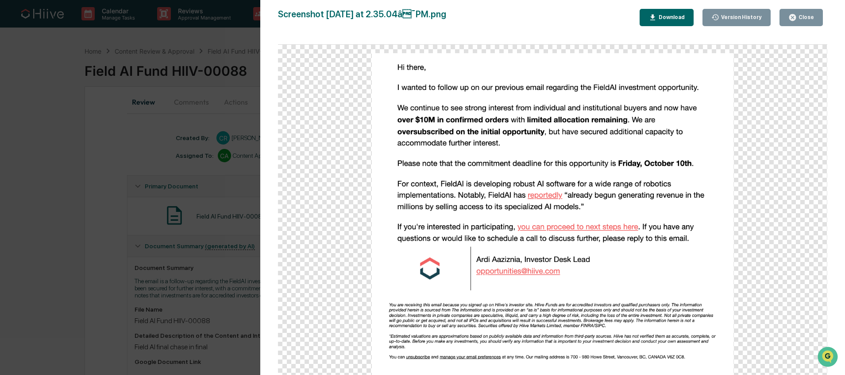
click at [191, 246] on div "Version History 10/14/2025, 09:35 PM Caroline Ramsay Screenshot 2025-10-14 at 2…" at bounding box center [422, 187] width 845 height 375
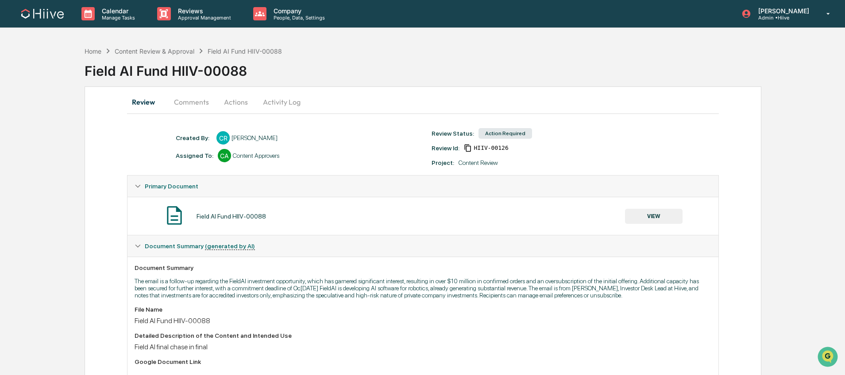
click at [198, 100] on button "Comments" at bounding box center [191, 101] width 49 height 21
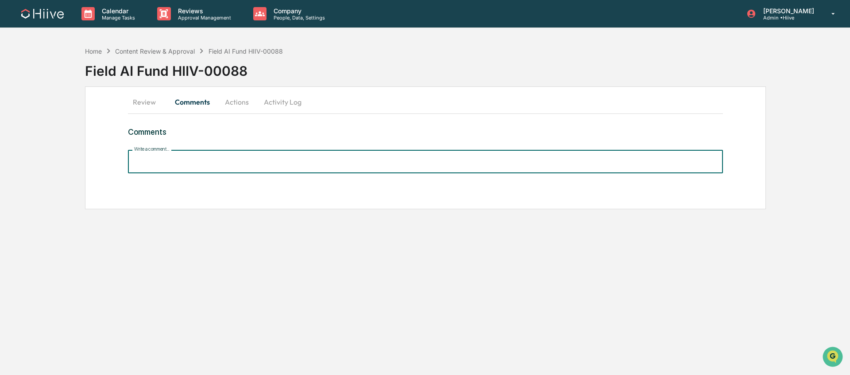
click at [193, 164] on input "Write a comment..." at bounding box center [425, 161] width 595 height 23
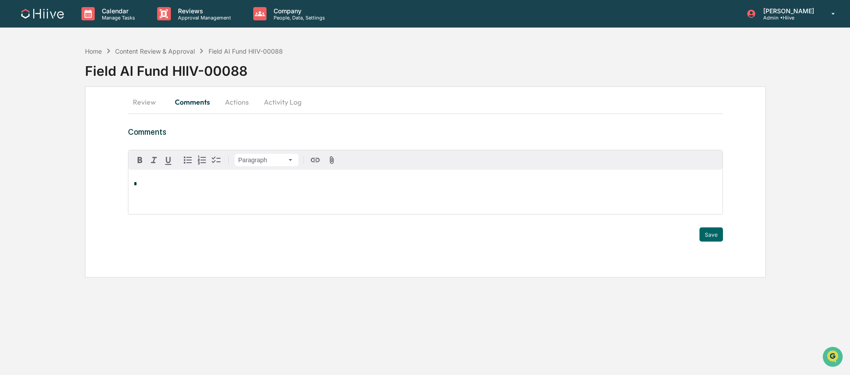
click at [155, 98] on button "Review" at bounding box center [148, 101] width 40 height 21
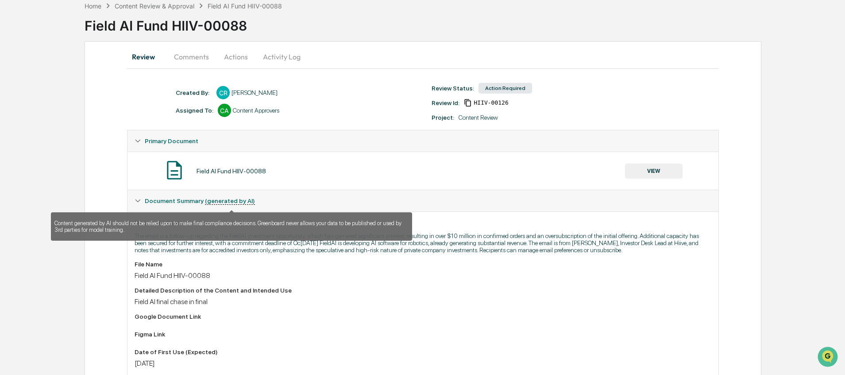
scroll to position [45, 0]
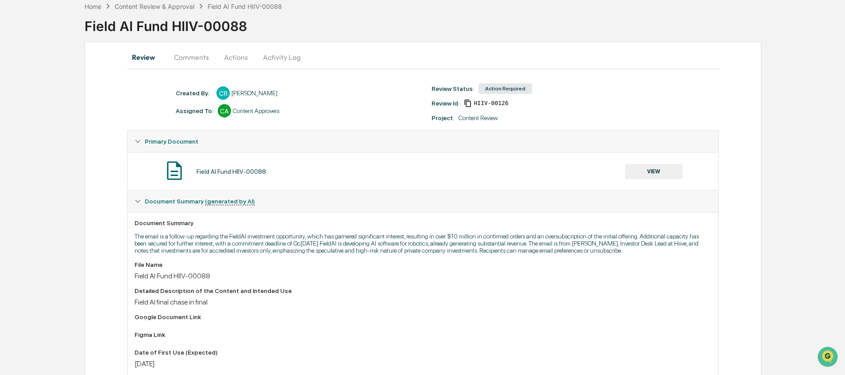
click at [269, 63] on button "Activity Log" at bounding box center [282, 56] width 52 height 21
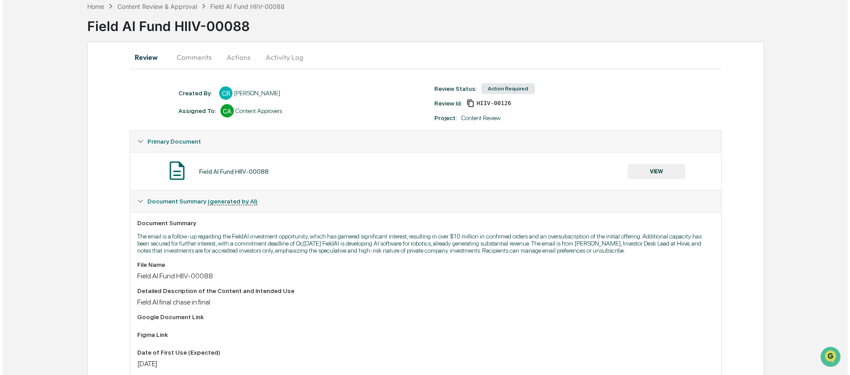
scroll to position [0, 0]
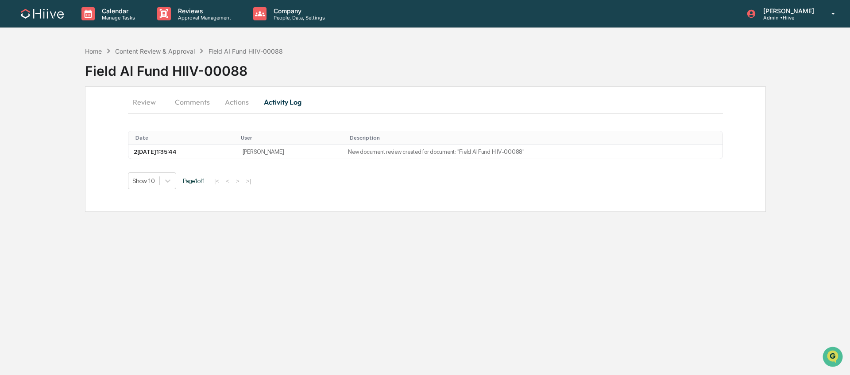
click at [230, 97] on button "Actions" at bounding box center [237, 101] width 40 height 21
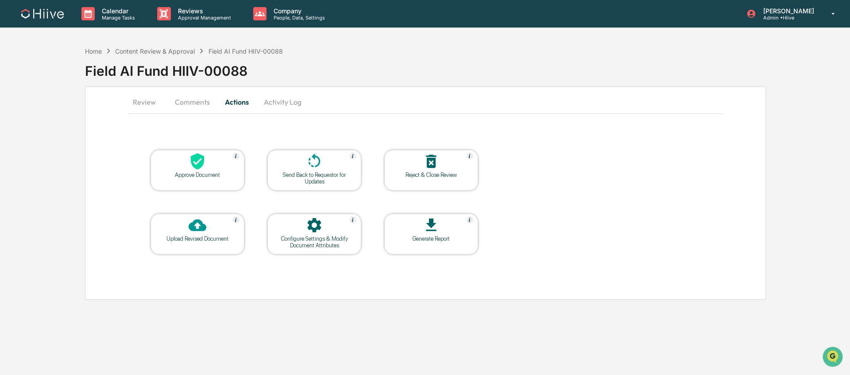
click at [309, 234] on div at bounding box center [314, 225] width 89 height 19
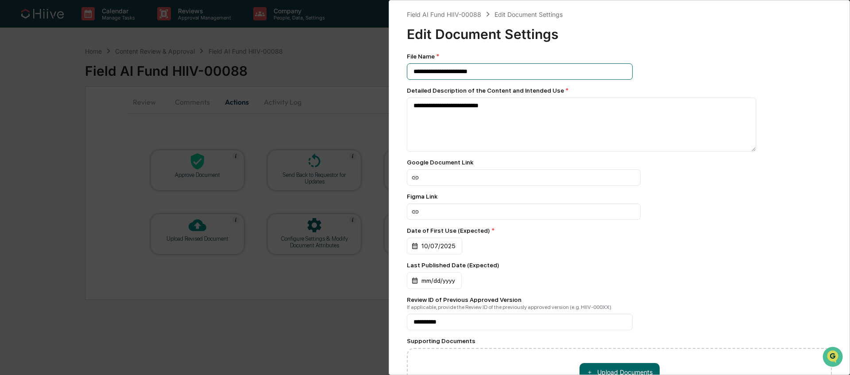
click at [452, 72] on input "**********" at bounding box center [520, 71] width 226 height 16
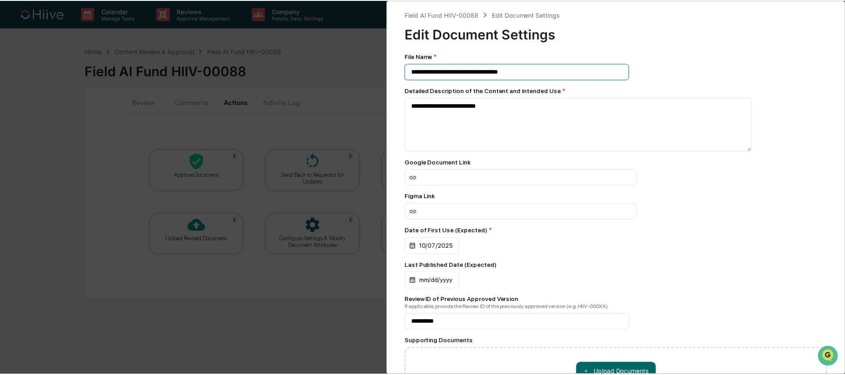
scroll to position [82, 0]
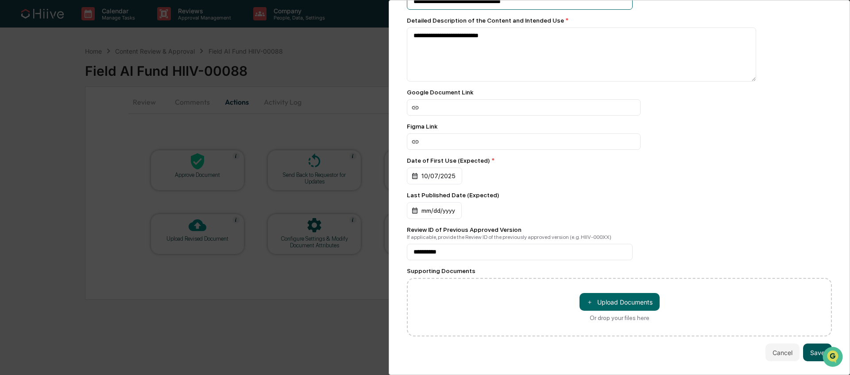
type input "**********"
click at [810, 346] on button "Save" at bounding box center [817, 352] width 29 height 18
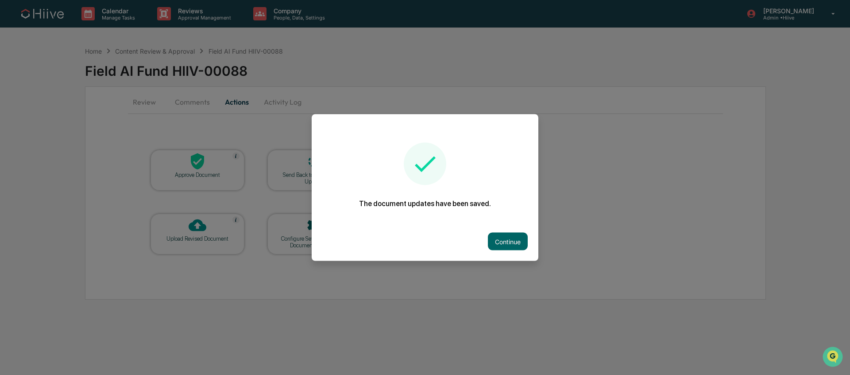
drag, startPoint x: 495, startPoint y: 236, endPoint x: 490, endPoint y: 233, distance: 5.8
click at [494, 235] on button "Continue" at bounding box center [508, 241] width 40 height 18
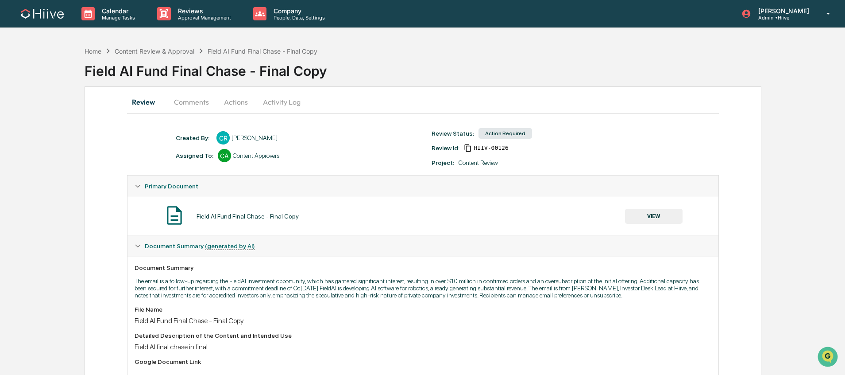
click at [190, 109] on button "Comments" at bounding box center [191, 101] width 49 height 21
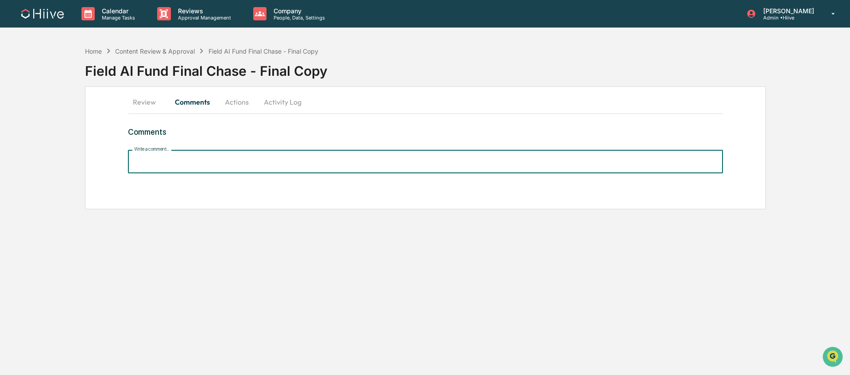
click at [208, 159] on input "Write a comment..." at bounding box center [425, 161] width 595 height 23
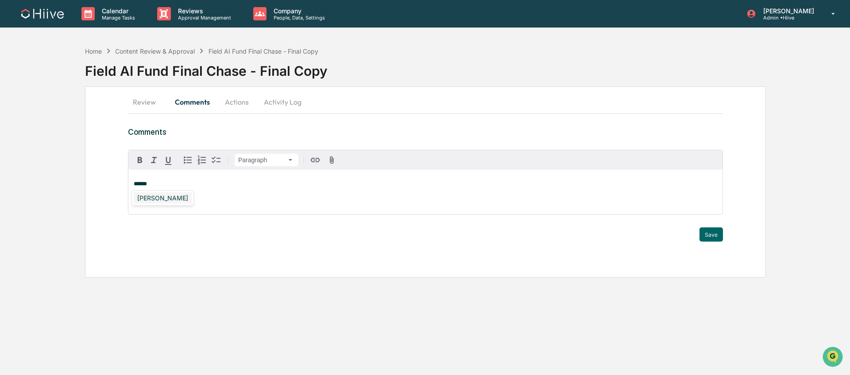
click at [158, 202] on div "[PERSON_NAME]" at bounding box center [163, 197] width 58 height 11
drag, startPoint x: 708, startPoint y: 231, endPoint x: 643, endPoint y: 205, distance: 69.7
click at [708, 231] on button "Save" at bounding box center [711, 234] width 23 height 14
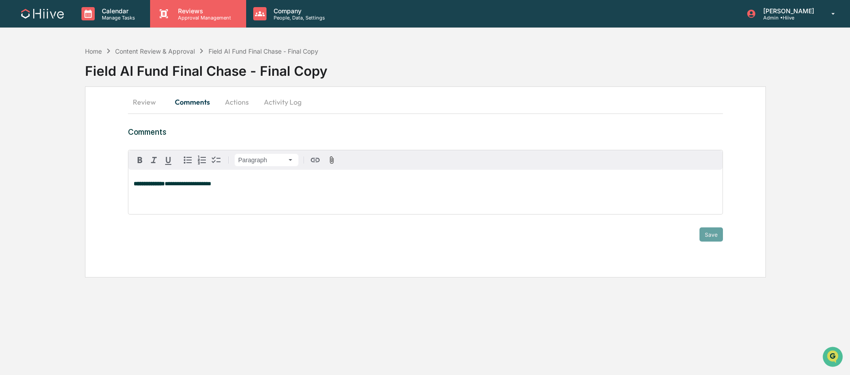
click at [186, 12] on p "Reviews" at bounding box center [203, 11] width 65 height 8
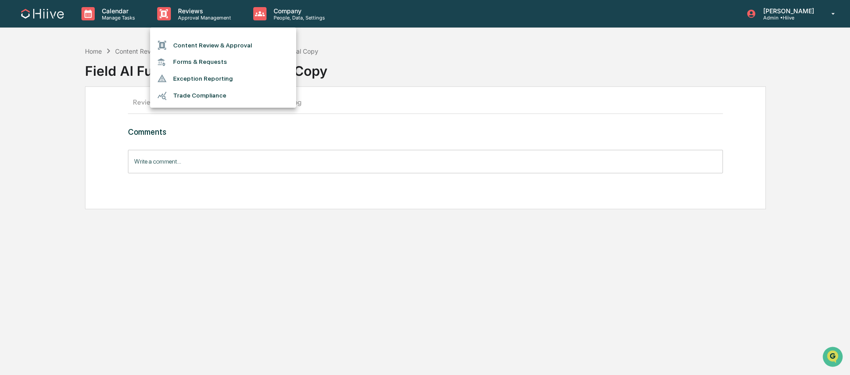
click at [194, 48] on li "Content Review & Approval" at bounding box center [223, 45] width 146 height 17
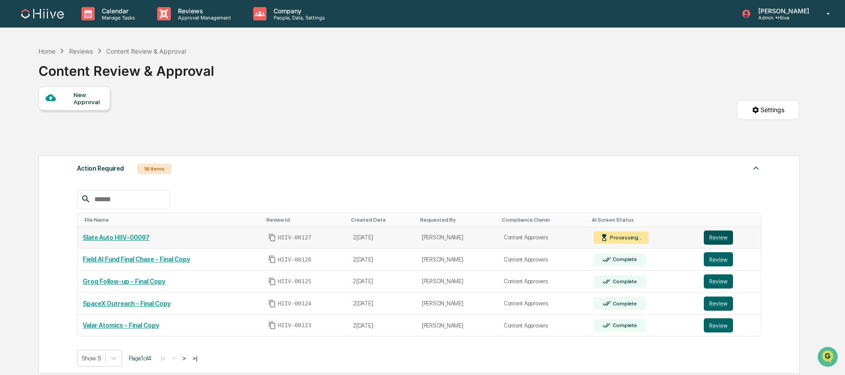
click at [706, 234] on button "Review" at bounding box center [718, 237] width 29 height 14
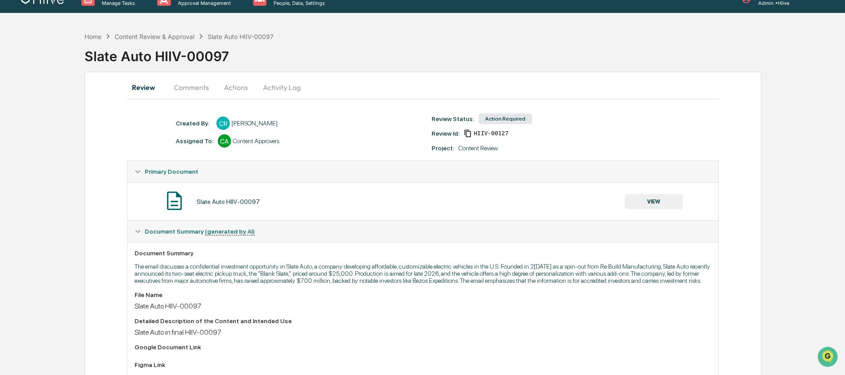
click at [660, 205] on button "VIEW" at bounding box center [654, 201] width 58 height 15
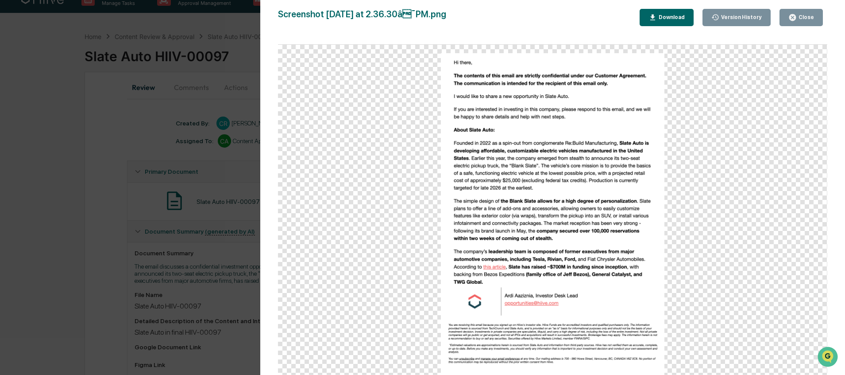
click at [210, 186] on div "Version History 10/14/2025, 09:37 PM Caroline Ramsay Screenshot 2025-10-14 at 2…" at bounding box center [422, 187] width 845 height 375
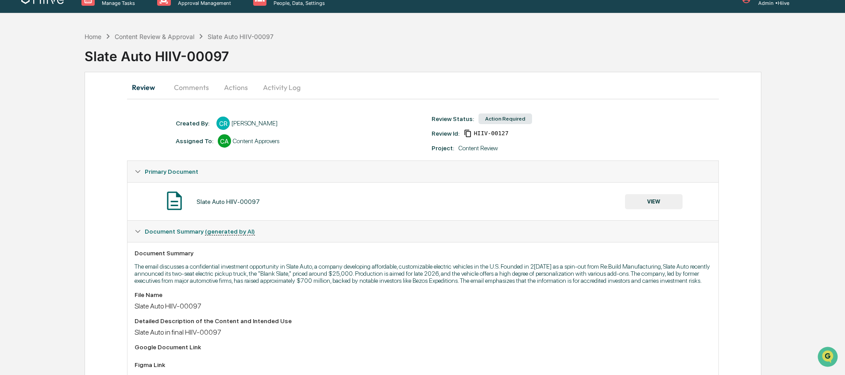
click at [263, 85] on button "Activity Log" at bounding box center [282, 87] width 52 height 21
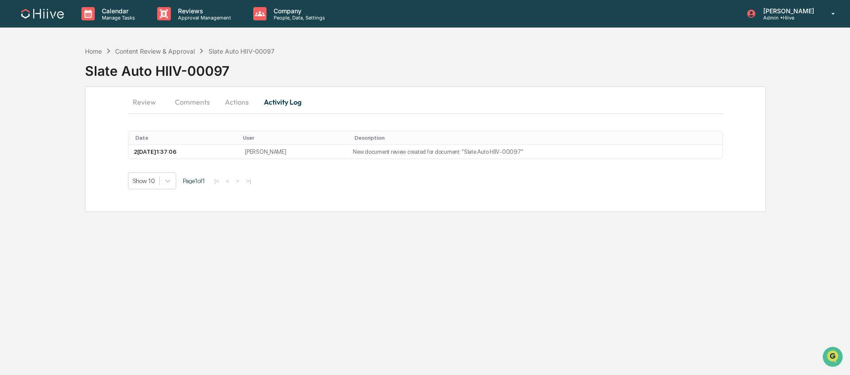
click at [233, 101] on button "Actions" at bounding box center [237, 101] width 40 height 21
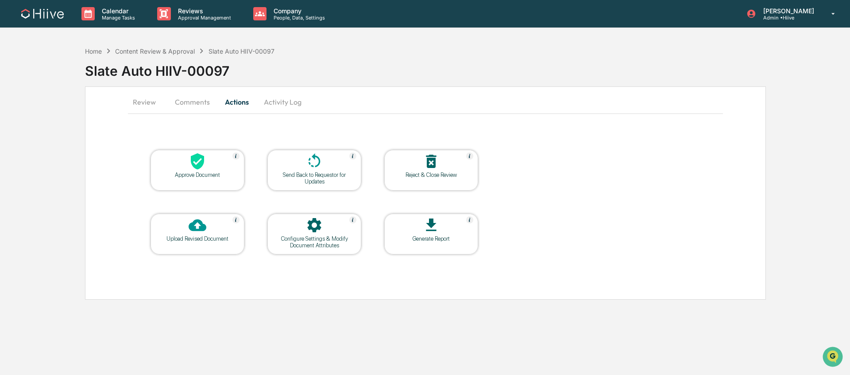
click at [307, 233] on icon at bounding box center [315, 225] width 18 height 18
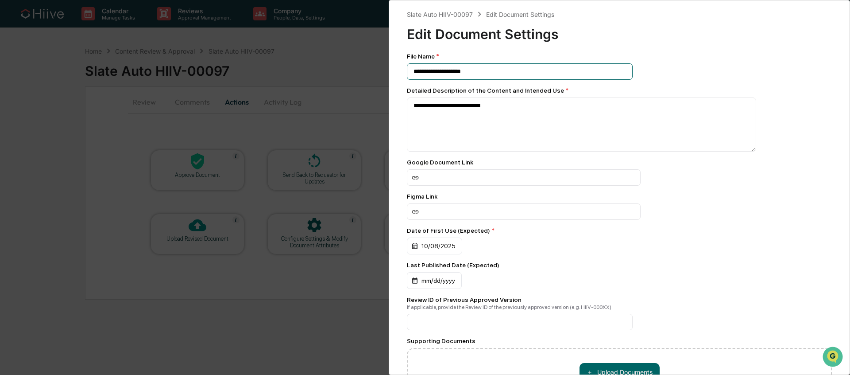
drag, startPoint x: 477, startPoint y: 72, endPoint x: 442, endPoint y: 73, distance: 35.0
click at [442, 73] on input "**********" at bounding box center [520, 71] width 226 height 16
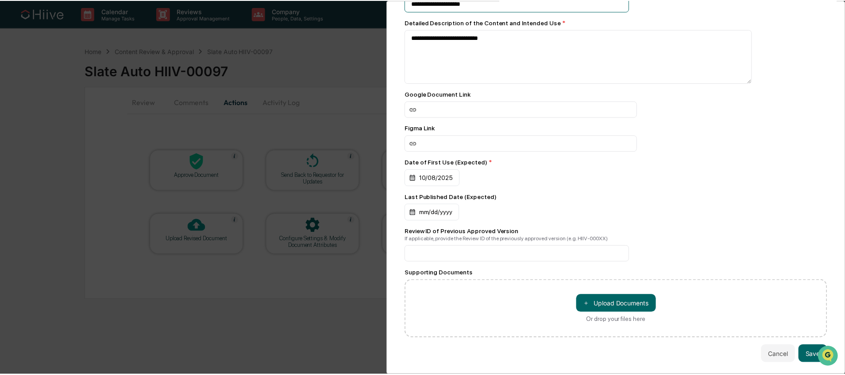
scroll to position [82, 0]
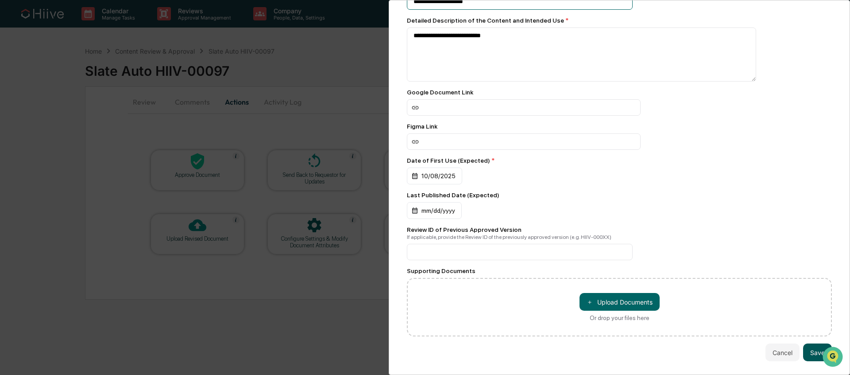
type input "**********"
click at [813, 343] on button "Save" at bounding box center [817, 352] width 29 height 18
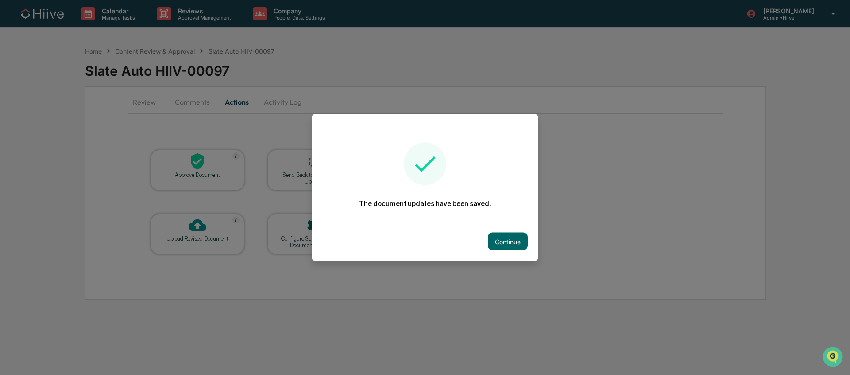
click at [187, 106] on div at bounding box center [425, 187] width 850 height 375
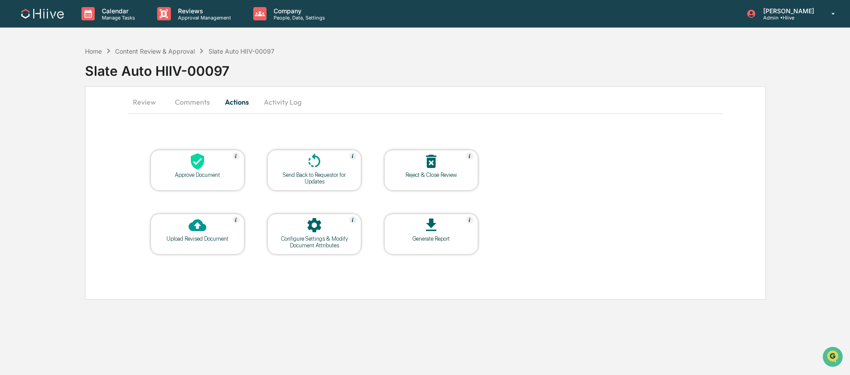
click at [190, 104] on button "Comments" at bounding box center [192, 101] width 49 height 21
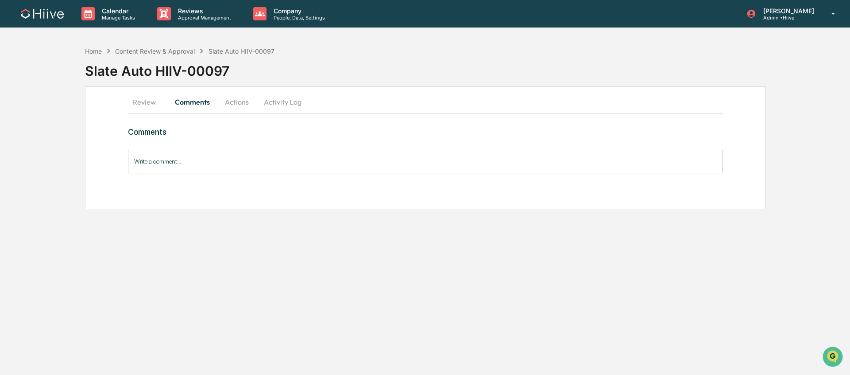
click at [252, 164] on input "Write a comment..." at bounding box center [425, 161] width 595 height 23
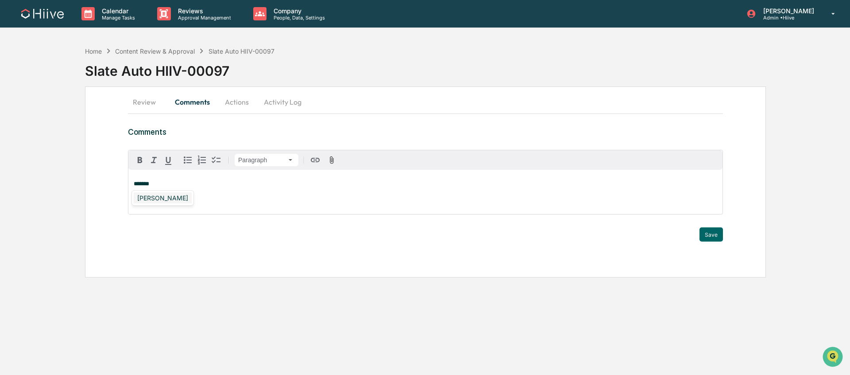
click at [179, 196] on div "Susan Woodard" at bounding box center [163, 197] width 58 height 11
click at [719, 233] on button "Save" at bounding box center [711, 234] width 23 height 14
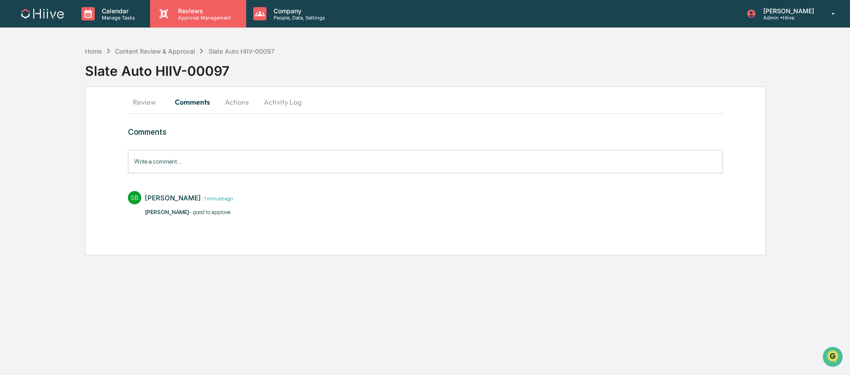
click at [204, 18] on p "Approval Management" at bounding box center [203, 18] width 65 height 6
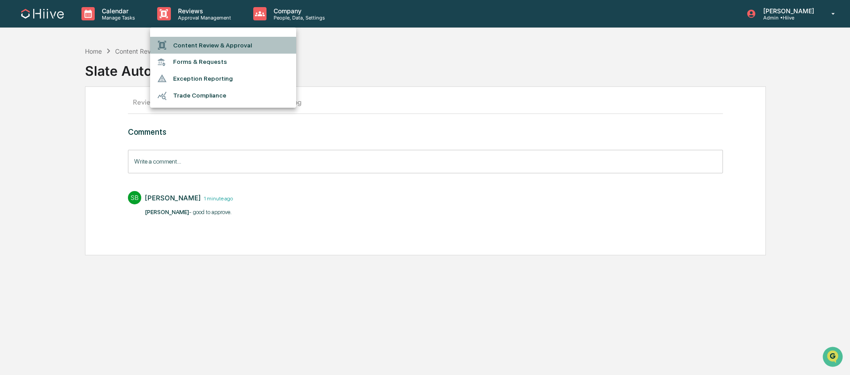
click at [205, 43] on li "Content Review & Approval" at bounding box center [223, 45] width 146 height 17
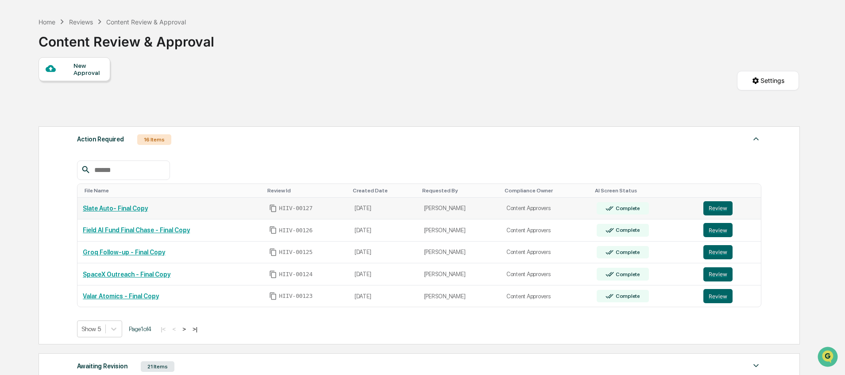
scroll to position [34, 0]
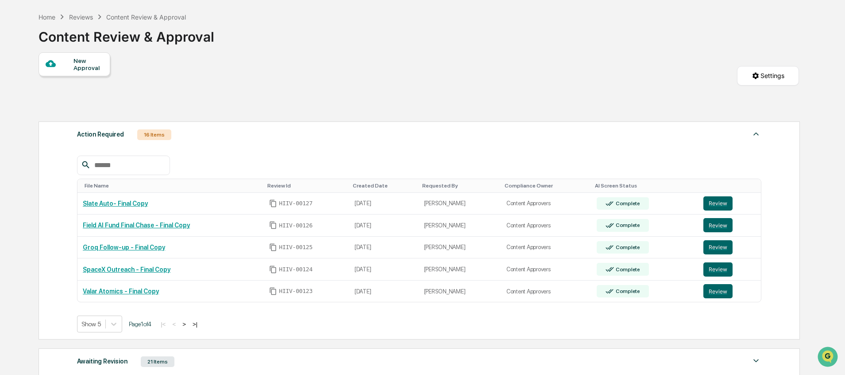
click at [189, 325] on button ">" at bounding box center [184, 324] width 9 height 8
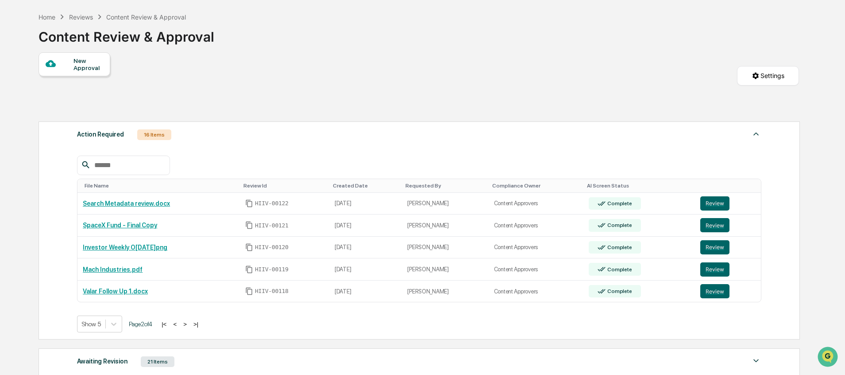
click at [190, 325] on button ">" at bounding box center [185, 324] width 9 height 8
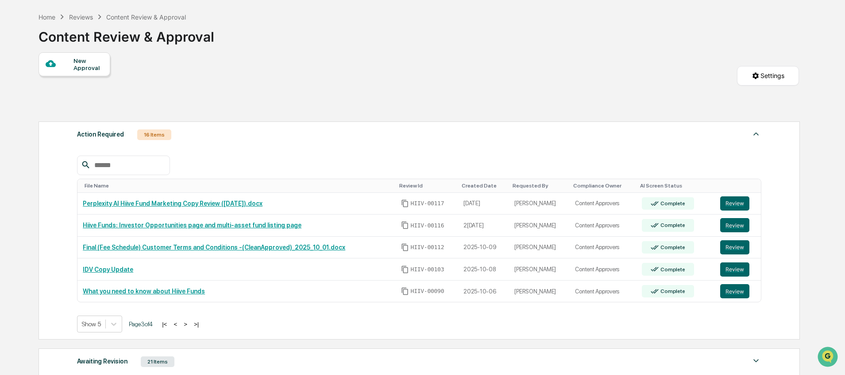
click at [190, 325] on button ">" at bounding box center [185, 324] width 9 height 8
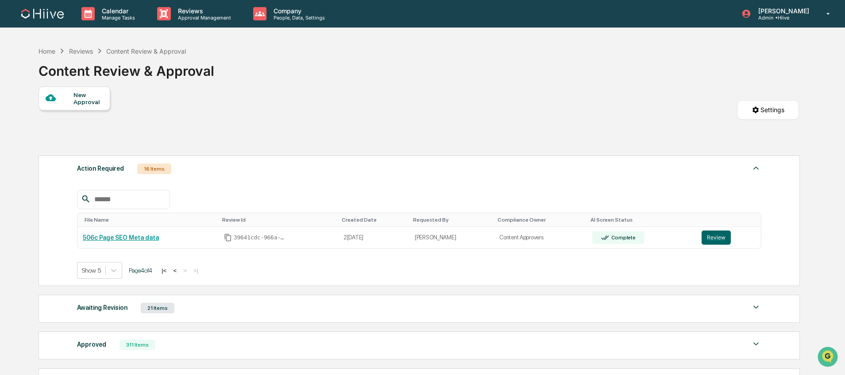
scroll to position [1, 0]
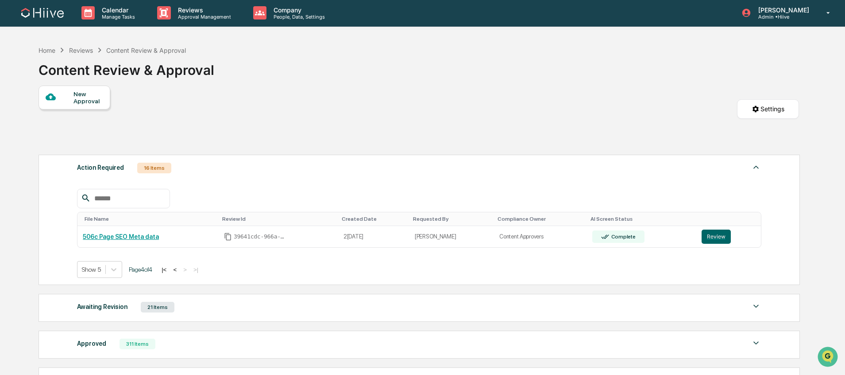
click at [179, 272] on button "<" at bounding box center [174, 270] width 9 height 8
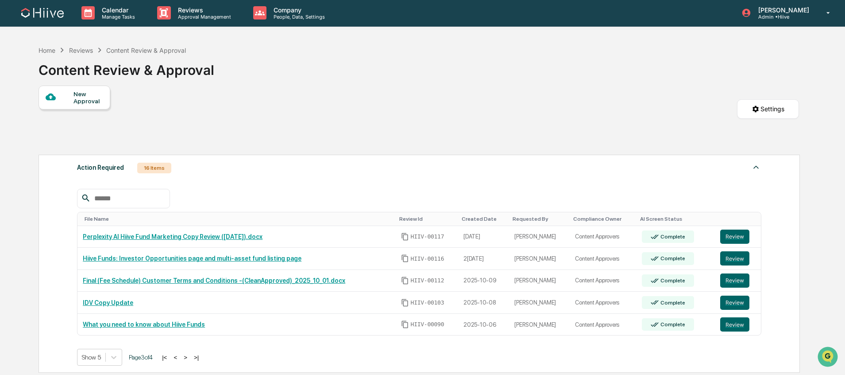
scroll to position [7, 0]
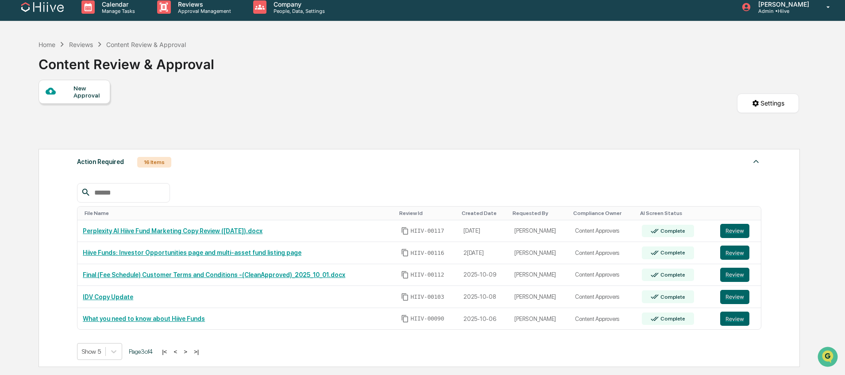
click at [180, 352] on button "<" at bounding box center [175, 352] width 9 height 8
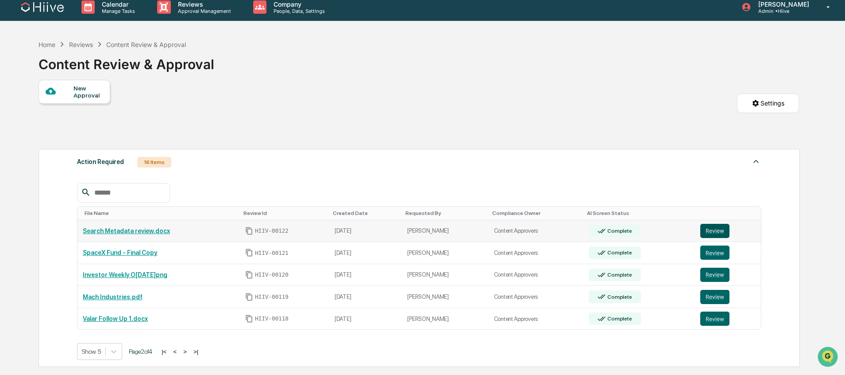
click at [706, 232] on button "Review" at bounding box center [714, 231] width 29 height 14
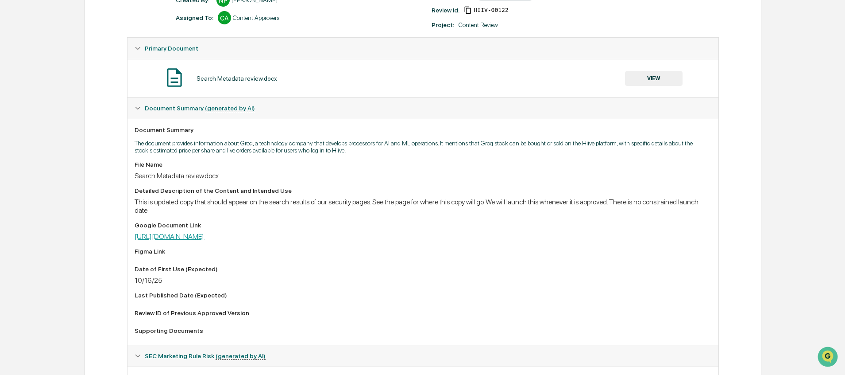
click at [204, 236] on link "[URL][DOMAIN_NAME]" at bounding box center [170, 236] width 70 height 8
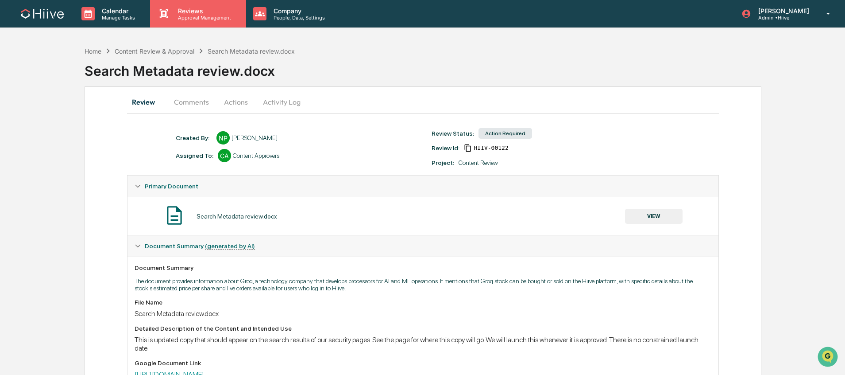
click at [199, 23] on div "Reviews Approval Management" at bounding box center [198, 13] width 96 height 27
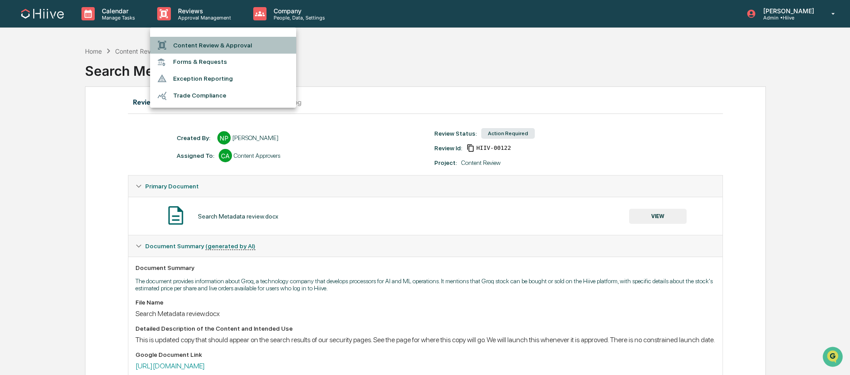
click at [196, 51] on li "Content Review & Approval" at bounding box center [223, 45] width 146 height 17
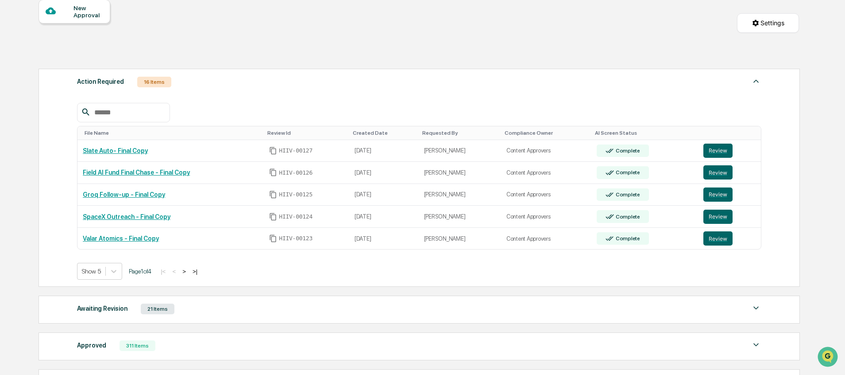
scroll to position [93, 0]
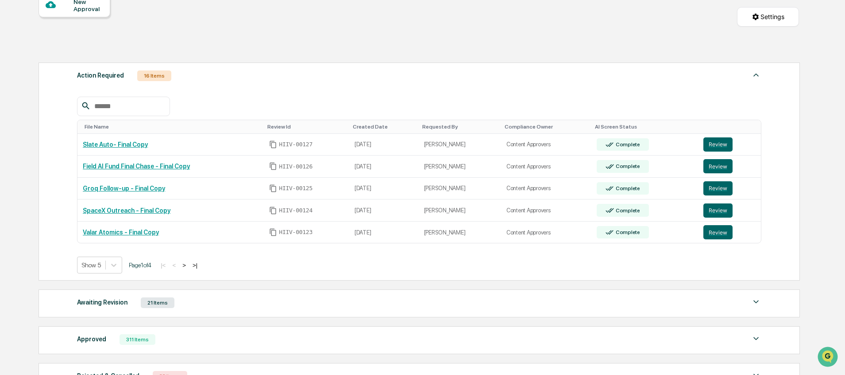
click at [189, 266] on button ">" at bounding box center [184, 265] width 9 height 8
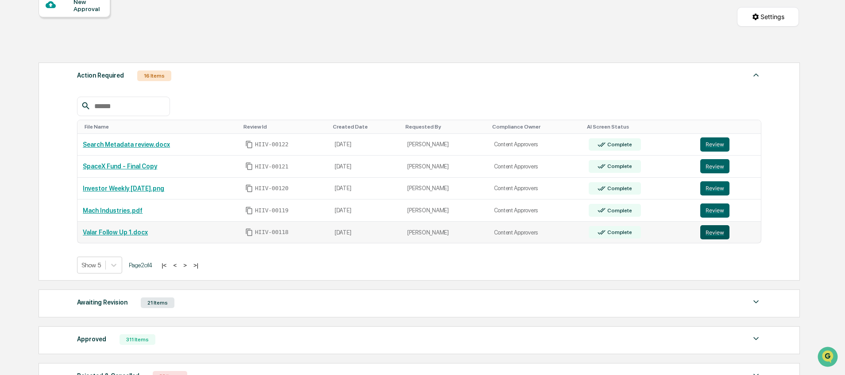
click at [702, 235] on button "Review" at bounding box center [714, 232] width 29 height 14
click at [190, 267] on button ">" at bounding box center [185, 265] width 9 height 8
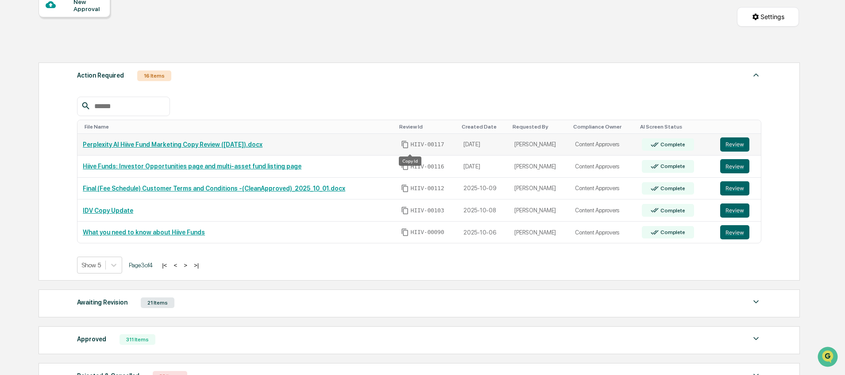
click at [408, 146] on icon "Copy Id" at bounding box center [405, 145] width 6 height 8
click at [180, 267] on button "<" at bounding box center [175, 265] width 9 height 8
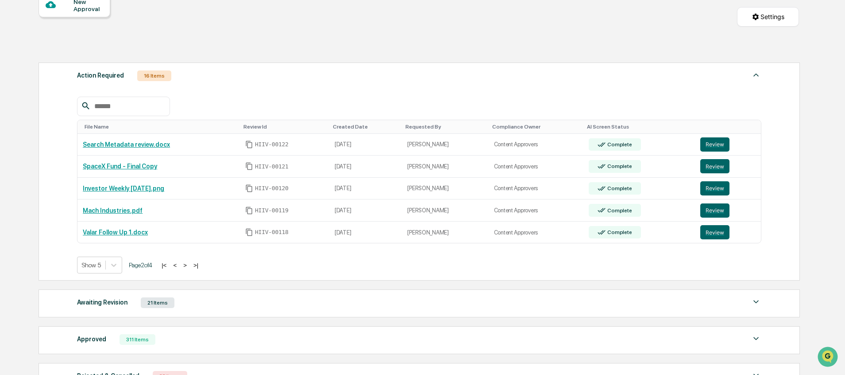
click at [190, 266] on button ">" at bounding box center [185, 265] width 9 height 8
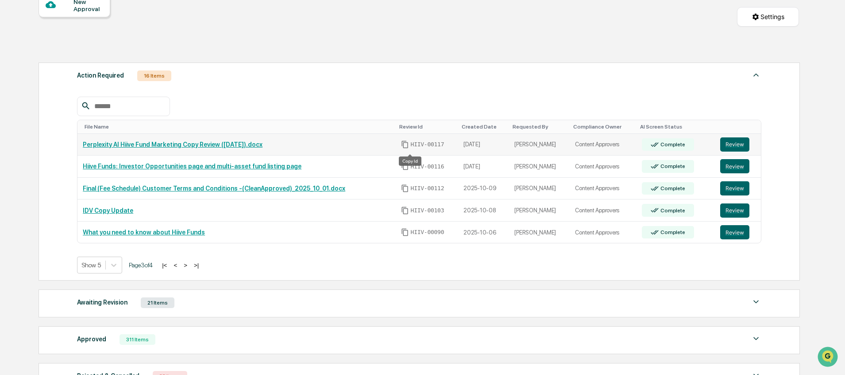
click at [409, 146] on icon "Copy Id" at bounding box center [405, 144] width 8 height 8
click at [190, 265] on button ">" at bounding box center [185, 265] width 9 height 8
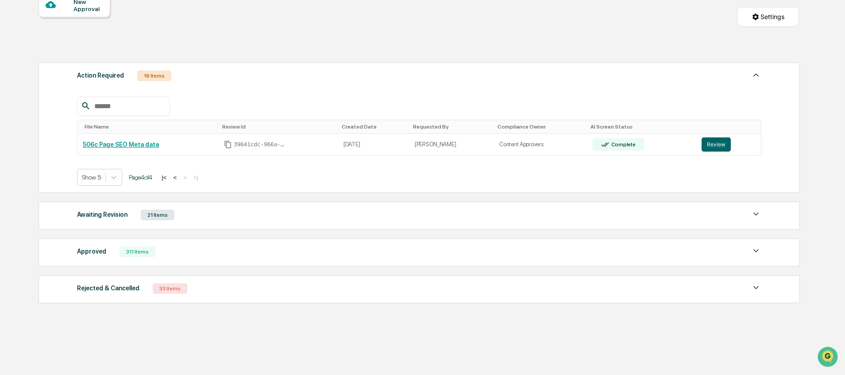
click at [179, 180] on button "<" at bounding box center [174, 178] width 9 height 8
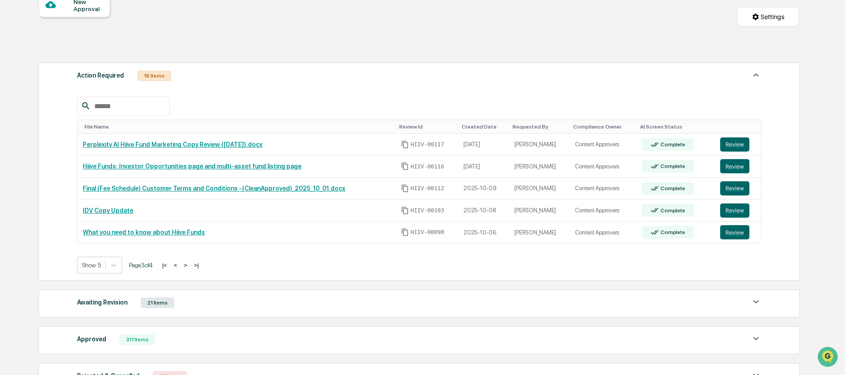
click at [180, 267] on button "<" at bounding box center [175, 265] width 9 height 8
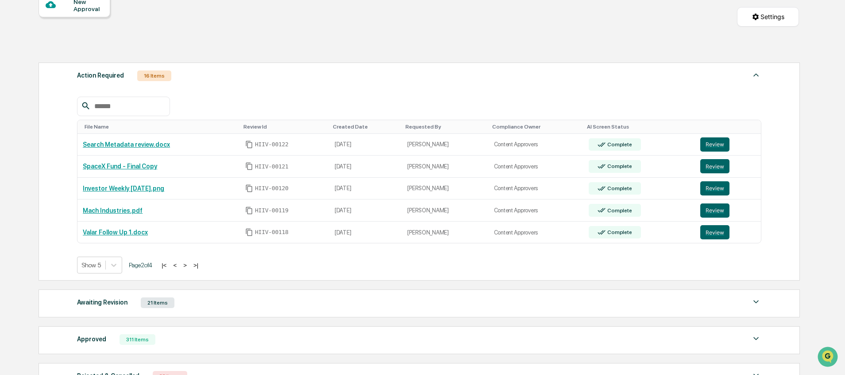
scroll to position [0, 0]
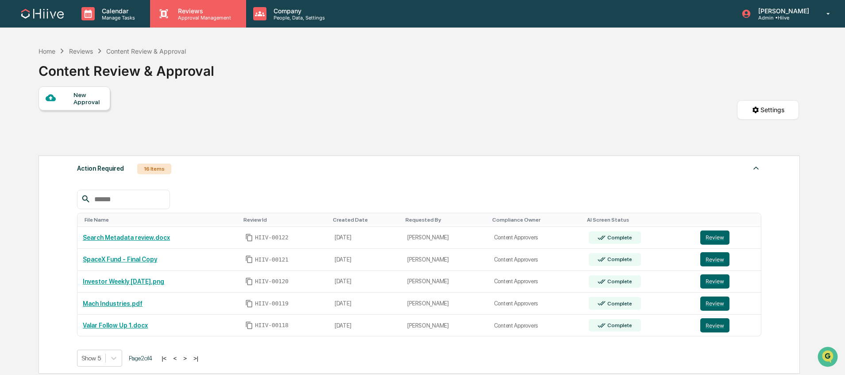
click at [201, 10] on p "Reviews" at bounding box center [203, 11] width 65 height 8
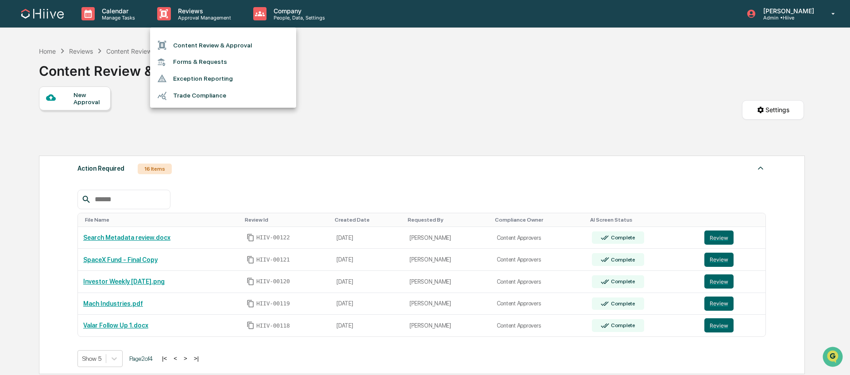
click at [197, 43] on li "Content Review & Approval" at bounding box center [223, 45] width 146 height 17
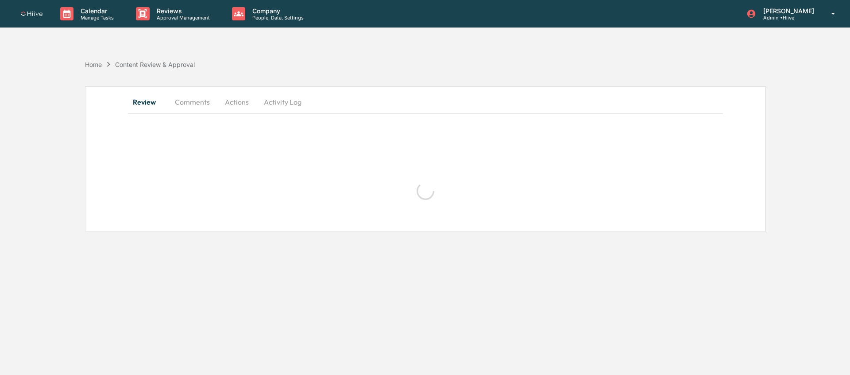
click at [188, 99] on button "Comments" at bounding box center [192, 101] width 49 height 21
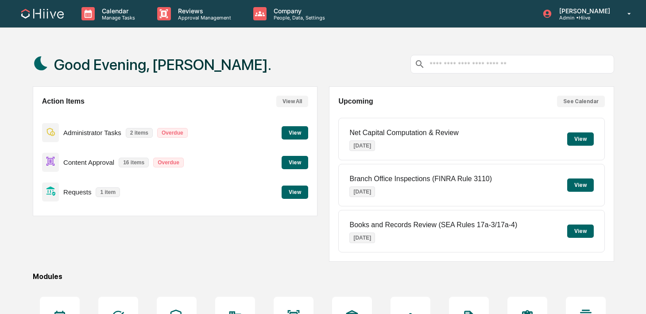
click at [294, 161] on button "View" at bounding box center [295, 162] width 27 height 13
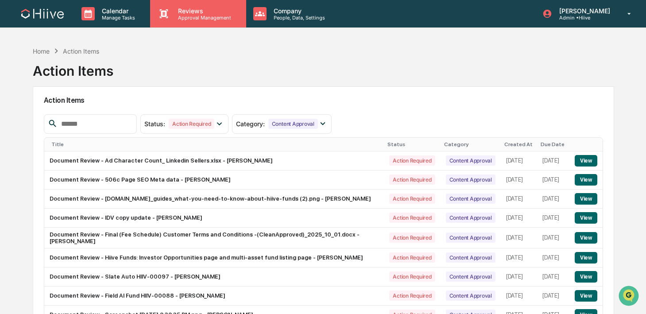
click at [191, 20] on div "Reviews Approval Management" at bounding box center [198, 13] width 96 height 27
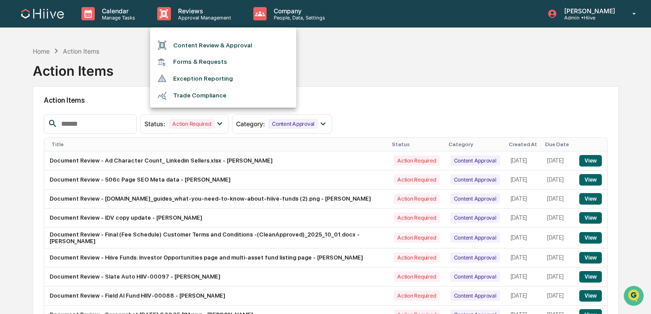
click at [182, 45] on li "Content Review & Approval" at bounding box center [223, 45] width 146 height 17
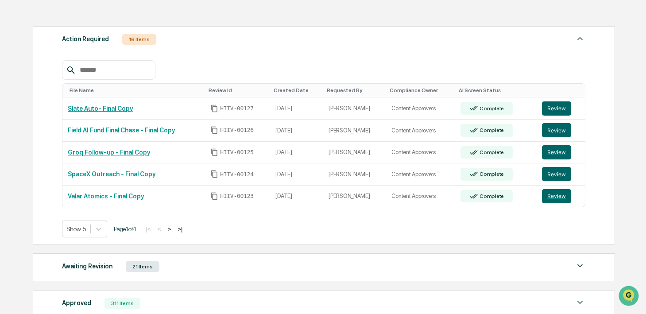
scroll to position [125, 0]
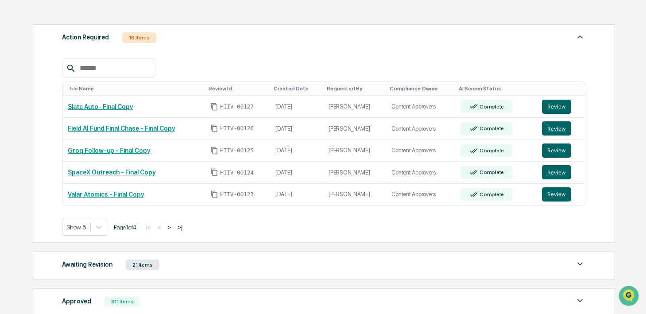
click at [174, 229] on button ">" at bounding box center [169, 228] width 9 height 8
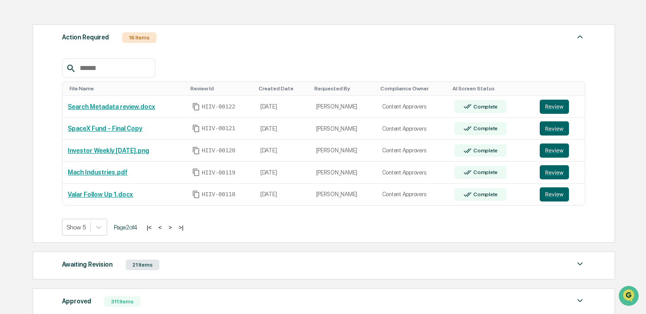
click at [174, 228] on button ">" at bounding box center [170, 228] width 9 height 8
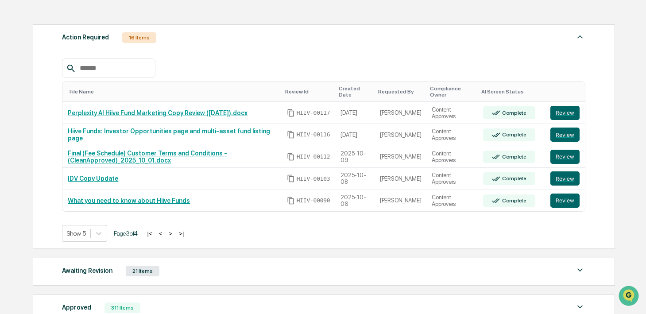
click at [165, 236] on button "<" at bounding box center [160, 234] width 9 height 8
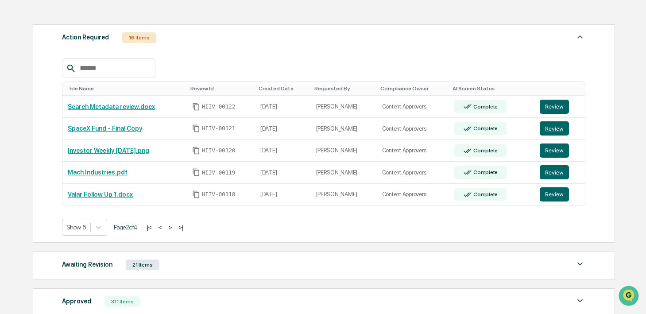
click at [165, 229] on button "<" at bounding box center [160, 228] width 9 height 8
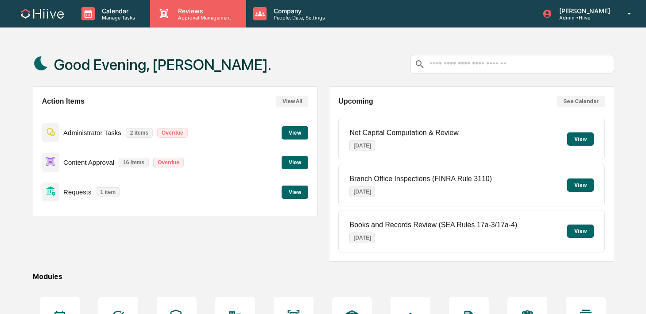
click at [201, 19] on p "Approval Management" at bounding box center [203, 18] width 65 height 6
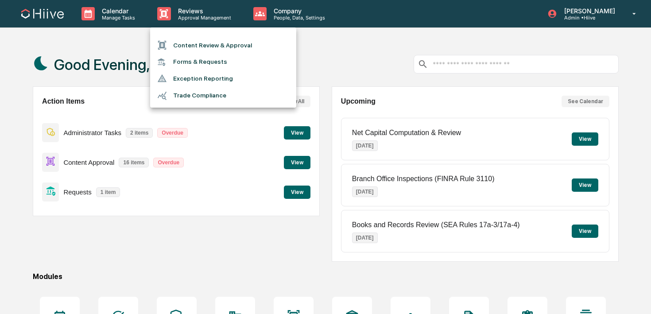
click at [201, 49] on li "Content Review & Approval" at bounding box center [223, 45] width 146 height 17
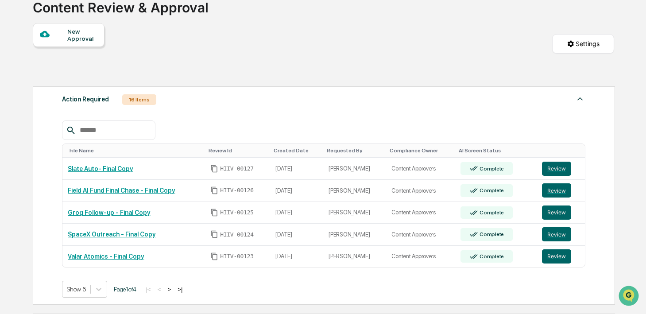
click at [174, 289] on button ">" at bounding box center [169, 290] width 9 height 8
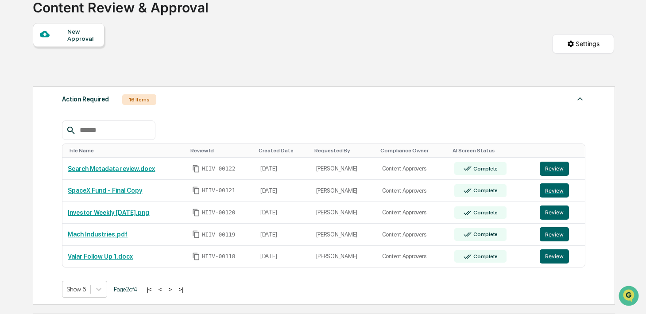
click at [174, 289] on button ">" at bounding box center [170, 290] width 9 height 8
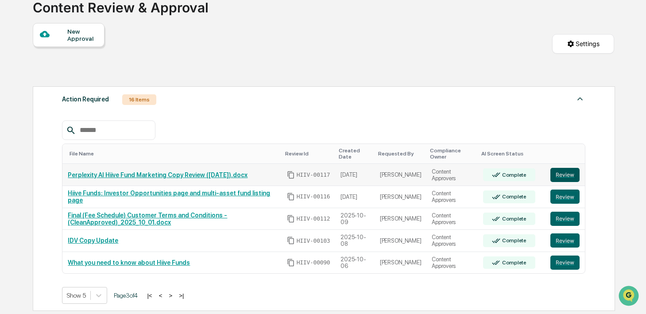
click at [553, 173] on button "Review" at bounding box center [564, 175] width 29 height 14
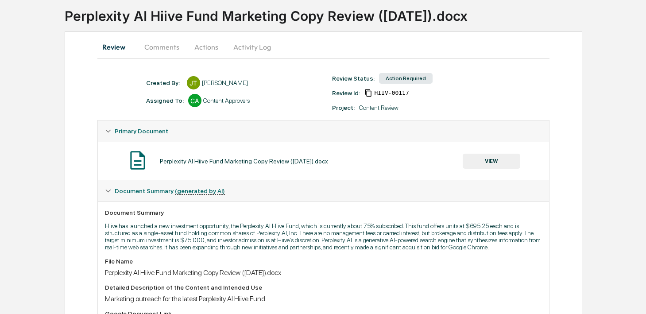
click at [165, 39] on button "Comments" at bounding box center [161, 46] width 49 height 21
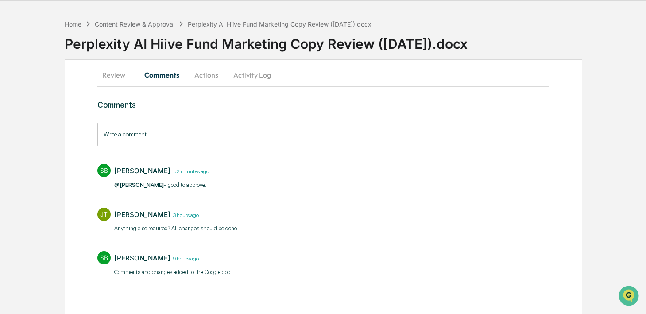
click at [116, 78] on button "Review" at bounding box center [117, 74] width 40 height 21
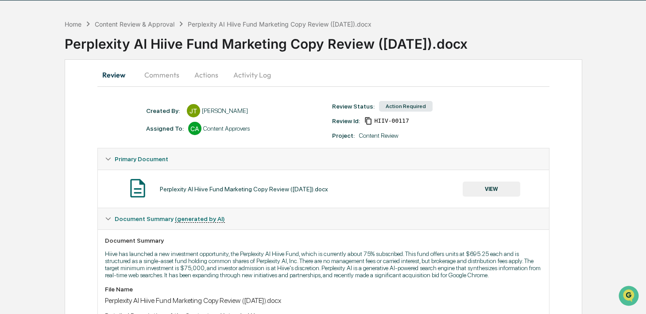
click at [515, 189] on button "VIEW" at bounding box center [492, 189] width 58 height 15
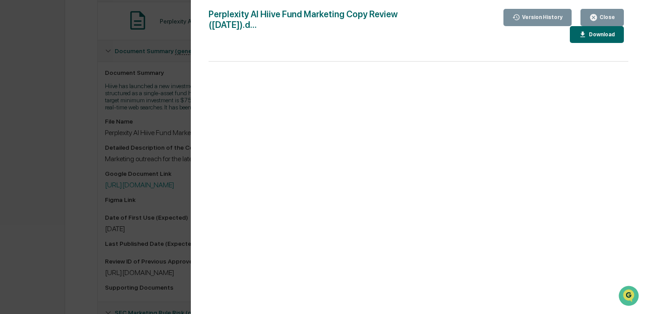
scroll to position [275, 0]
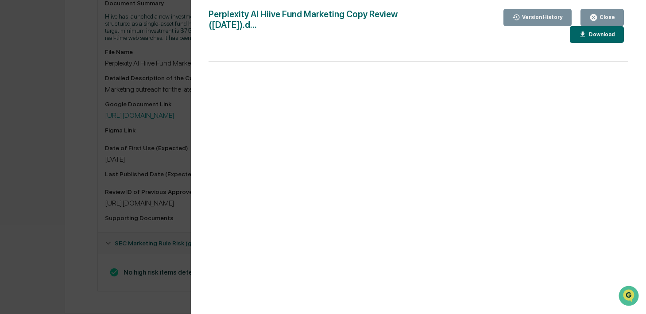
click at [164, 186] on div "Version History [DATE] 04:52 PM [PERSON_NAME] [DATE] 02:47 AM [PERSON_NAME] Per…" at bounding box center [323, 157] width 646 height 314
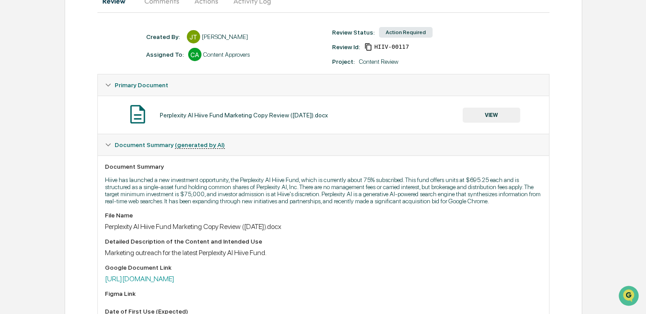
scroll to position [163, 0]
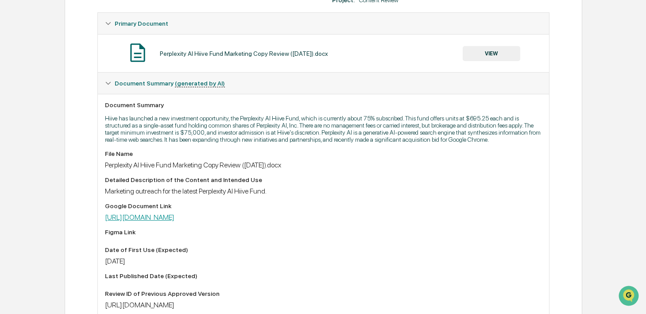
click at [174, 221] on link "[URL][DOMAIN_NAME]" at bounding box center [140, 217] width 70 height 8
